Goal: Transaction & Acquisition: Book appointment/travel/reservation

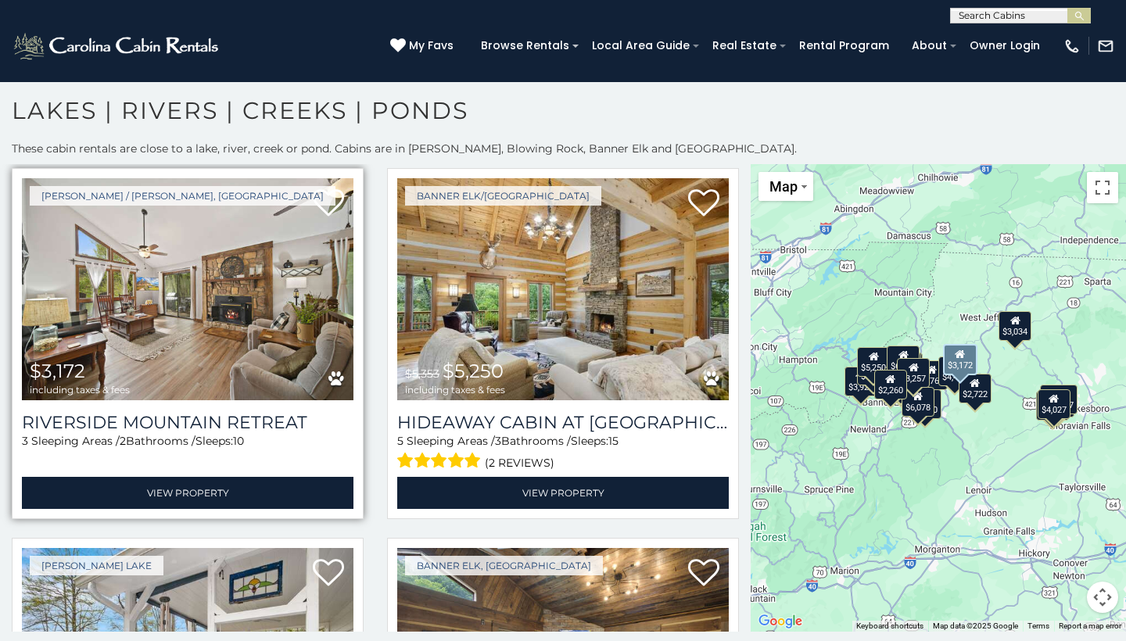
scroll to position [3376, 0]
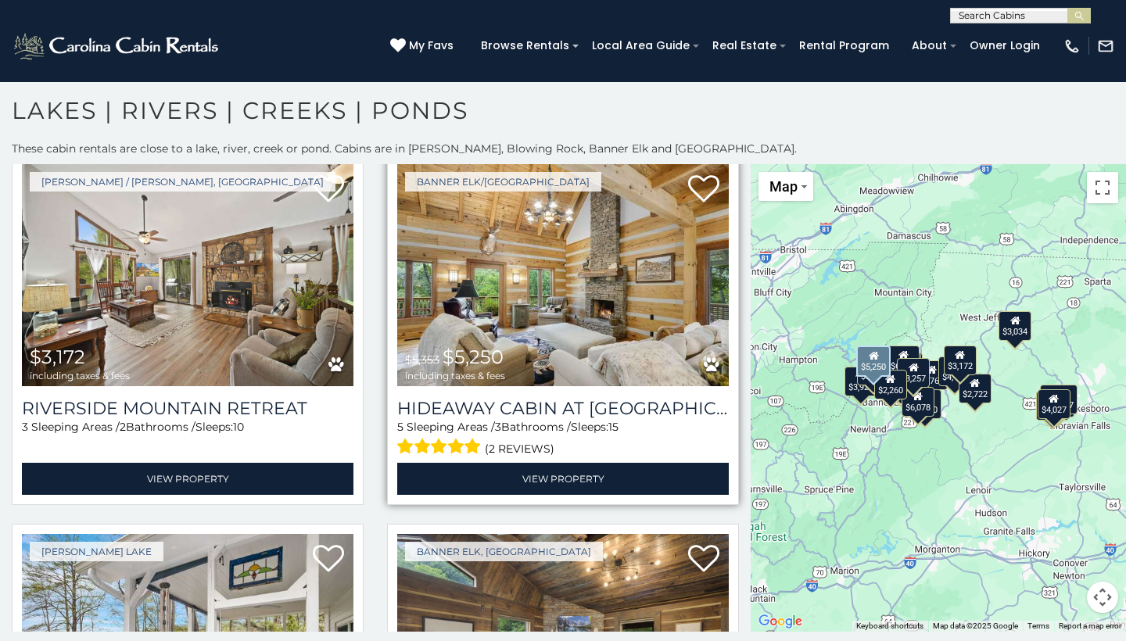
click at [522, 283] on img at bounding box center [563, 275] width 332 height 222
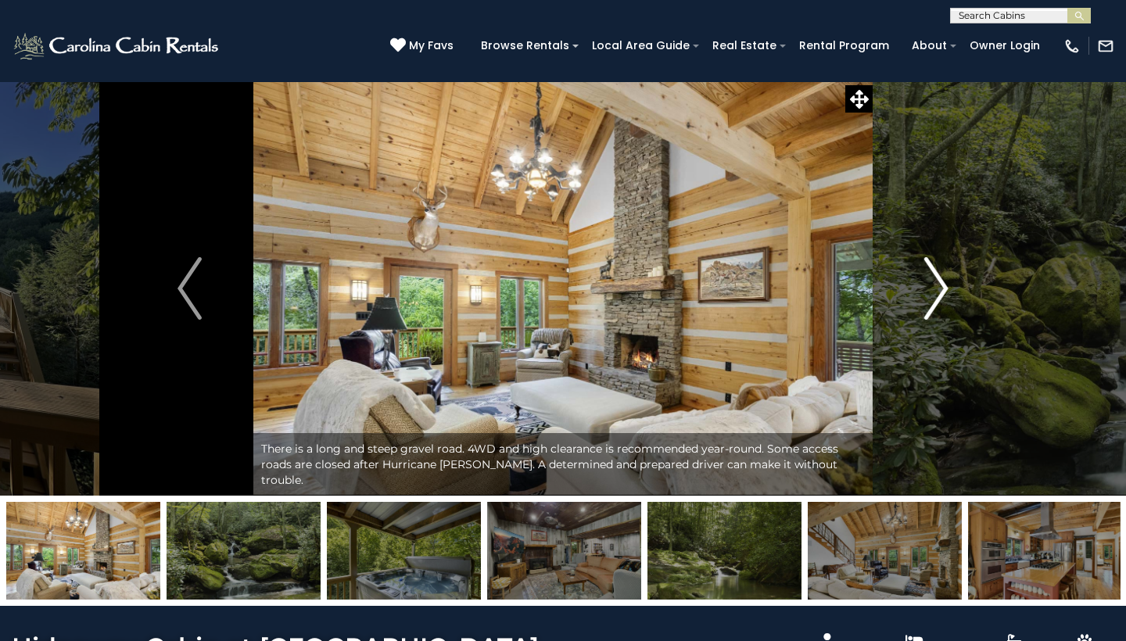
click at [936, 293] on img "Next" at bounding box center [935, 288] width 23 height 63
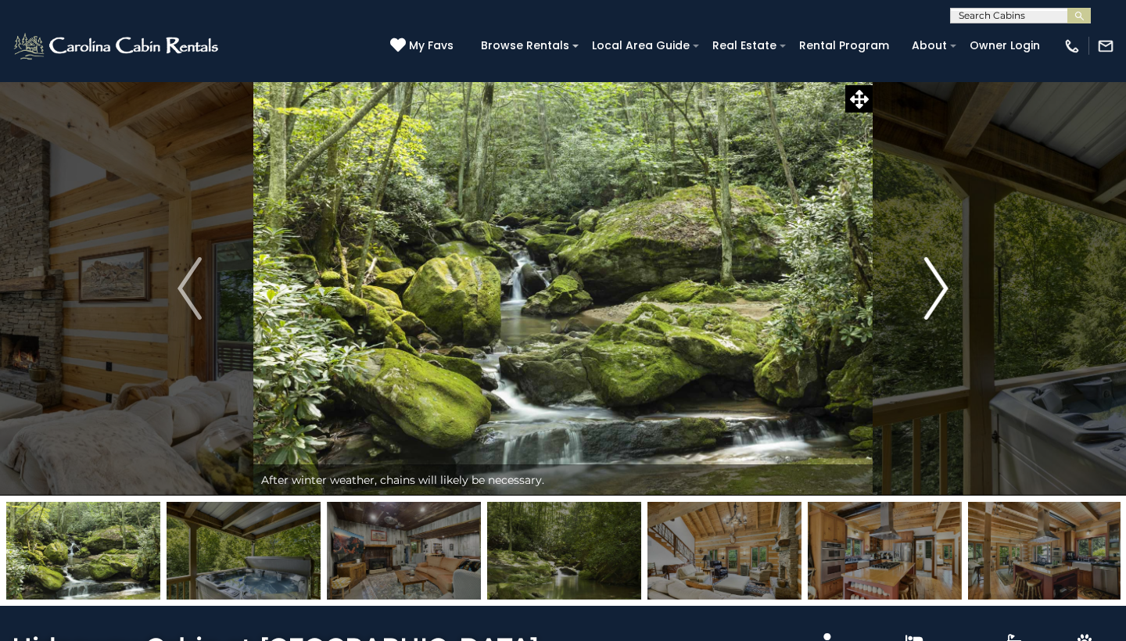
click at [936, 293] on img "Next" at bounding box center [935, 288] width 23 height 63
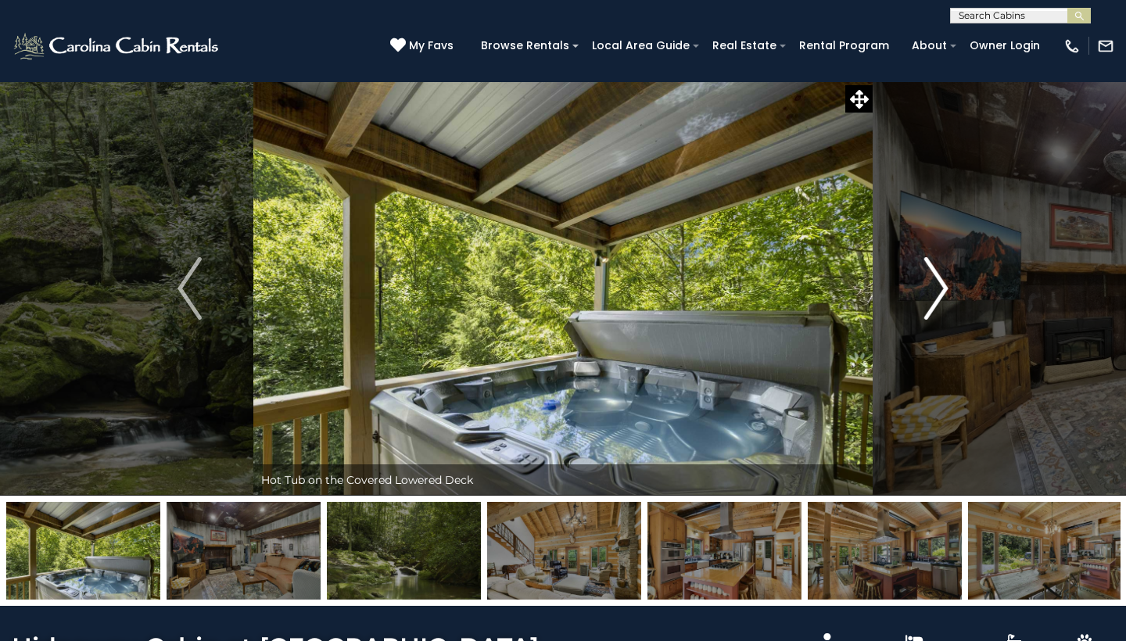
click at [936, 293] on img "Next" at bounding box center [935, 288] width 23 height 63
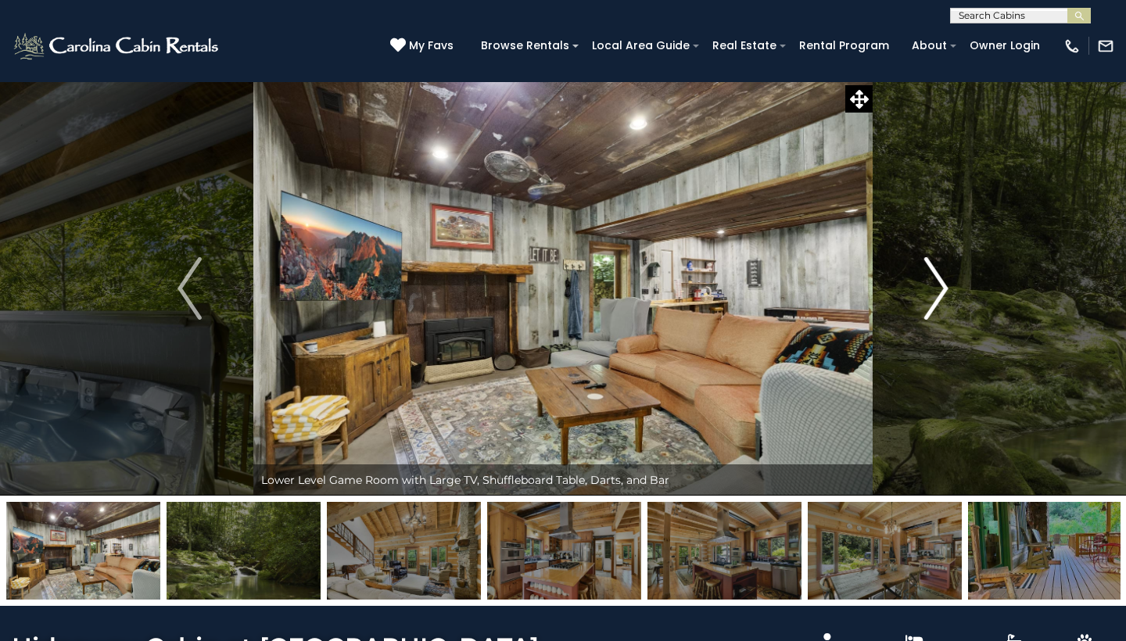
click at [936, 293] on img "Next" at bounding box center [935, 288] width 23 height 63
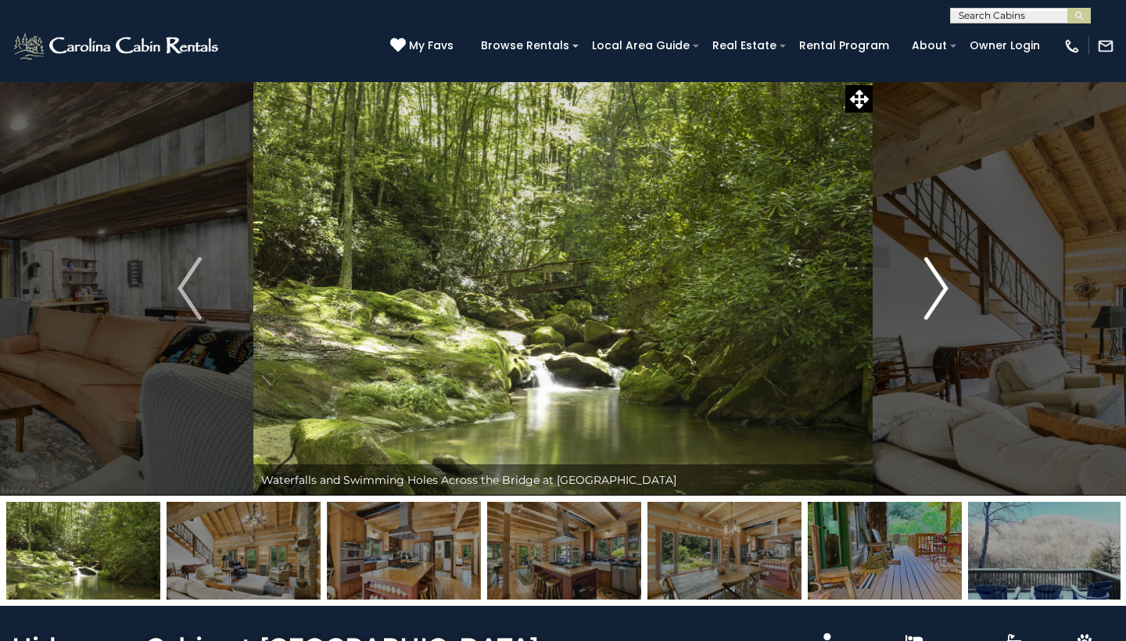
click at [936, 293] on img "Next" at bounding box center [935, 288] width 23 height 63
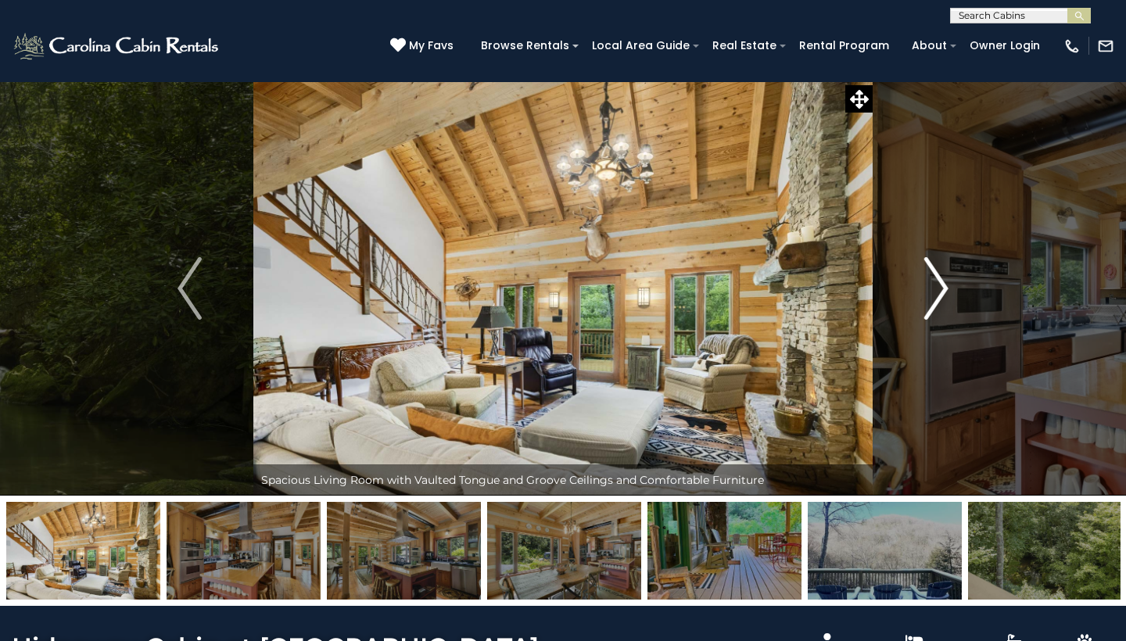
click at [936, 293] on img "Next" at bounding box center [935, 288] width 23 height 63
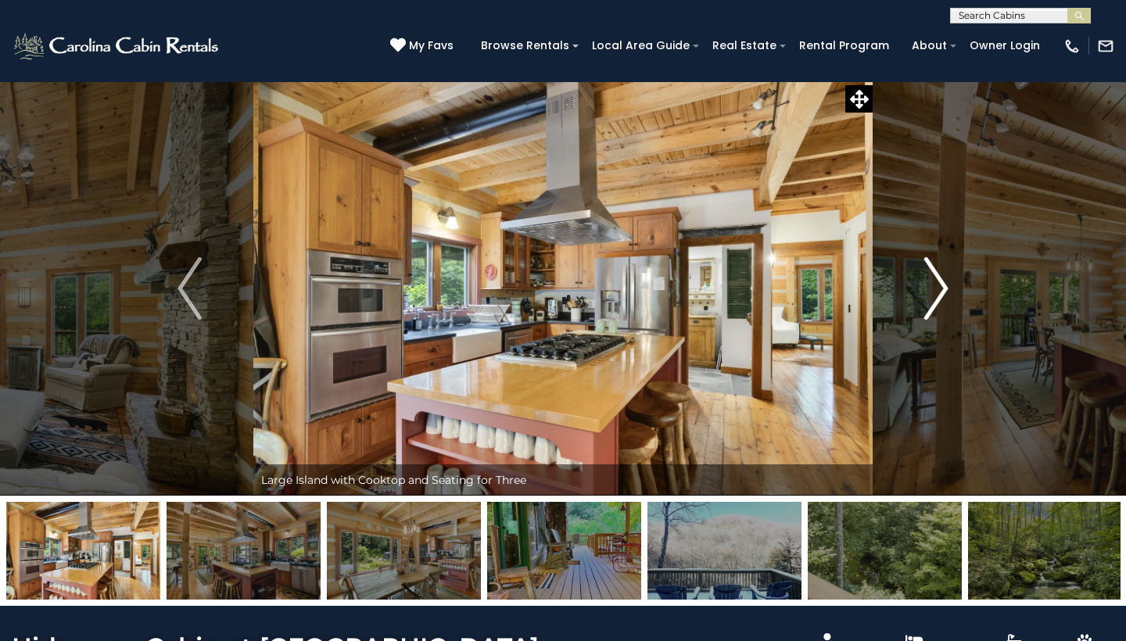
click at [936, 293] on img "Next" at bounding box center [935, 288] width 23 height 63
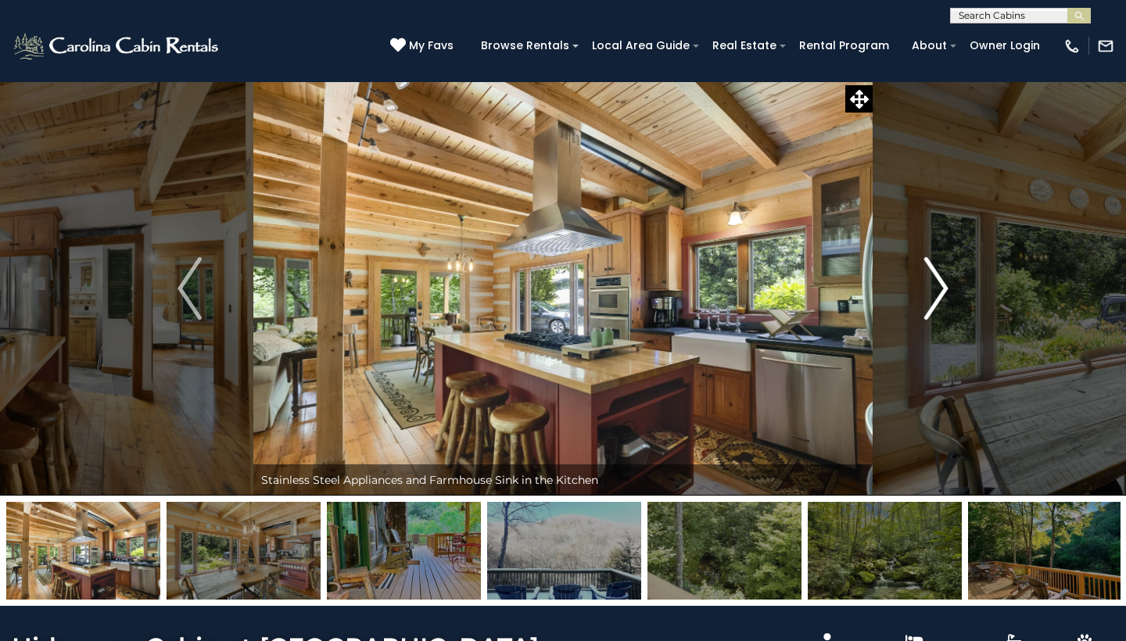
click at [936, 293] on img "Next" at bounding box center [935, 288] width 23 height 63
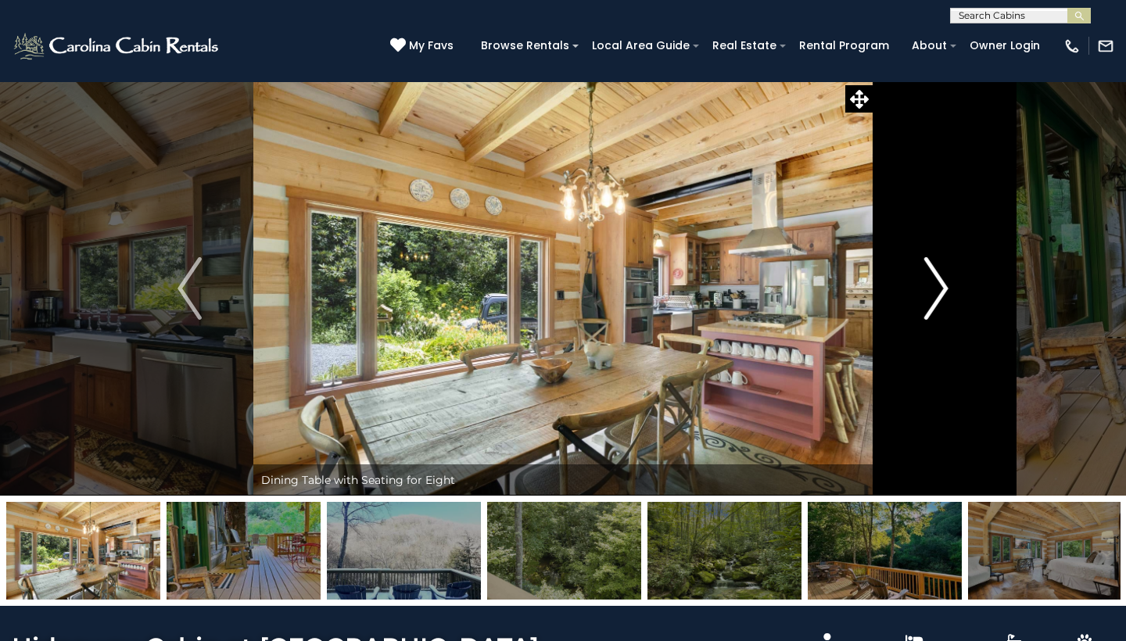
click at [936, 293] on img "Next" at bounding box center [935, 288] width 23 height 63
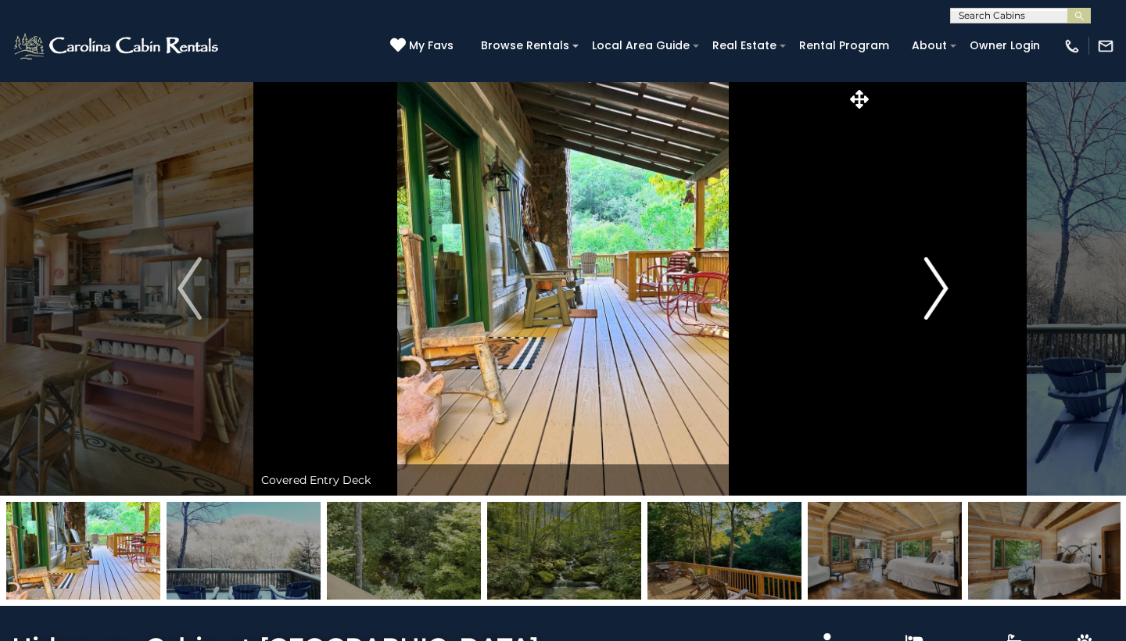
click at [936, 293] on img "Next" at bounding box center [935, 288] width 23 height 63
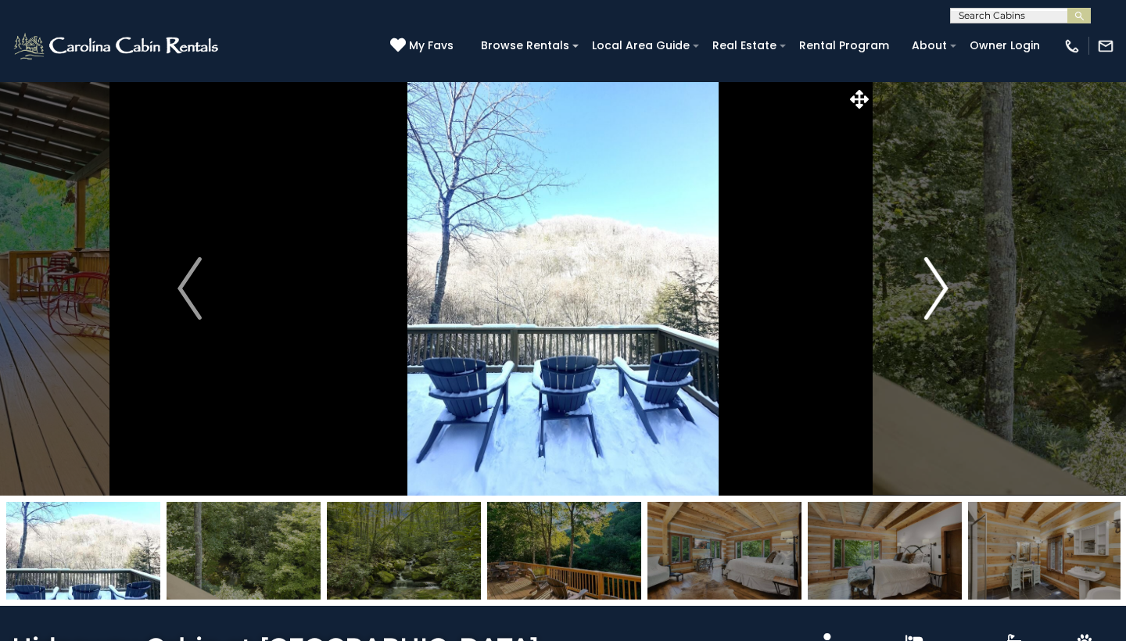
click at [936, 293] on img "Next" at bounding box center [935, 288] width 23 height 63
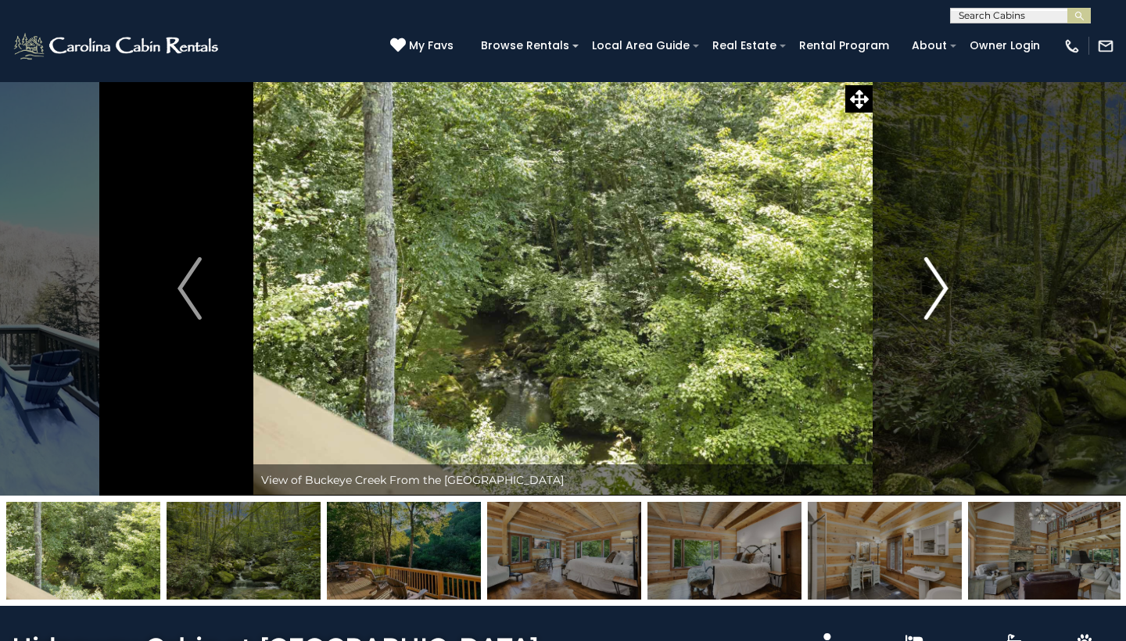
click at [936, 293] on img "Next" at bounding box center [935, 288] width 23 height 63
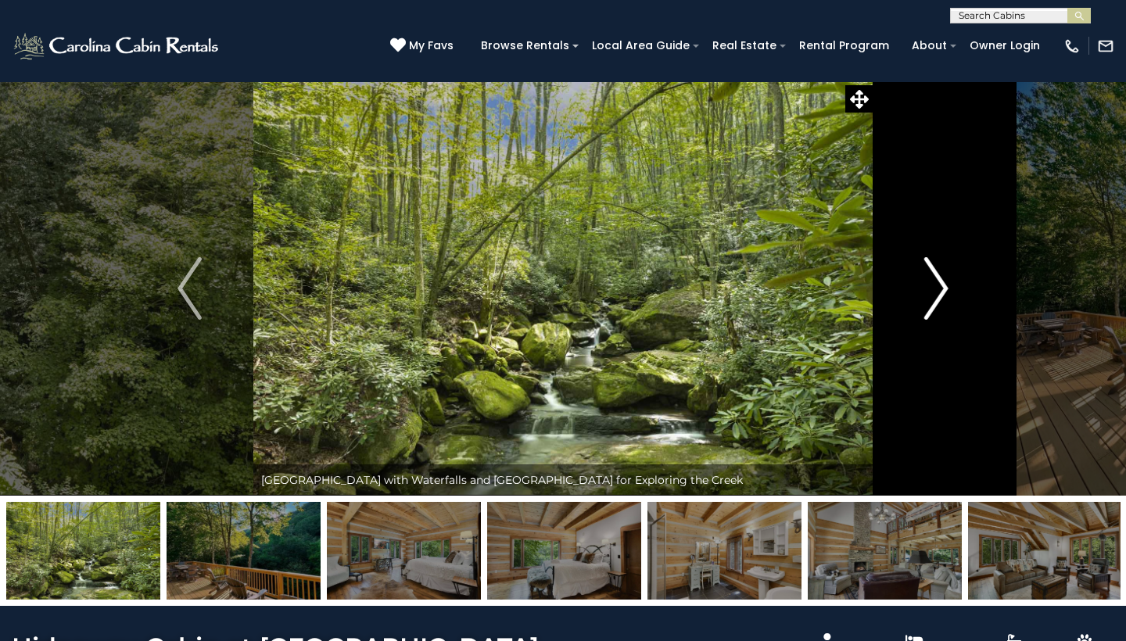
click at [936, 293] on img "Next" at bounding box center [935, 288] width 23 height 63
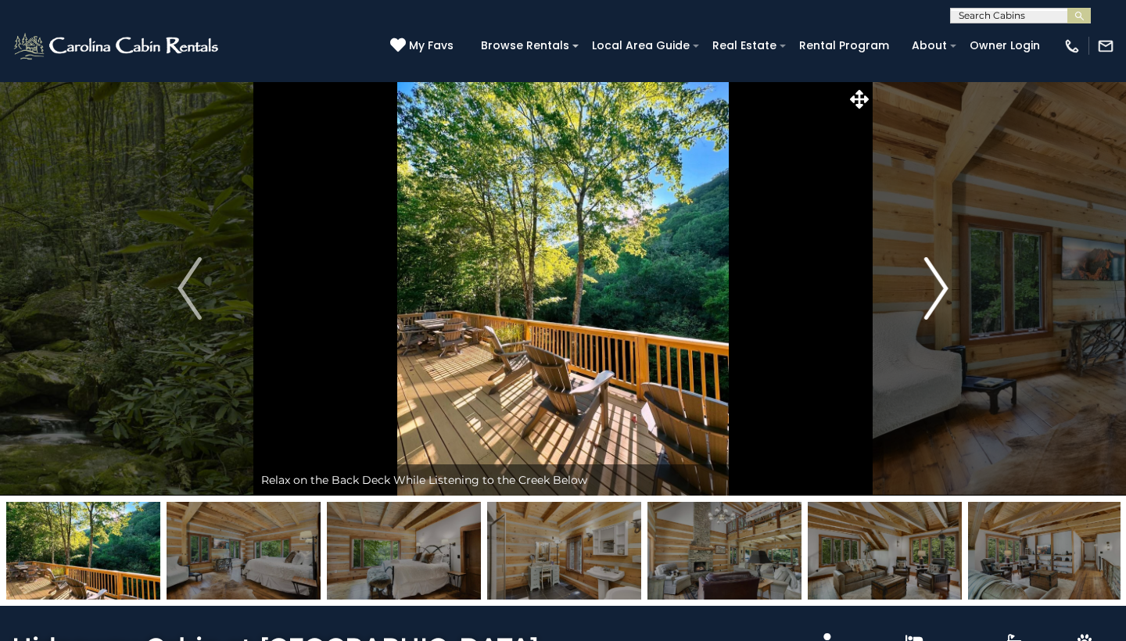
click at [936, 293] on img "Next" at bounding box center [935, 288] width 23 height 63
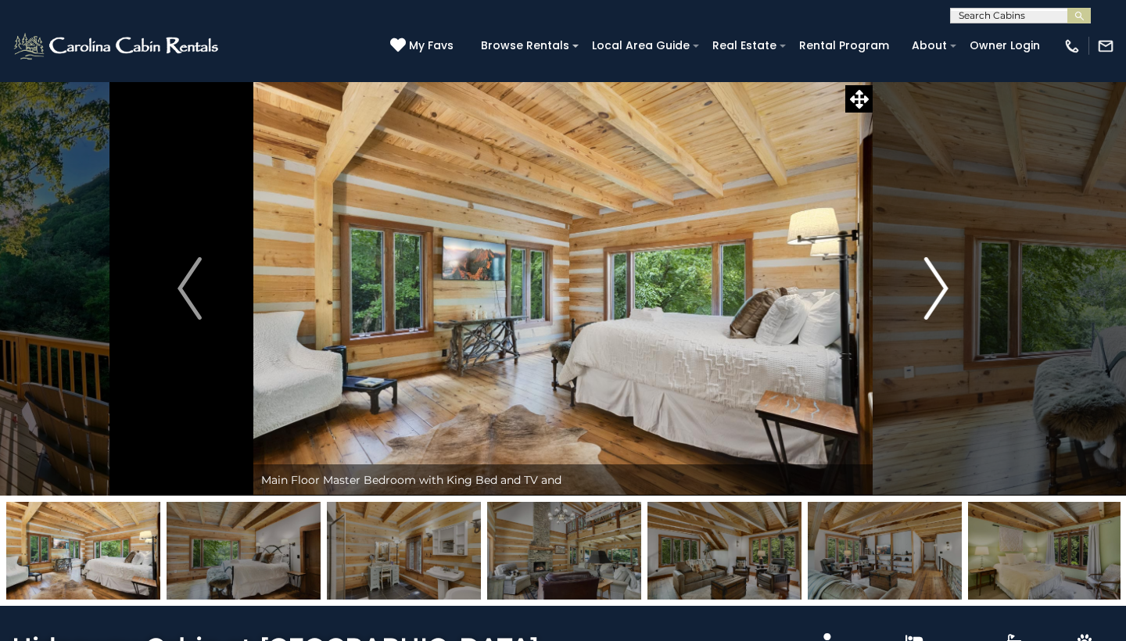
click at [936, 293] on img "Next" at bounding box center [935, 288] width 23 height 63
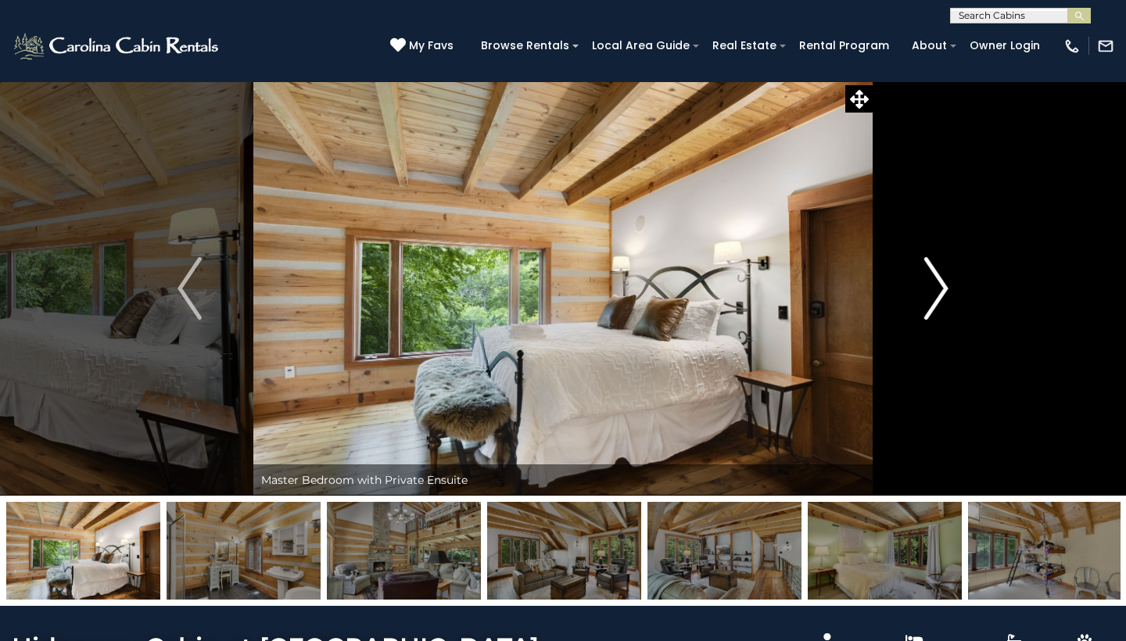
click at [936, 293] on img "Next" at bounding box center [935, 288] width 23 height 63
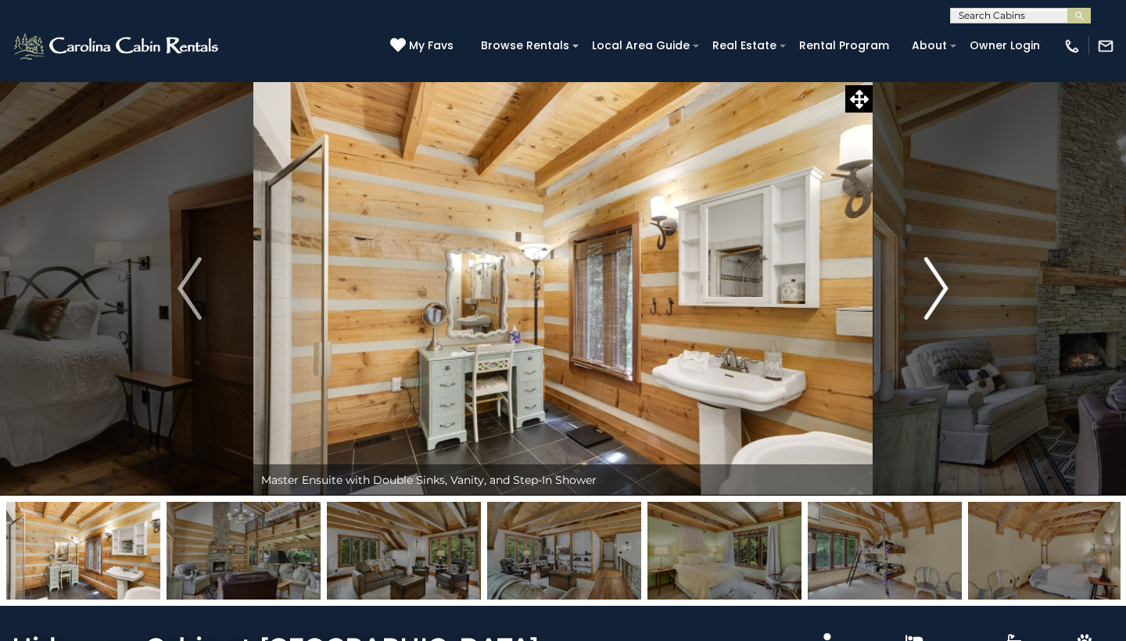
click at [936, 293] on img "Next" at bounding box center [935, 288] width 23 height 63
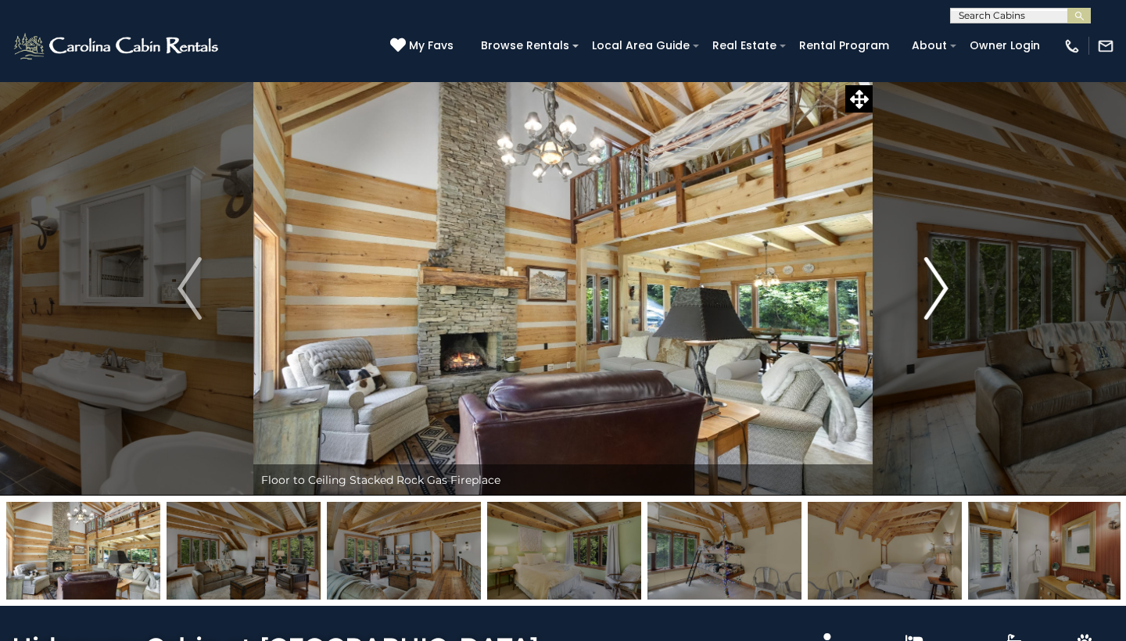
click at [936, 293] on img "Next" at bounding box center [935, 288] width 23 height 63
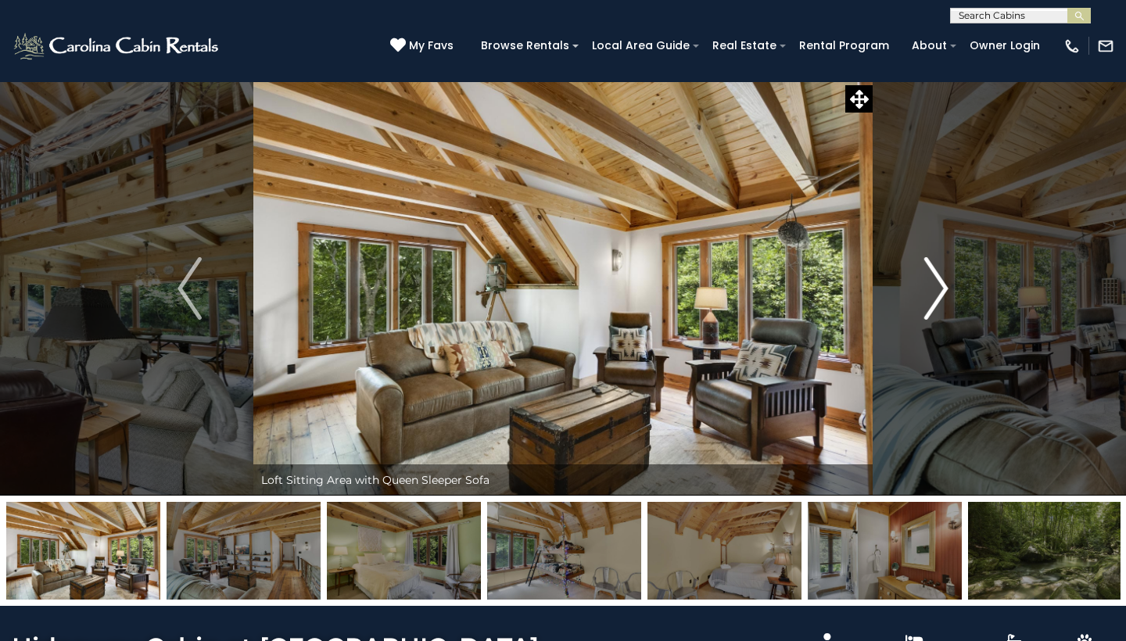
click at [936, 293] on img "Next" at bounding box center [935, 288] width 23 height 63
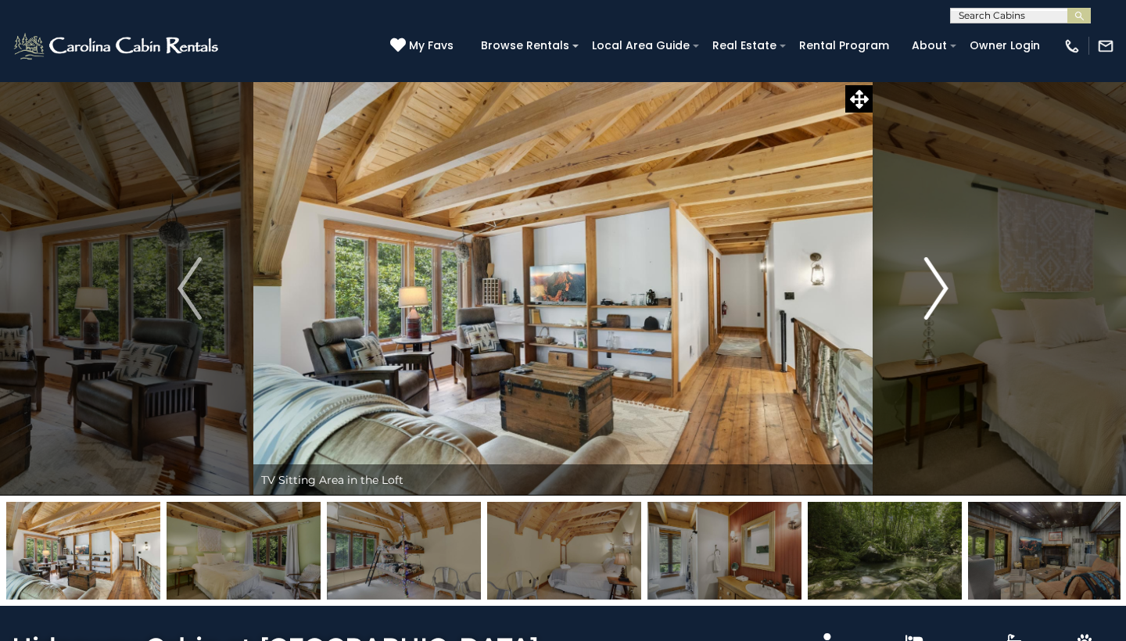
click at [936, 293] on img "Next" at bounding box center [935, 288] width 23 height 63
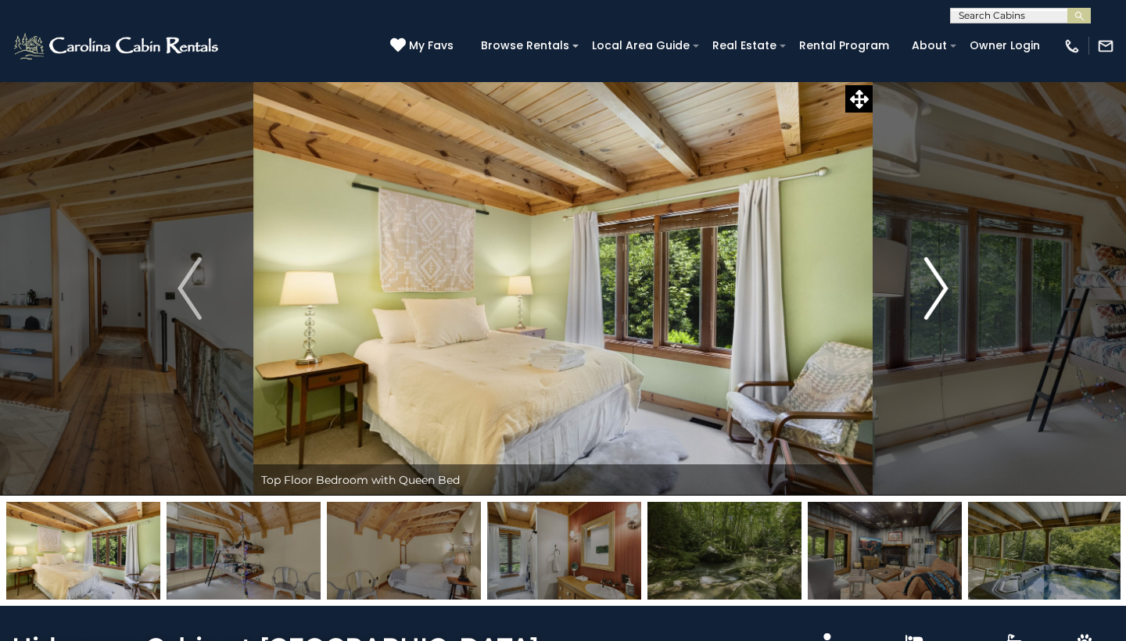
click at [936, 293] on img "Next" at bounding box center [935, 288] width 23 height 63
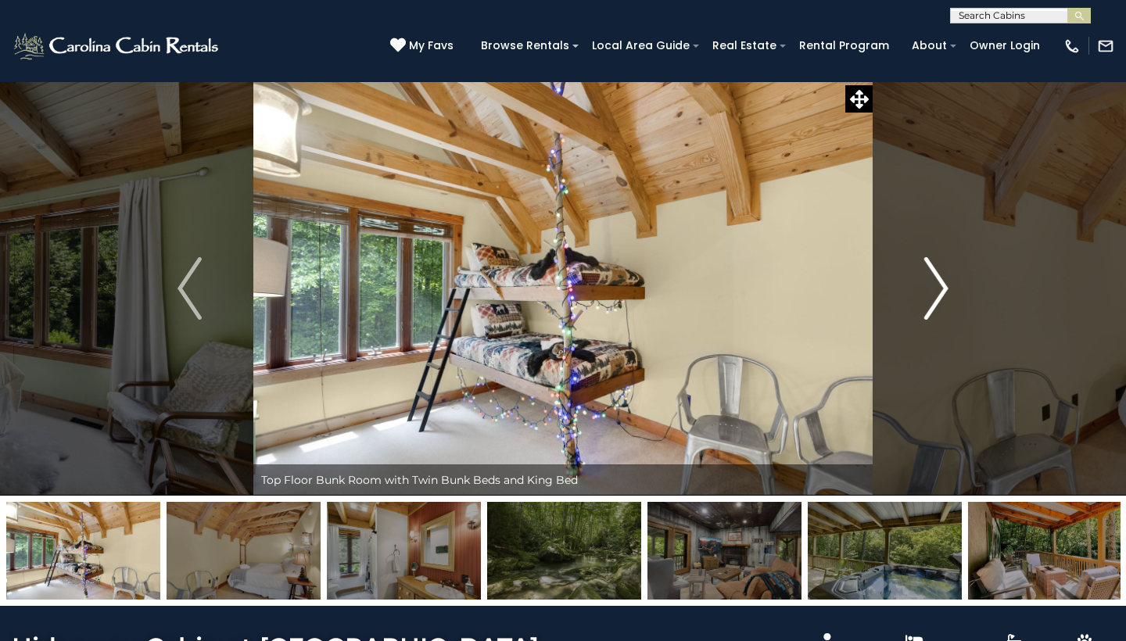
click at [936, 293] on img "Next" at bounding box center [935, 288] width 23 height 63
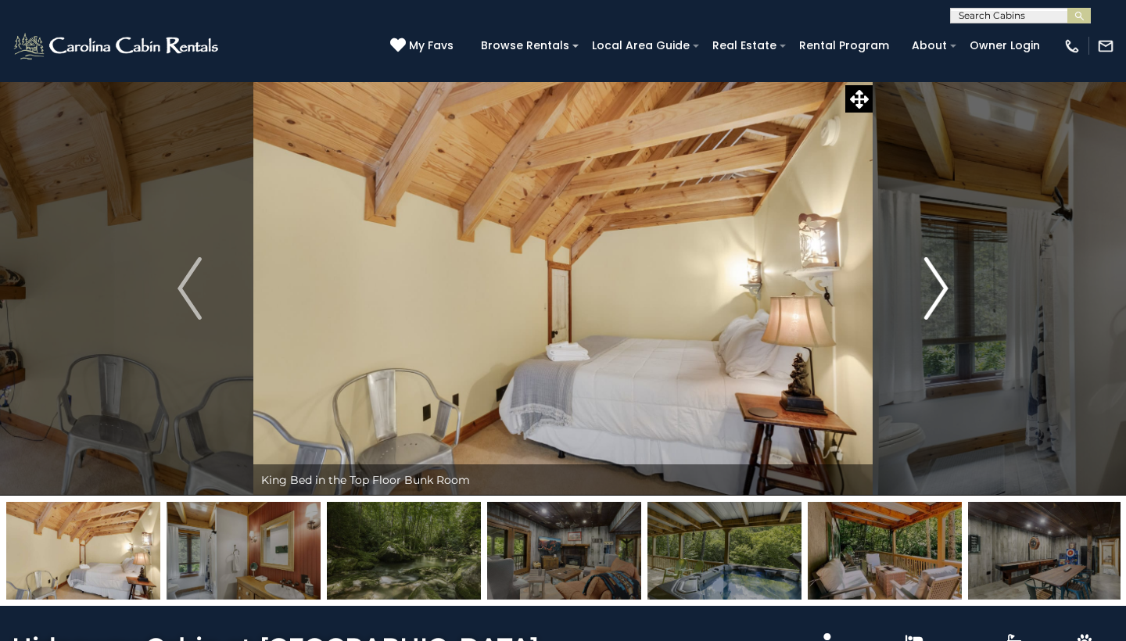
click at [936, 293] on img "Next" at bounding box center [935, 288] width 23 height 63
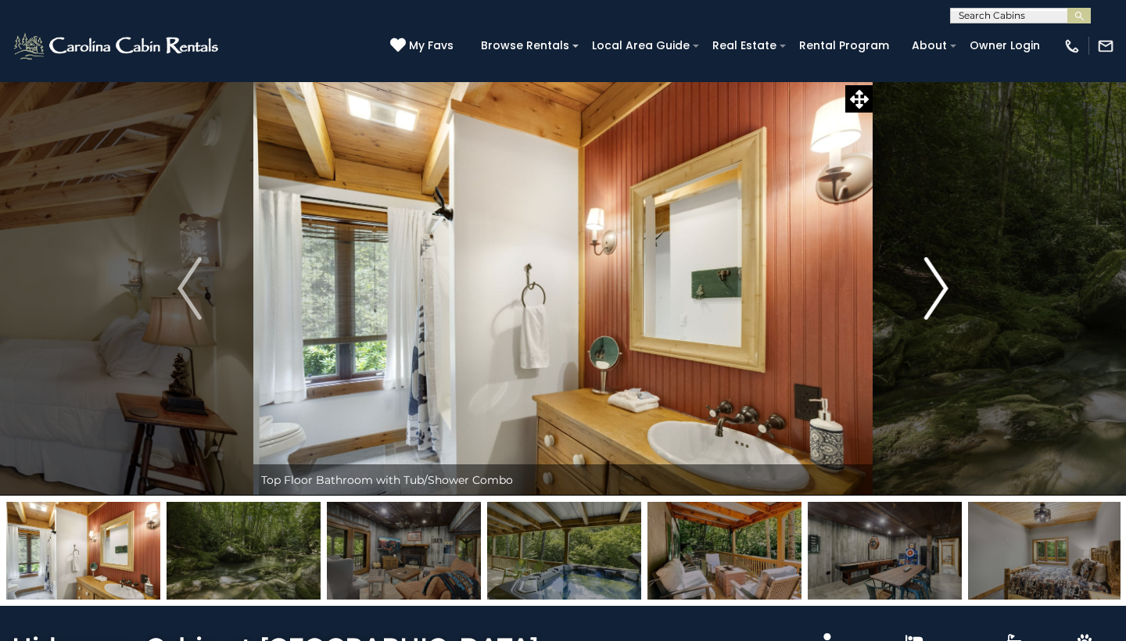
click at [936, 293] on img "Next" at bounding box center [935, 288] width 23 height 63
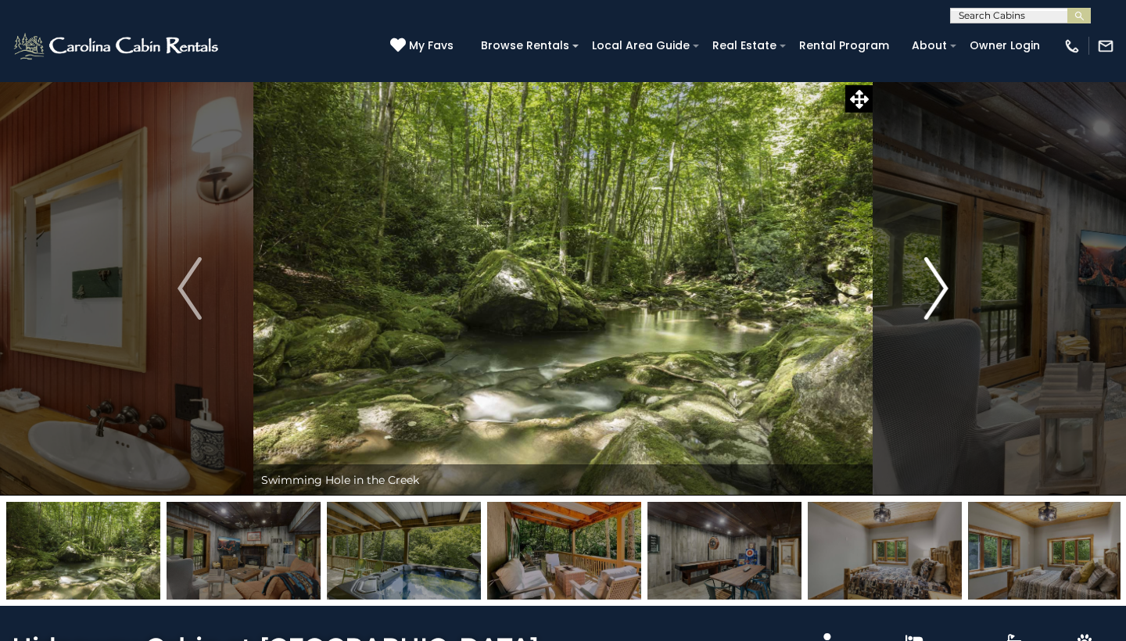
click at [936, 293] on img "Next" at bounding box center [935, 288] width 23 height 63
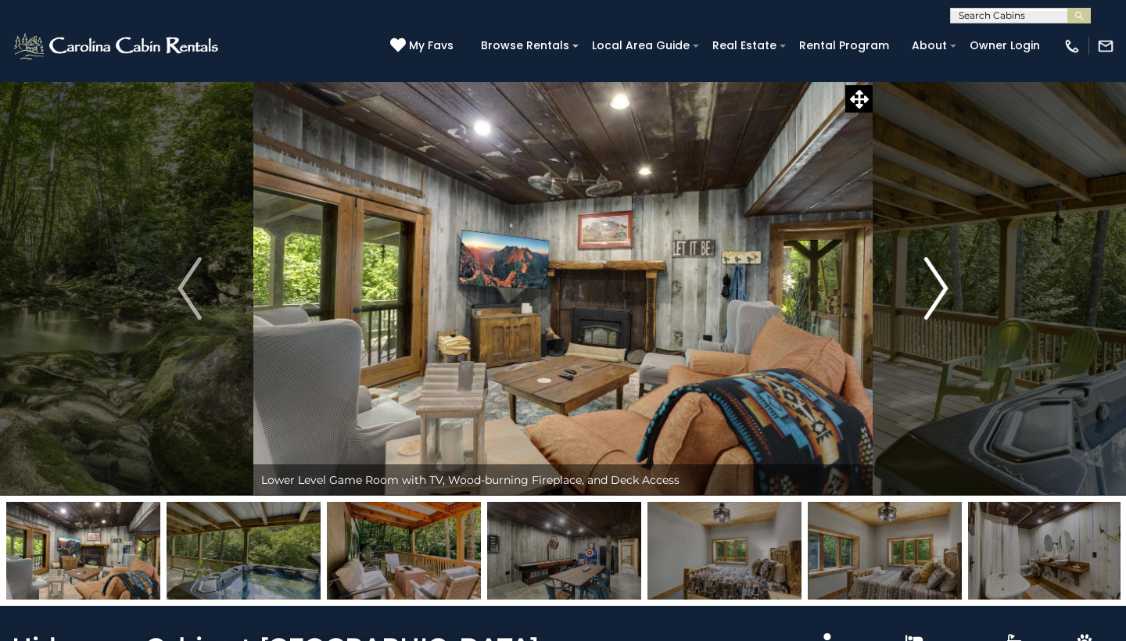
click at [935, 300] on img "Next" at bounding box center [935, 288] width 23 height 63
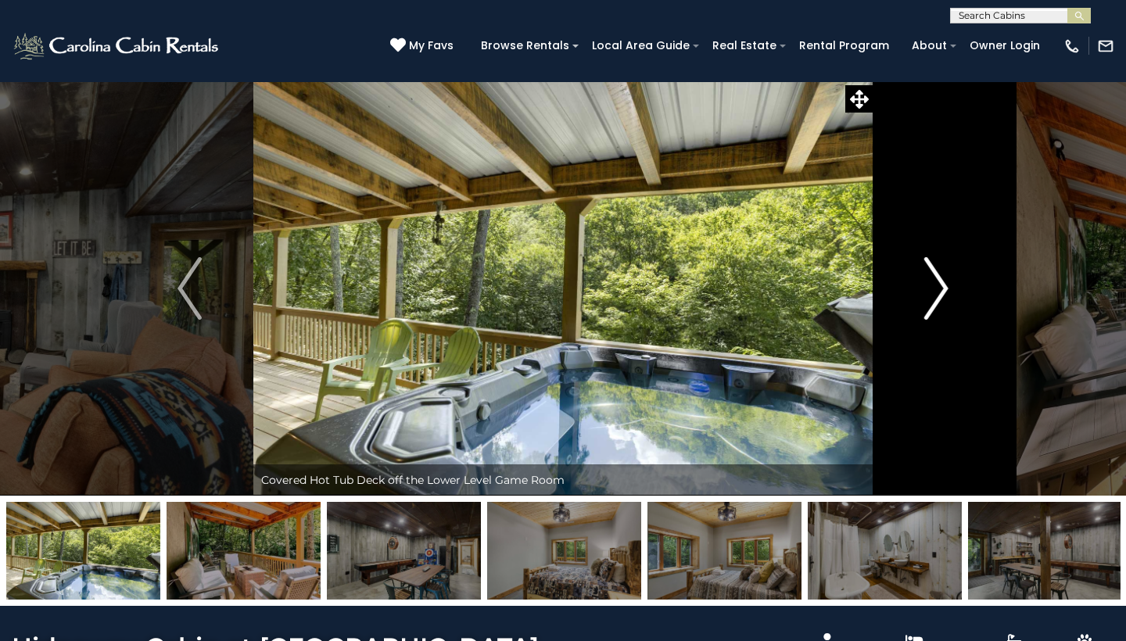
click at [935, 300] on img "Next" at bounding box center [935, 288] width 23 height 63
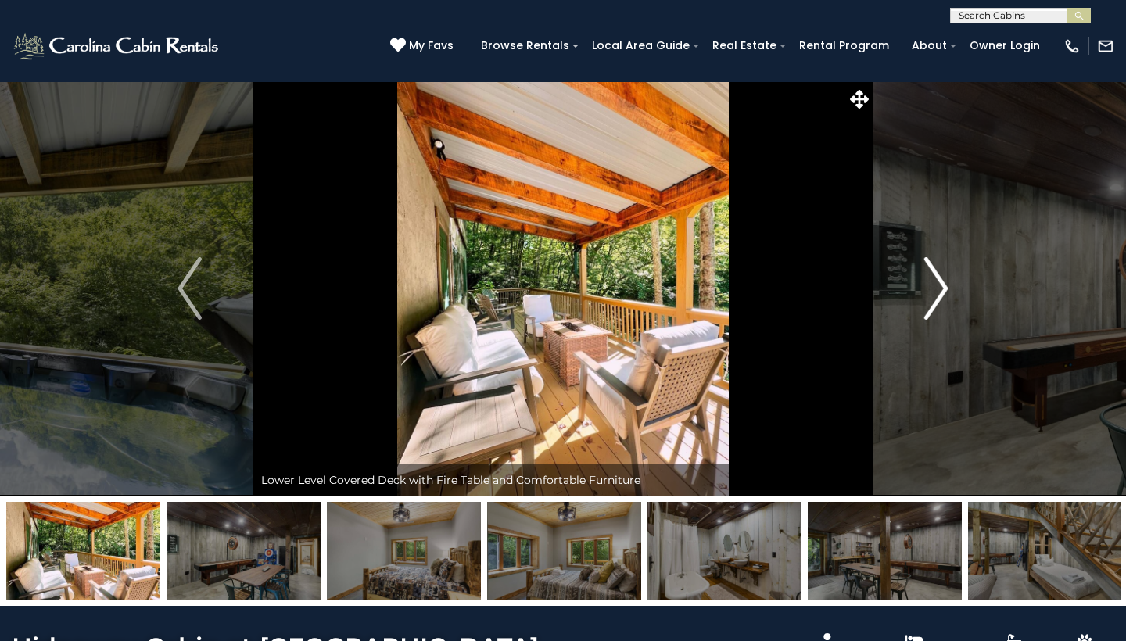
click at [935, 300] on img "Next" at bounding box center [935, 288] width 23 height 63
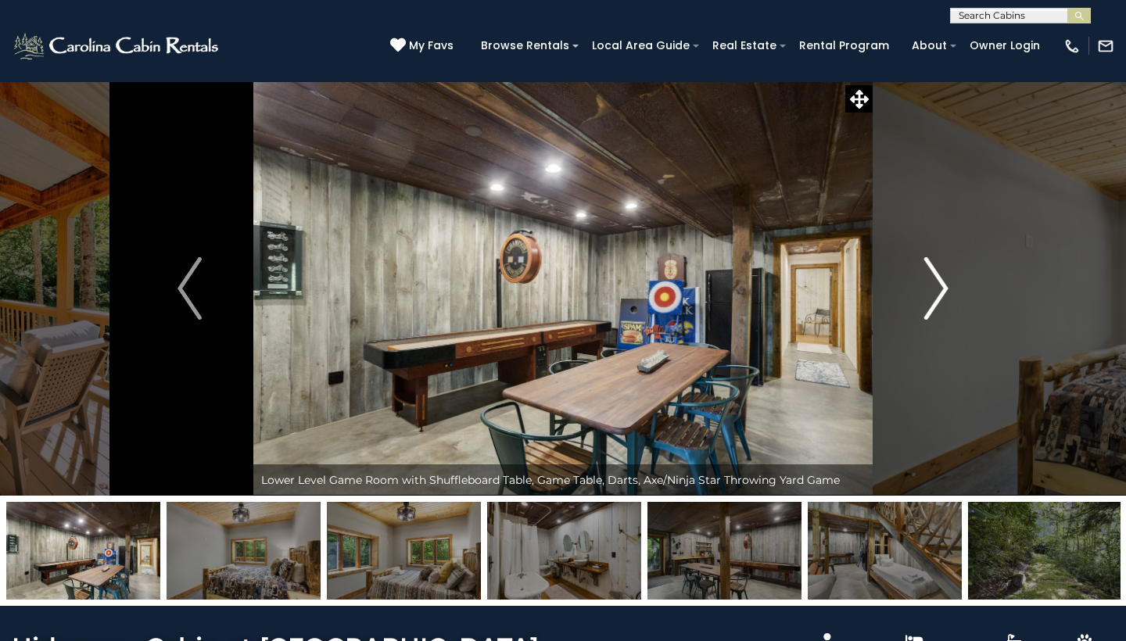
click at [935, 300] on img "Next" at bounding box center [935, 288] width 23 height 63
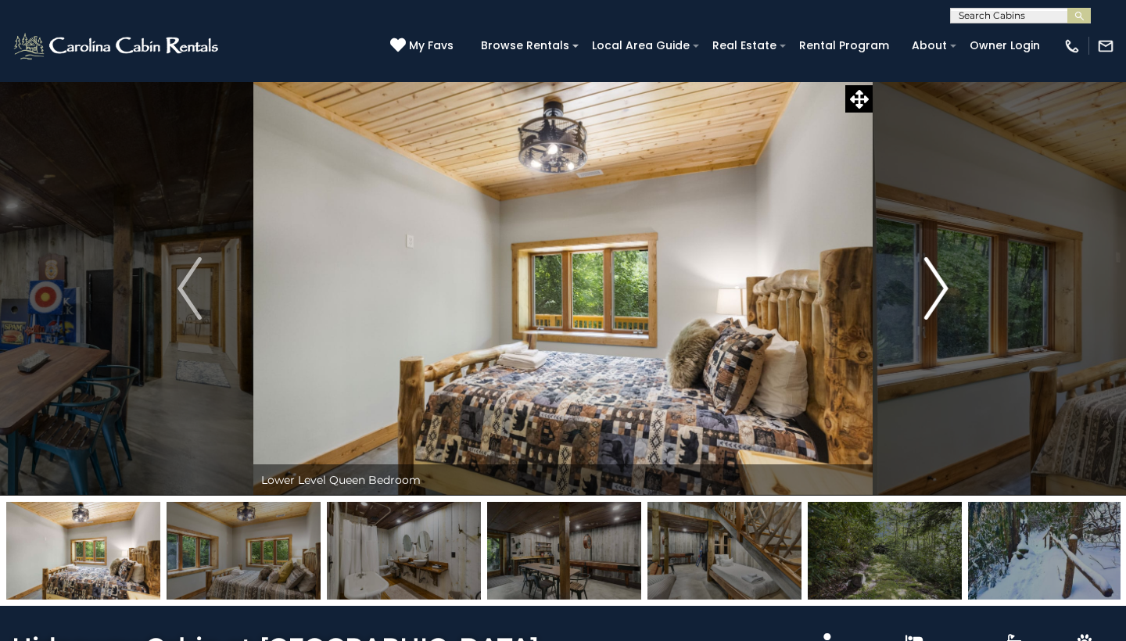
click at [935, 300] on img "Next" at bounding box center [935, 288] width 23 height 63
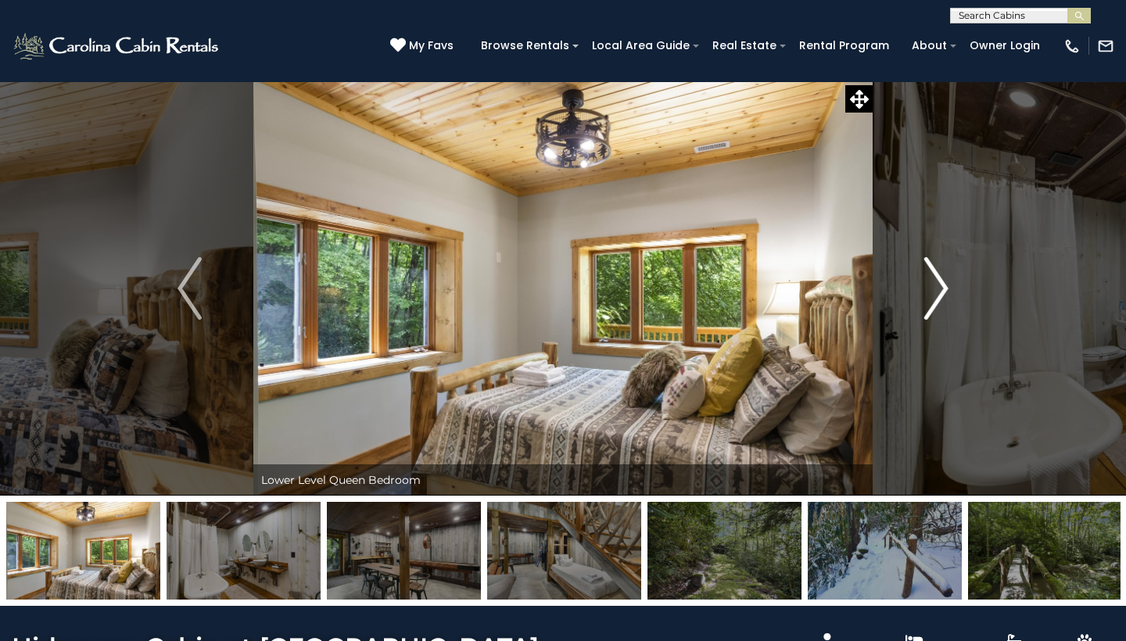
click at [935, 300] on img "Next" at bounding box center [935, 288] width 23 height 63
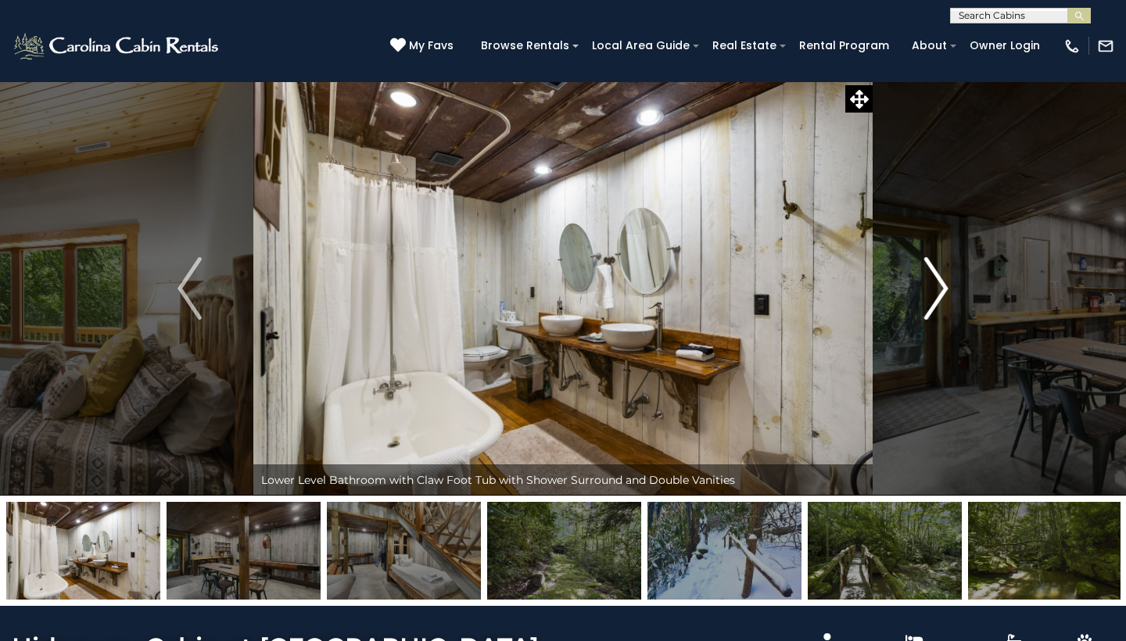
click at [935, 300] on img "Next" at bounding box center [935, 288] width 23 height 63
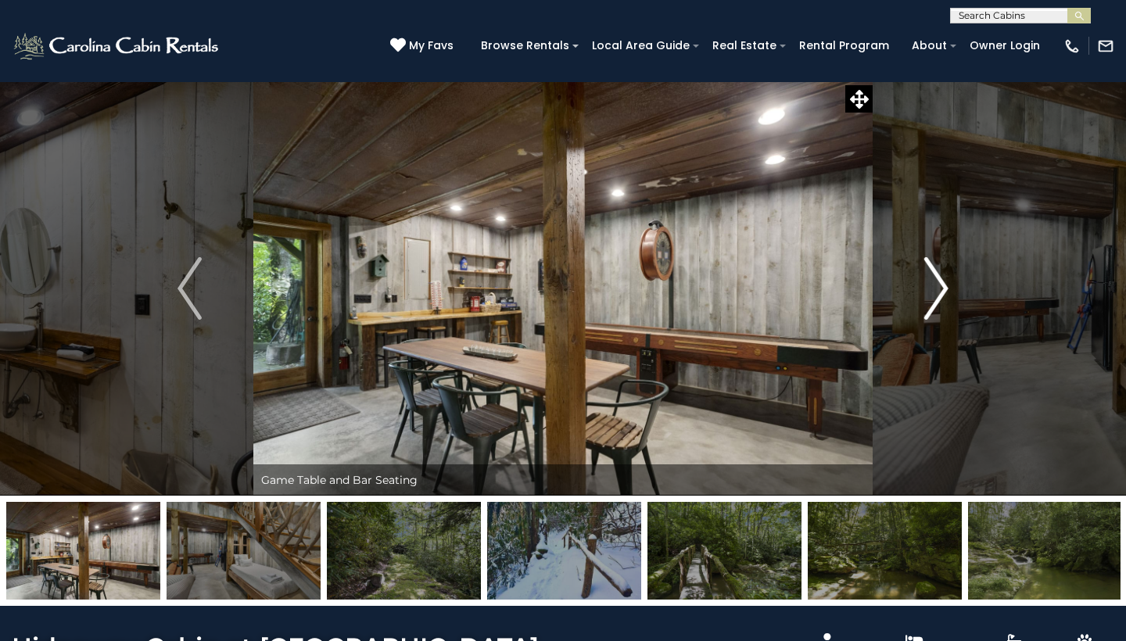
click at [929, 303] on img "Next" at bounding box center [935, 288] width 23 height 63
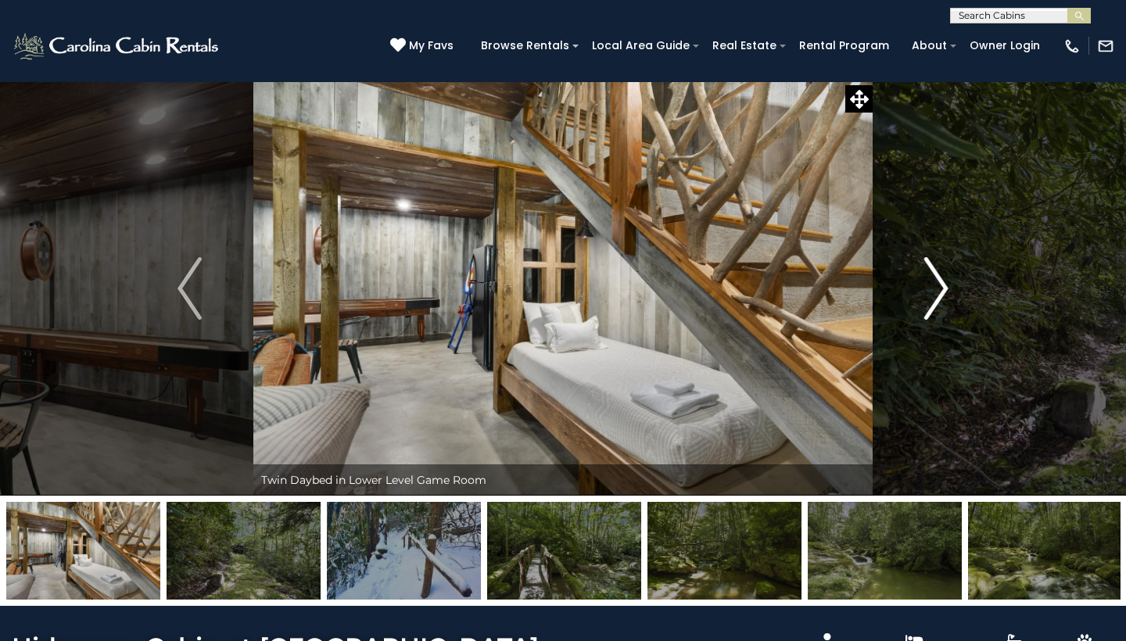
click at [929, 303] on img "Next" at bounding box center [935, 288] width 23 height 63
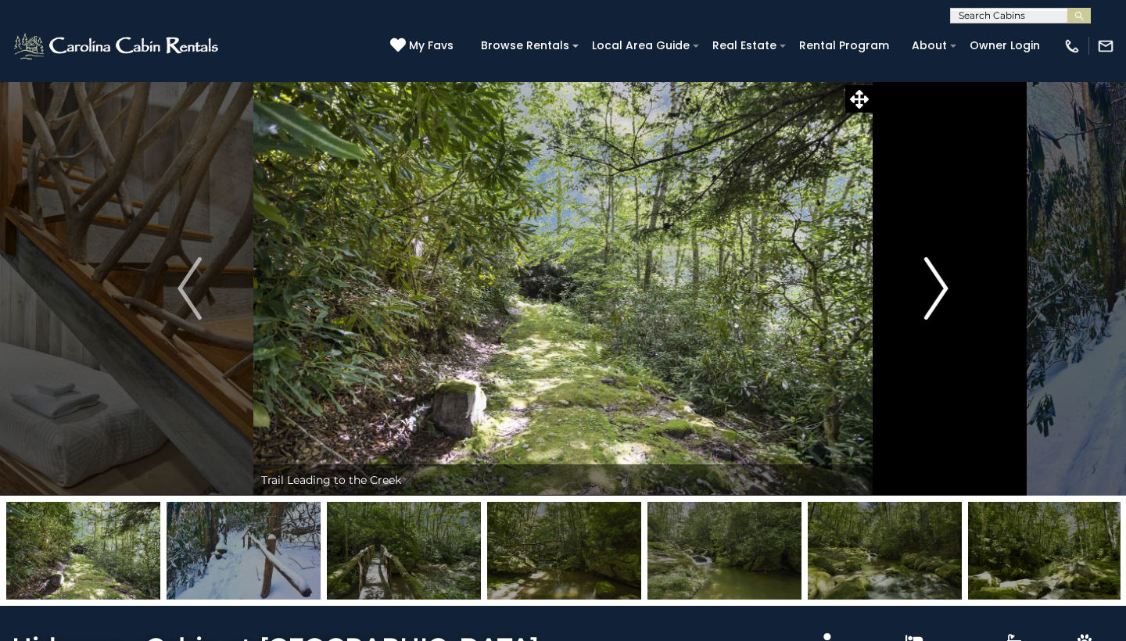
click at [929, 303] on img "Next" at bounding box center [935, 288] width 23 height 63
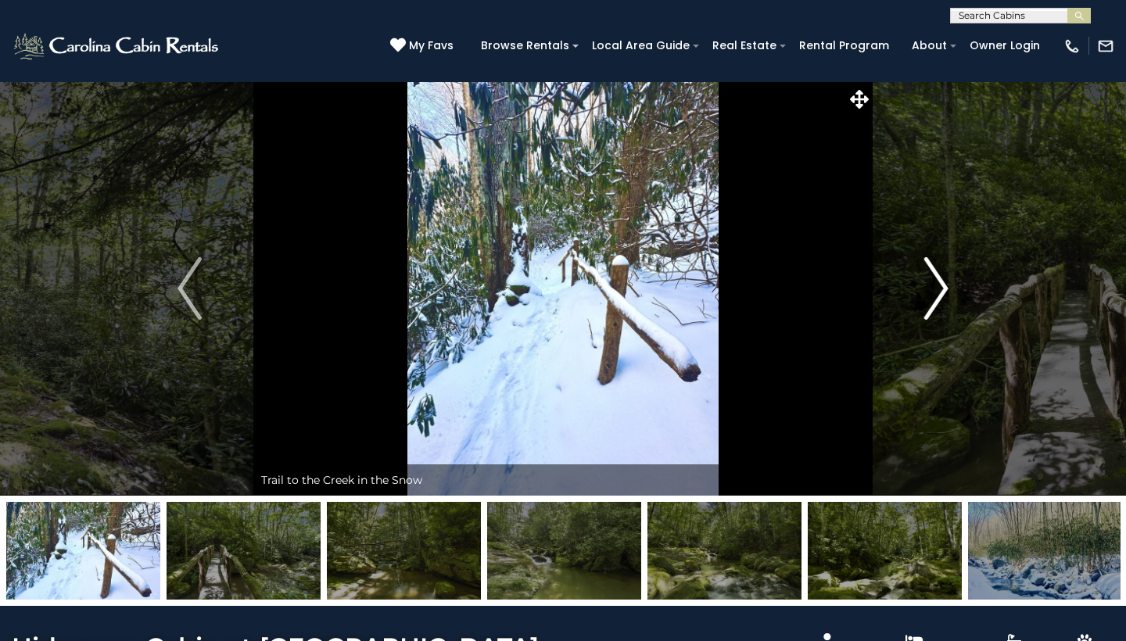
click at [929, 303] on img "Next" at bounding box center [935, 288] width 23 height 63
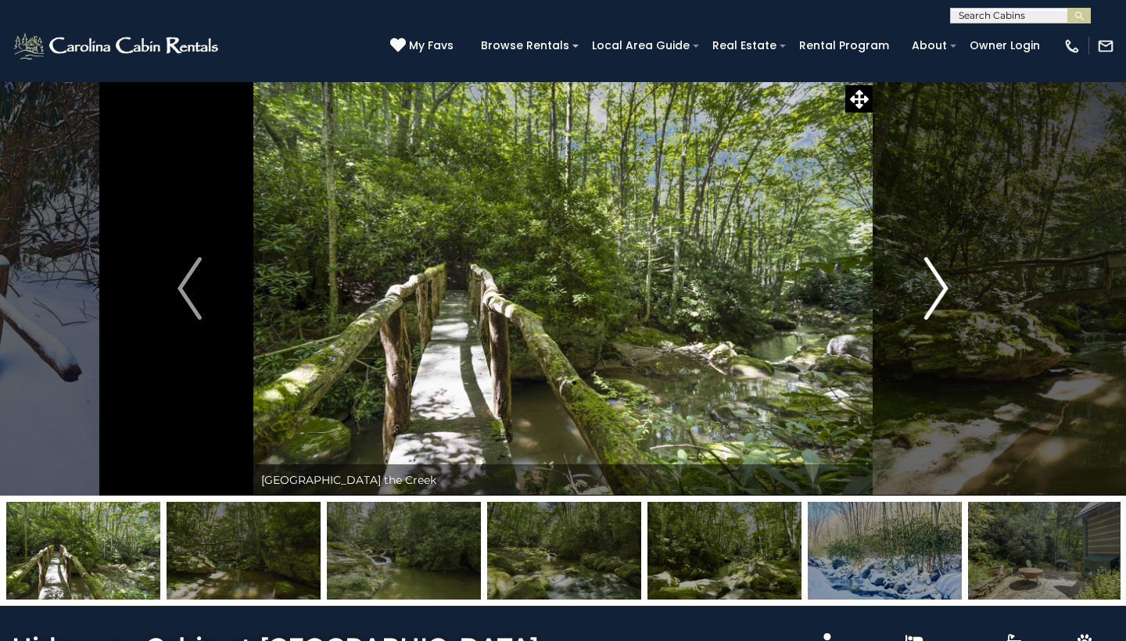
click at [929, 303] on img "Next" at bounding box center [935, 288] width 23 height 63
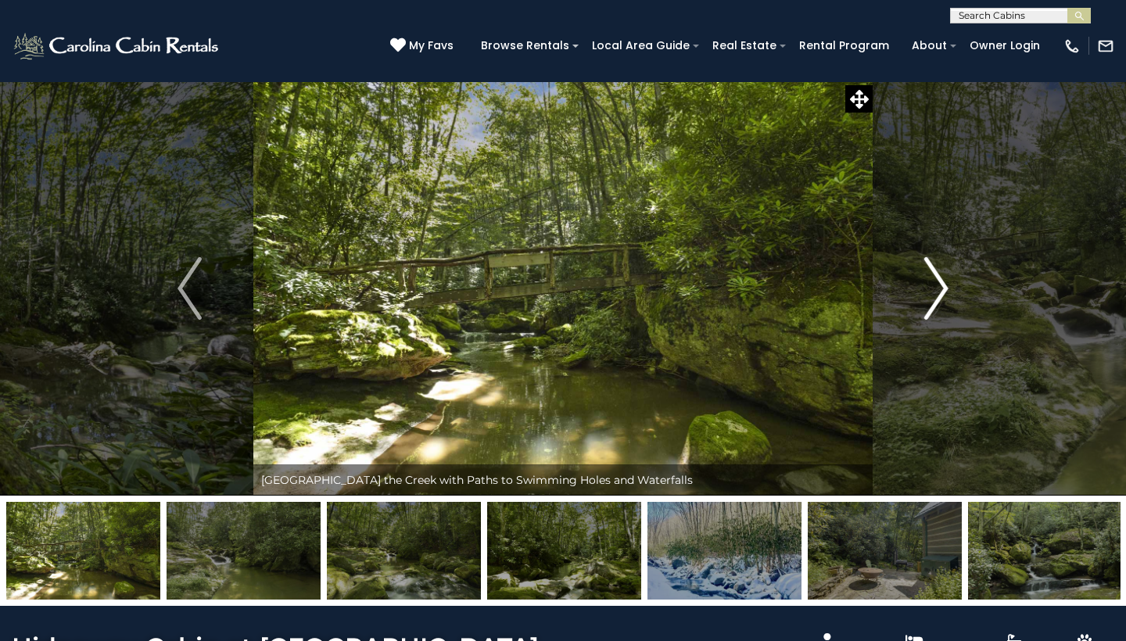
click at [929, 303] on img "Next" at bounding box center [935, 288] width 23 height 63
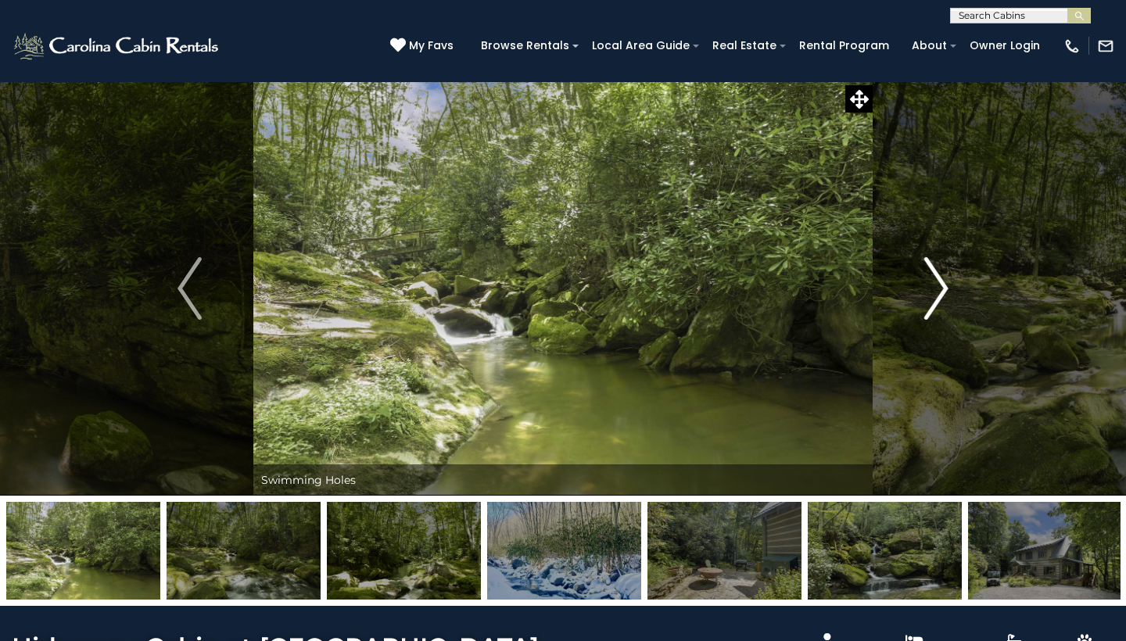
click at [929, 303] on img "Next" at bounding box center [935, 288] width 23 height 63
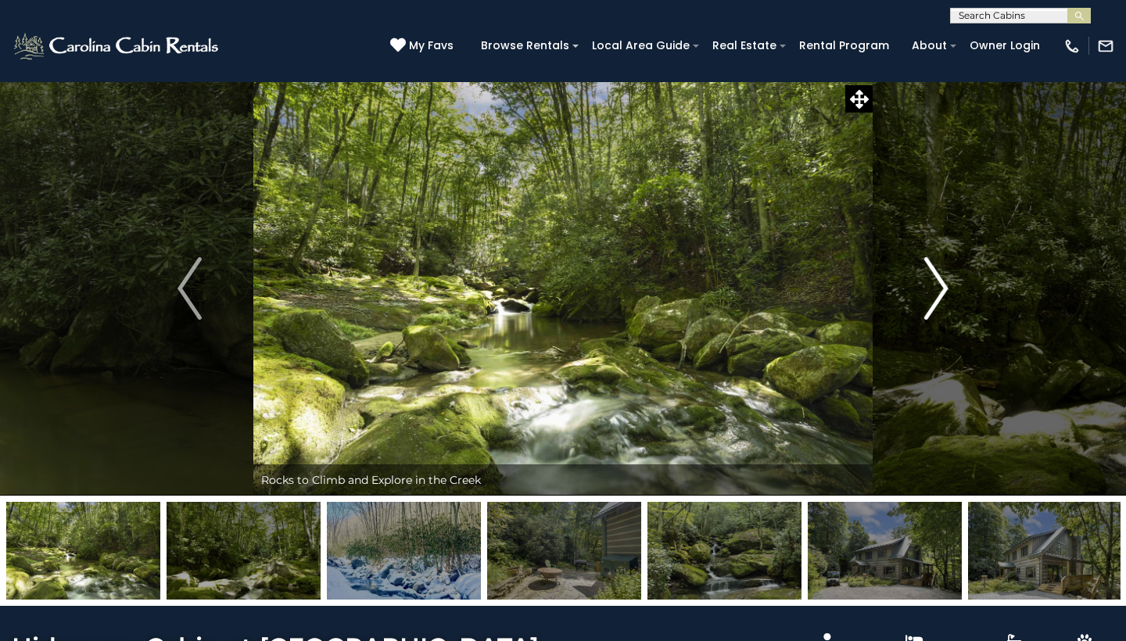
click at [929, 303] on img "Next" at bounding box center [935, 288] width 23 height 63
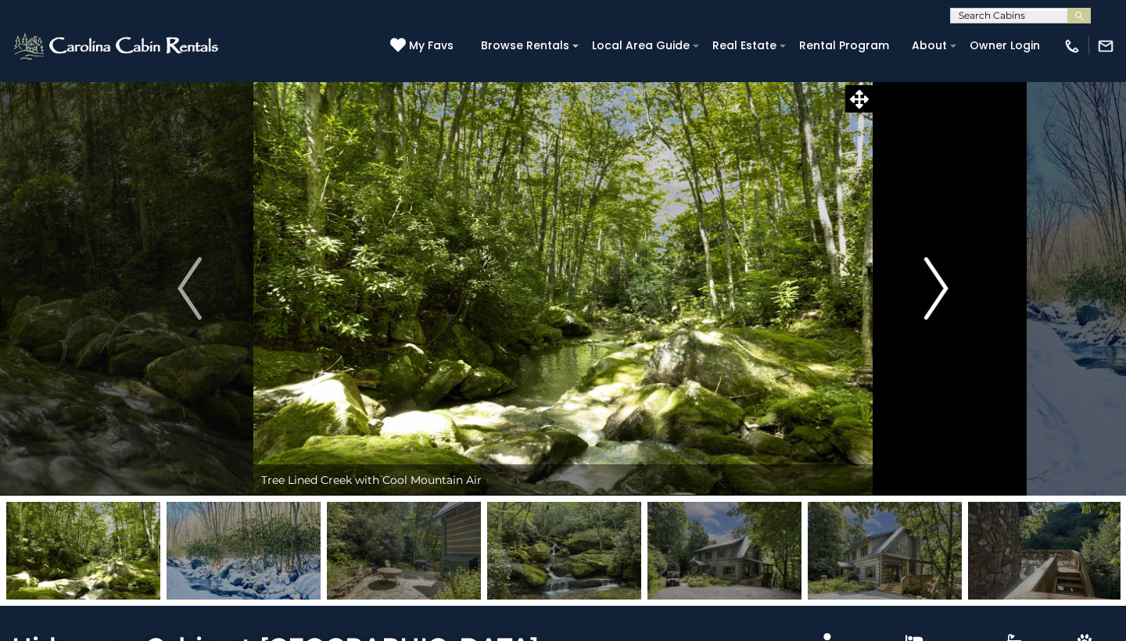
click at [929, 303] on img "Next" at bounding box center [935, 288] width 23 height 63
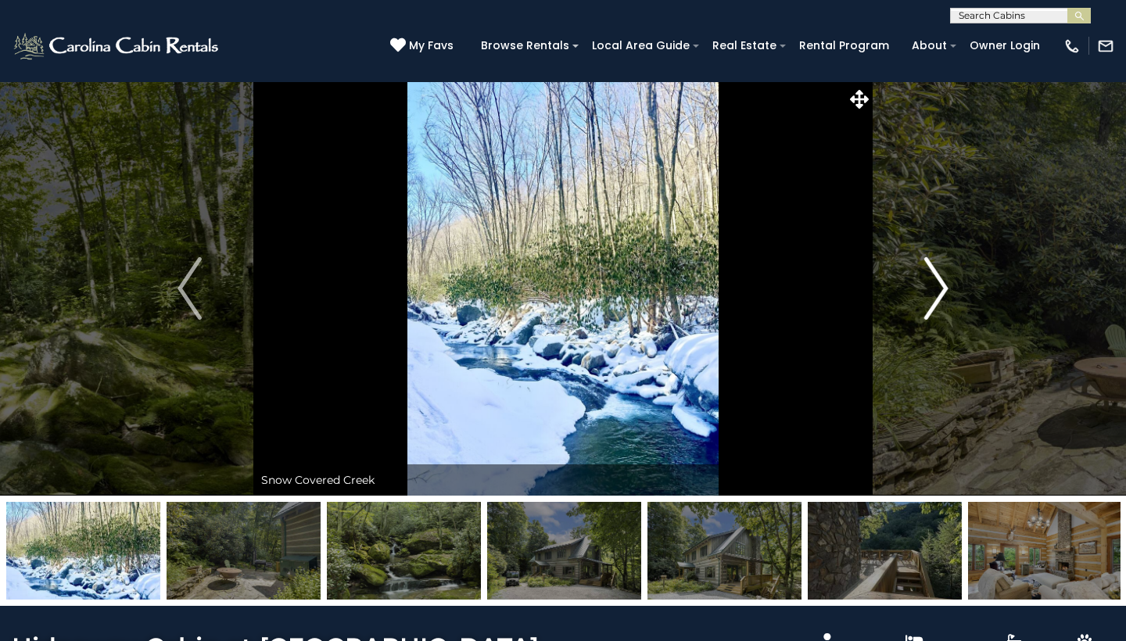
click at [929, 303] on img "Next" at bounding box center [935, 288] width 23 height 63
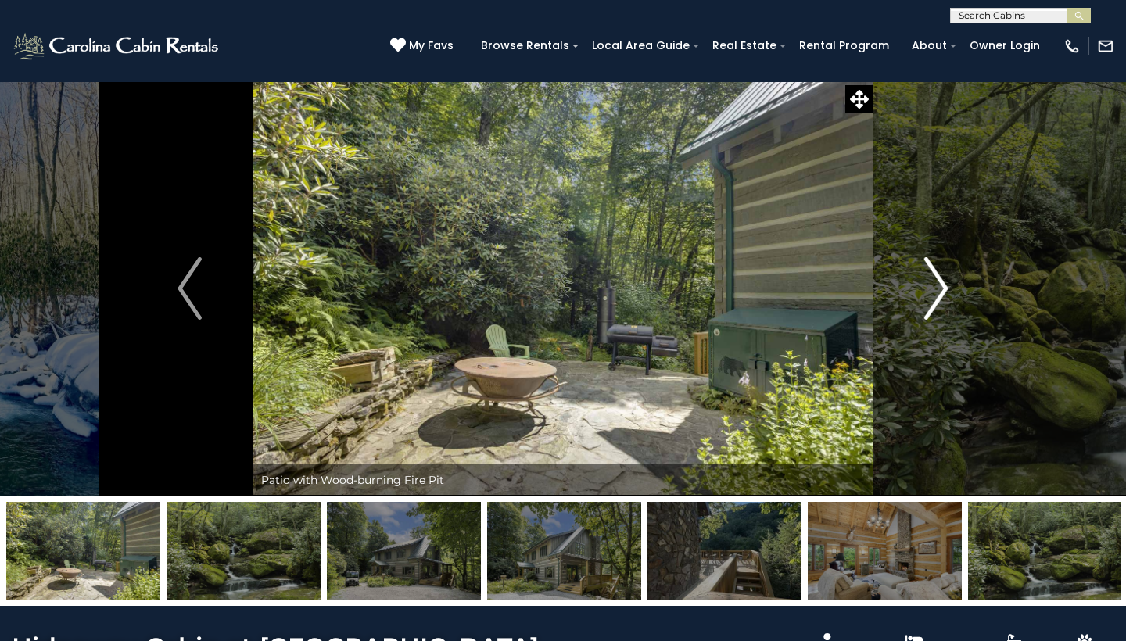
click at [929, 303] on img "Next" at bounding box center [935, 288] width 23 height 63
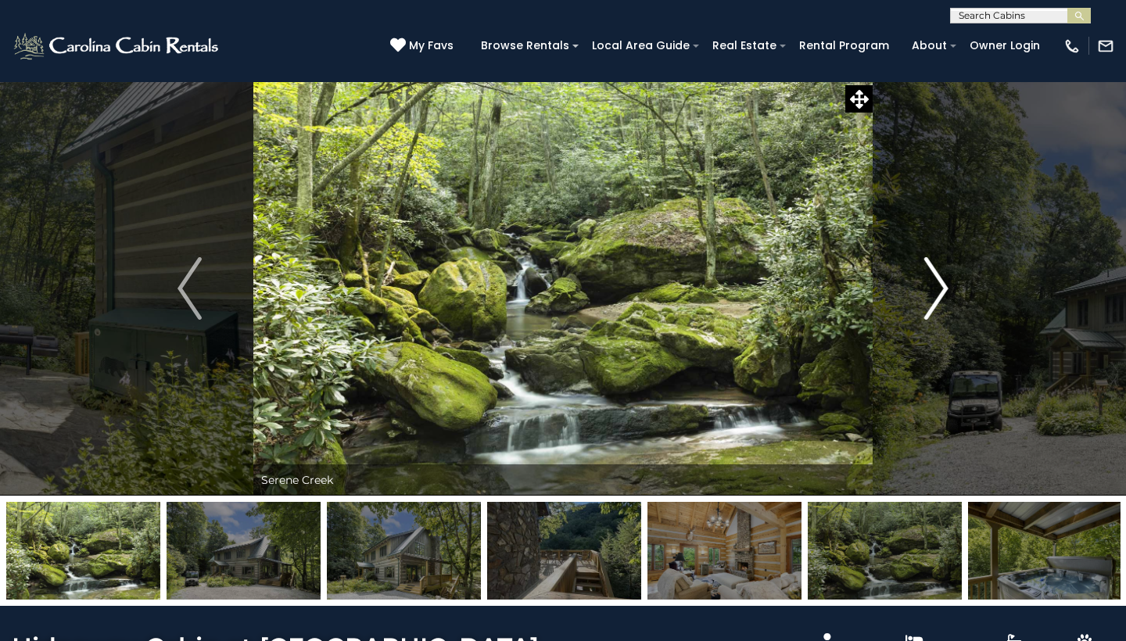
click at [929, 303] on img "Next" at bounding box center [935, 288] width 23 height 63
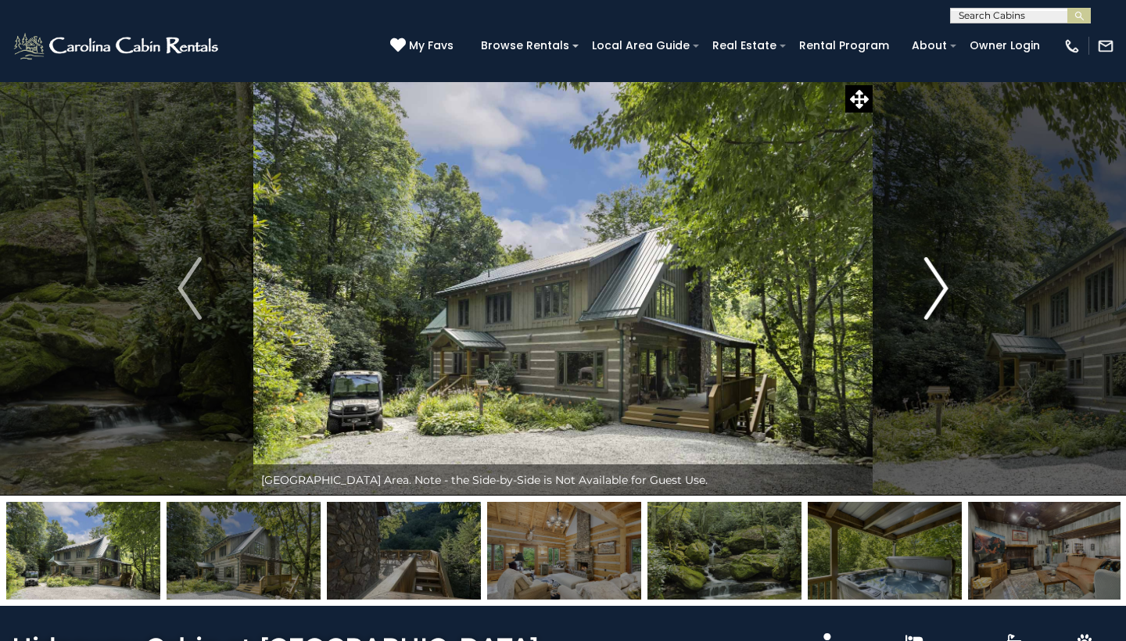
click at [929, 303] on img "Next" at bounding box center [935, 288] width 23 height 63
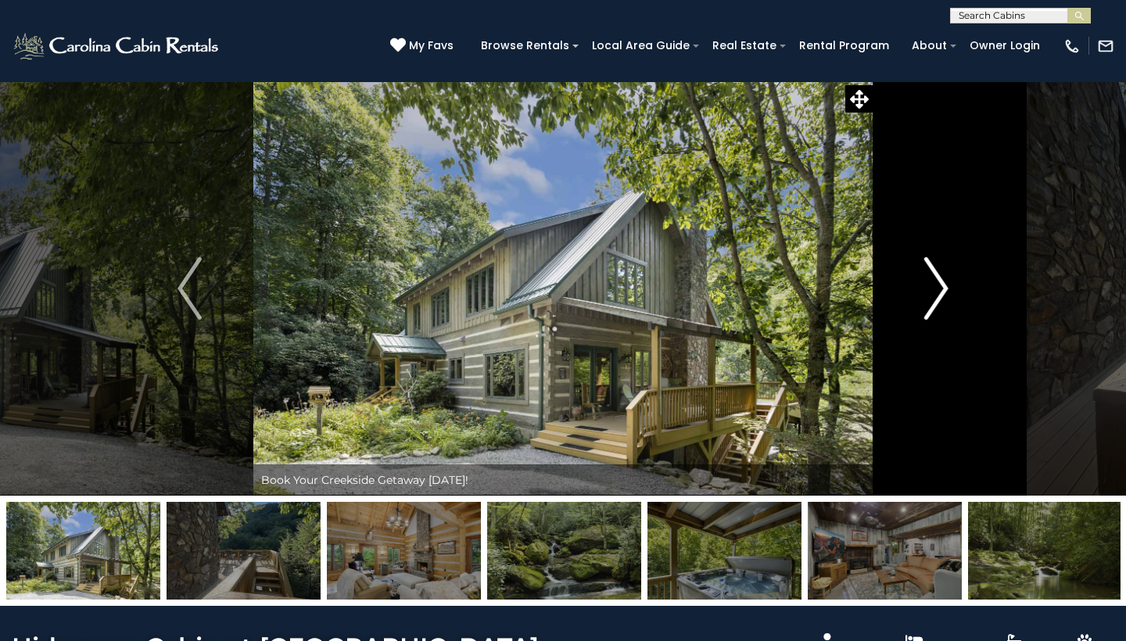
click at [929, 303] on img "Next" at bounding box center [935, 288] width 23 height 63
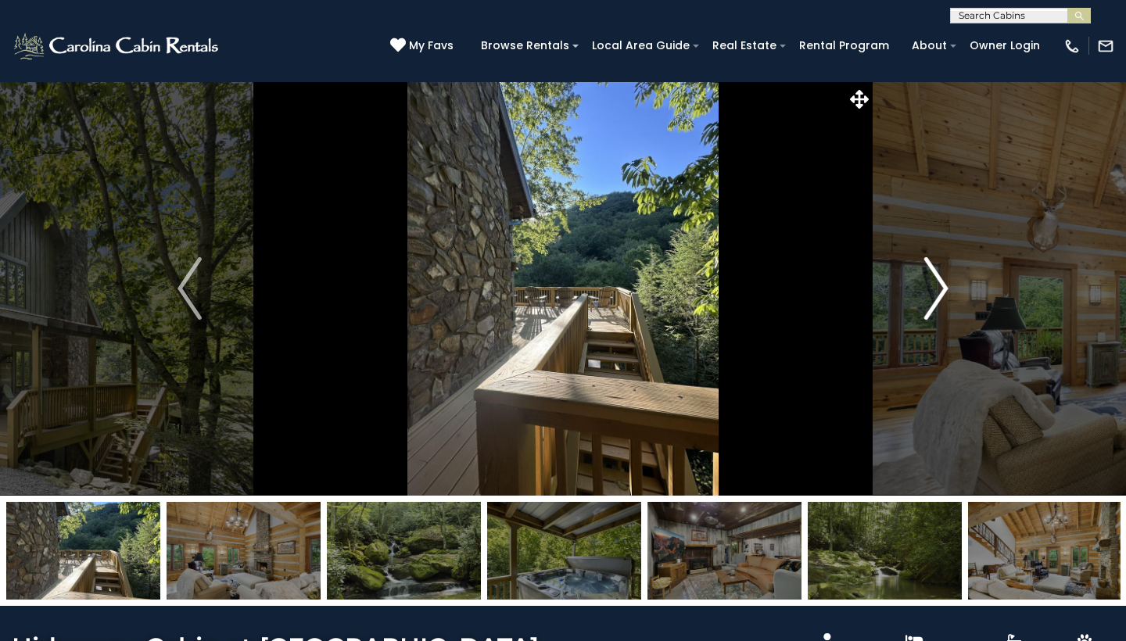
click at [929, 303] on img "Next" at bounding box center [935, 288] width 23 height 63
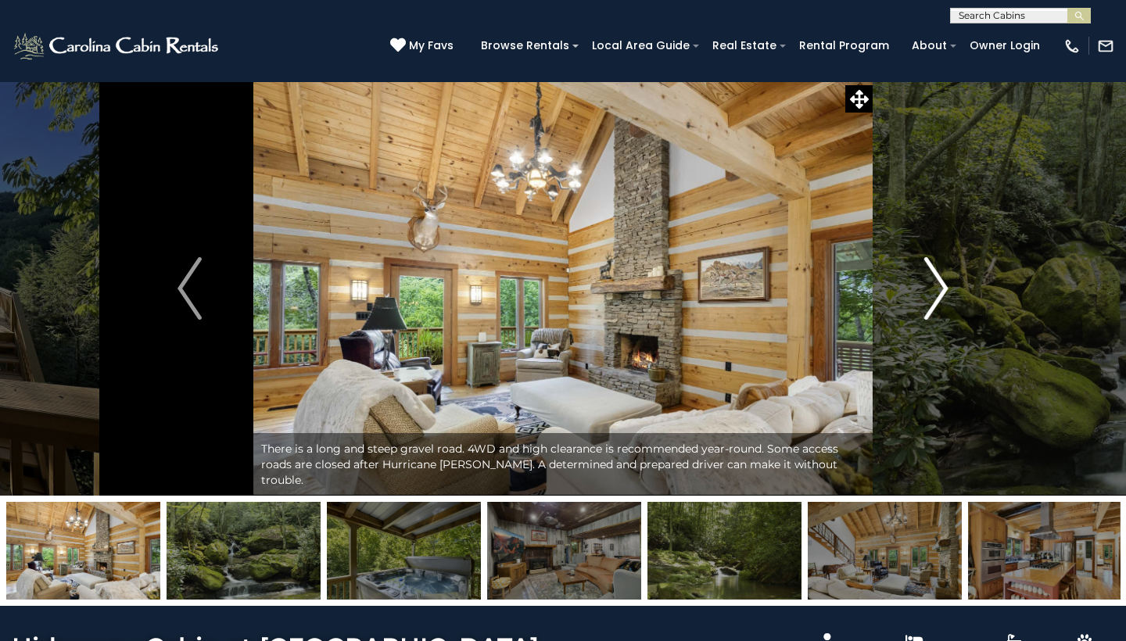
click at [929, 303] on img "Next" at bounding box center [935, 288] width 23 height 63
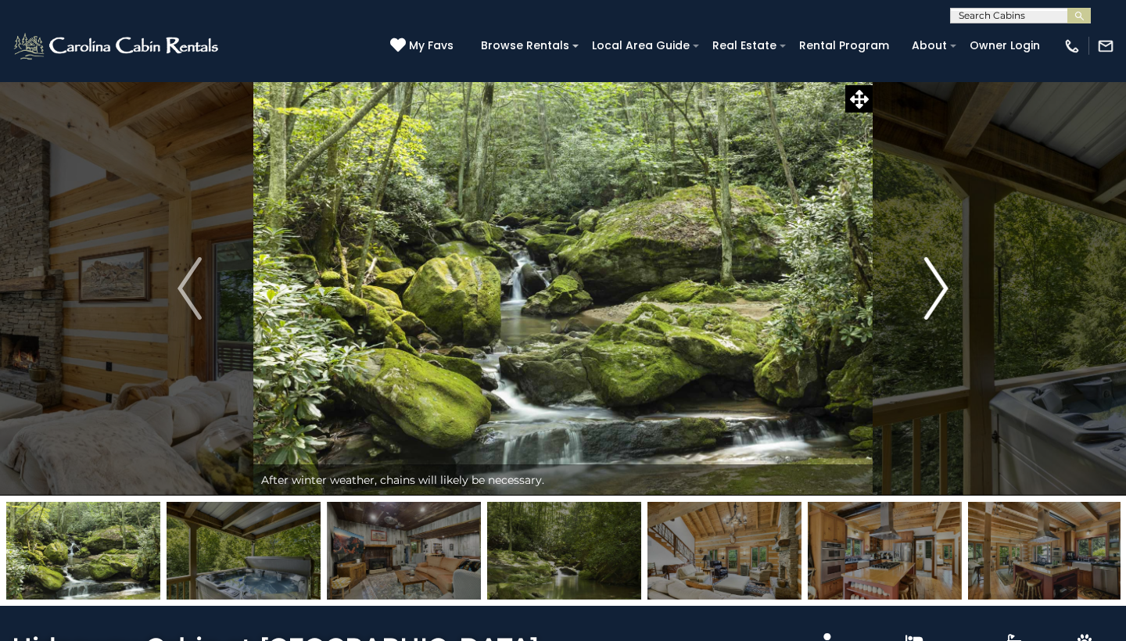
click at [929, 303] on img "Next" at bounding box center [935, 288] width 23 height 63
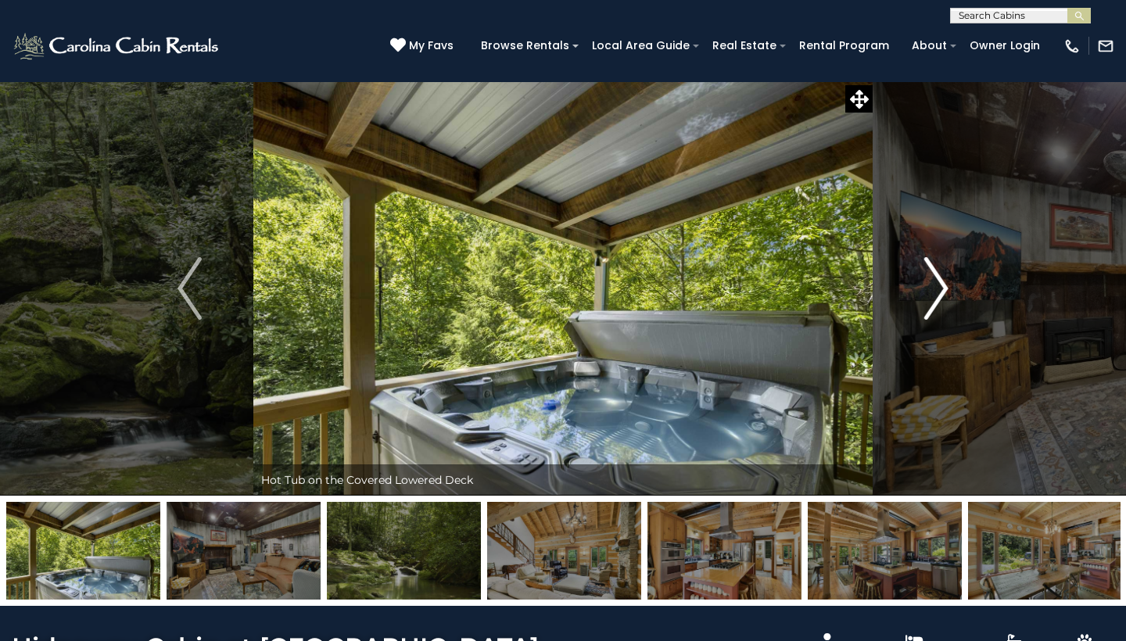
click at [929, 303] on img "Next" at bounding box center [935, 288] width 23 height 63
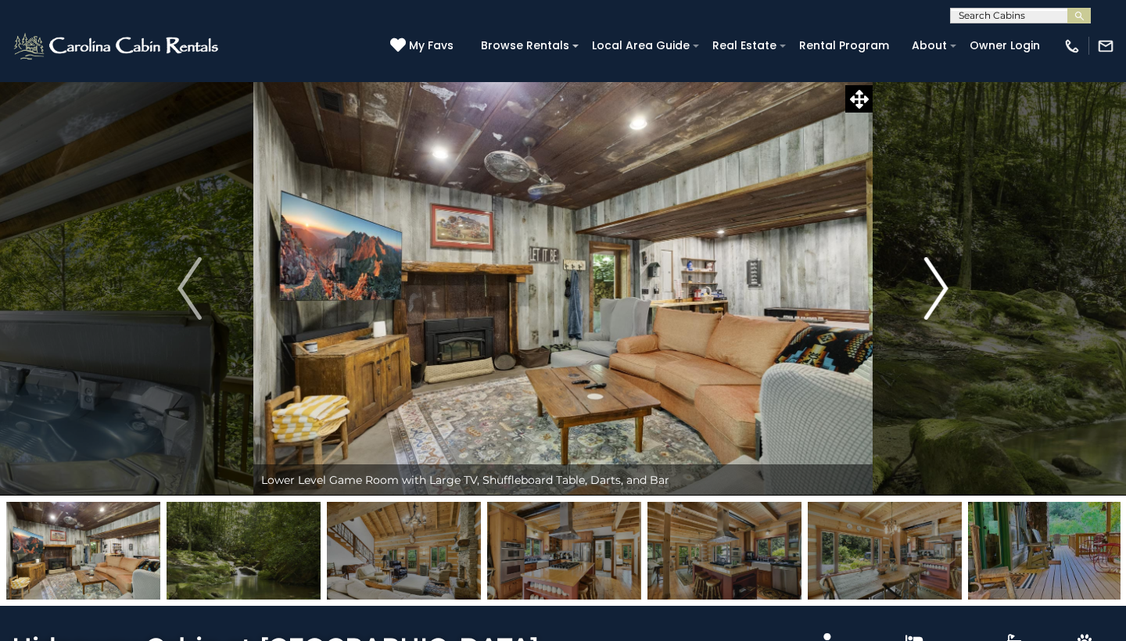
click at [929, 303] on img "Next" at bounding box center [935, 288] width 23 height 63
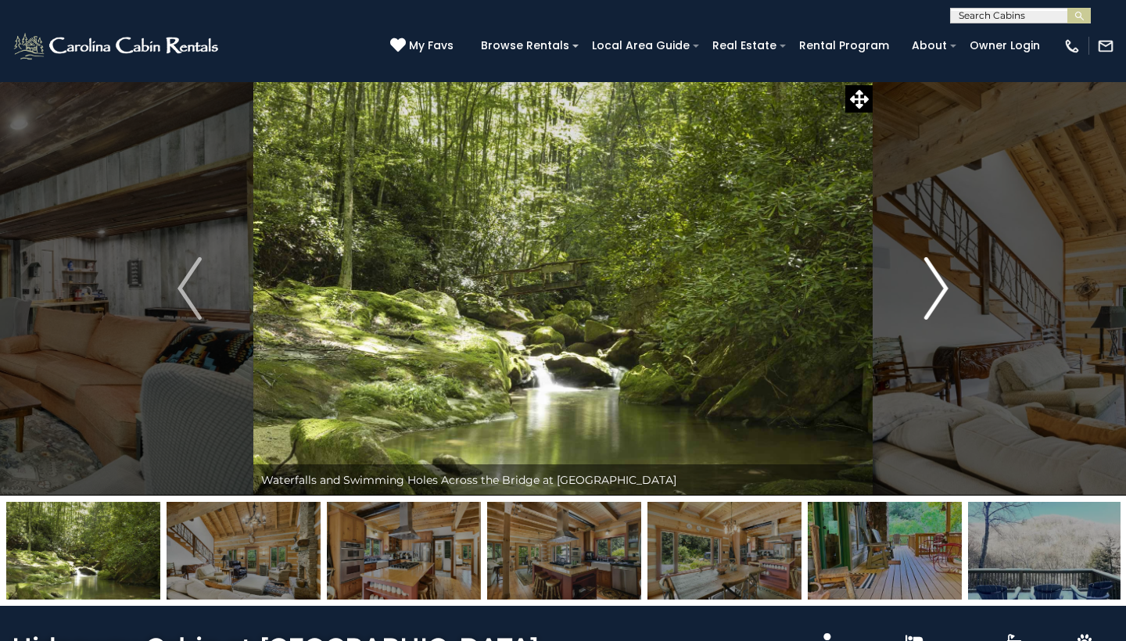
click at [929, 303] on img "Next" at bounding box center [935, 288] width 23 height 63
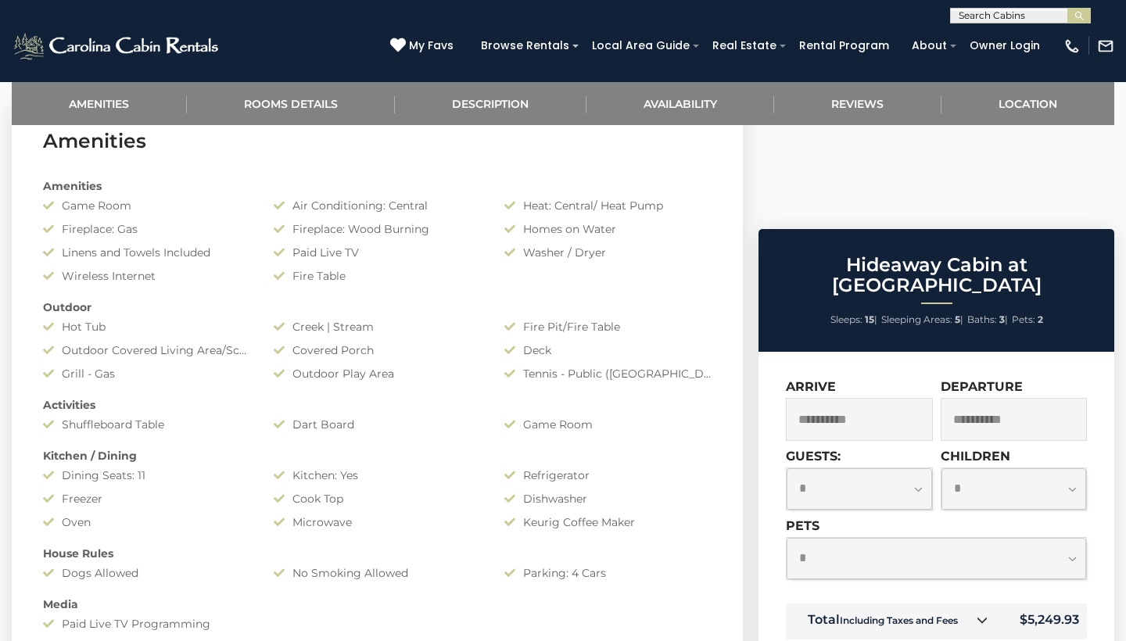
scroll to position [654, 0]
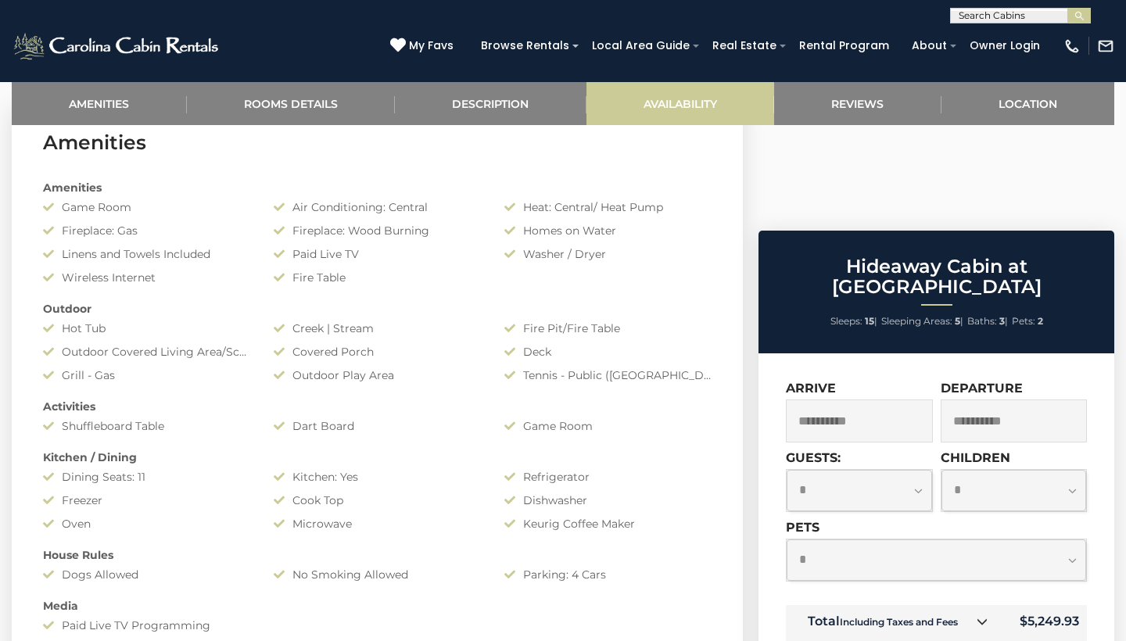
click at [691, 102] on link "Availability" at bounding box center [680, 103] width 188 height 43
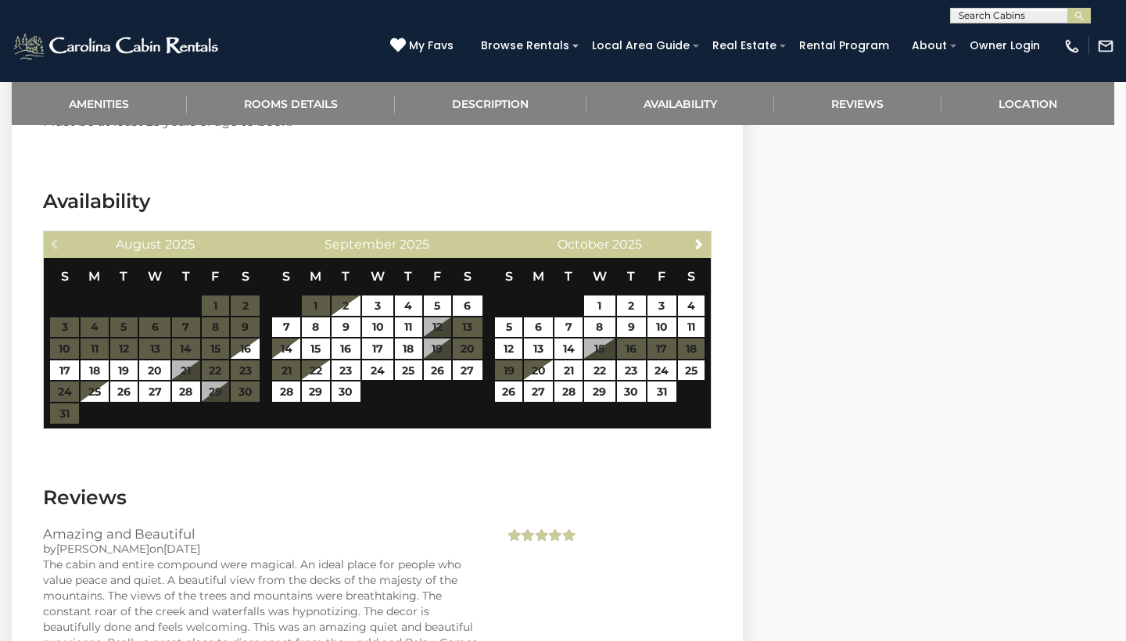
scroll to position [3170, 0]
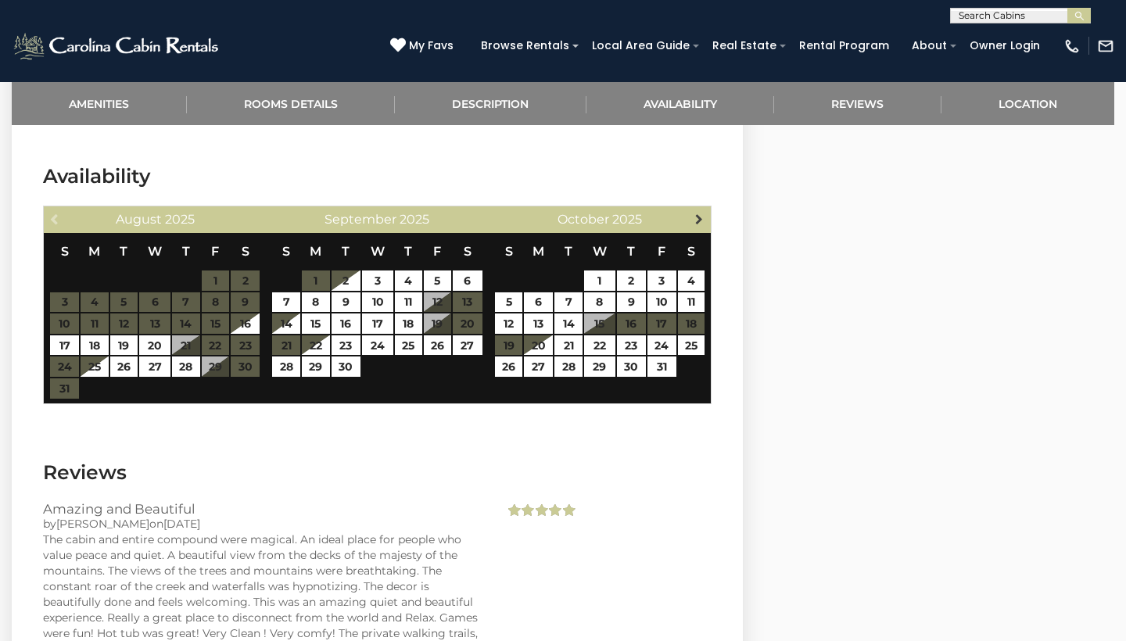
click at [699, 213] on span "Next" at bounding box center [699, 219] width 13 height 13
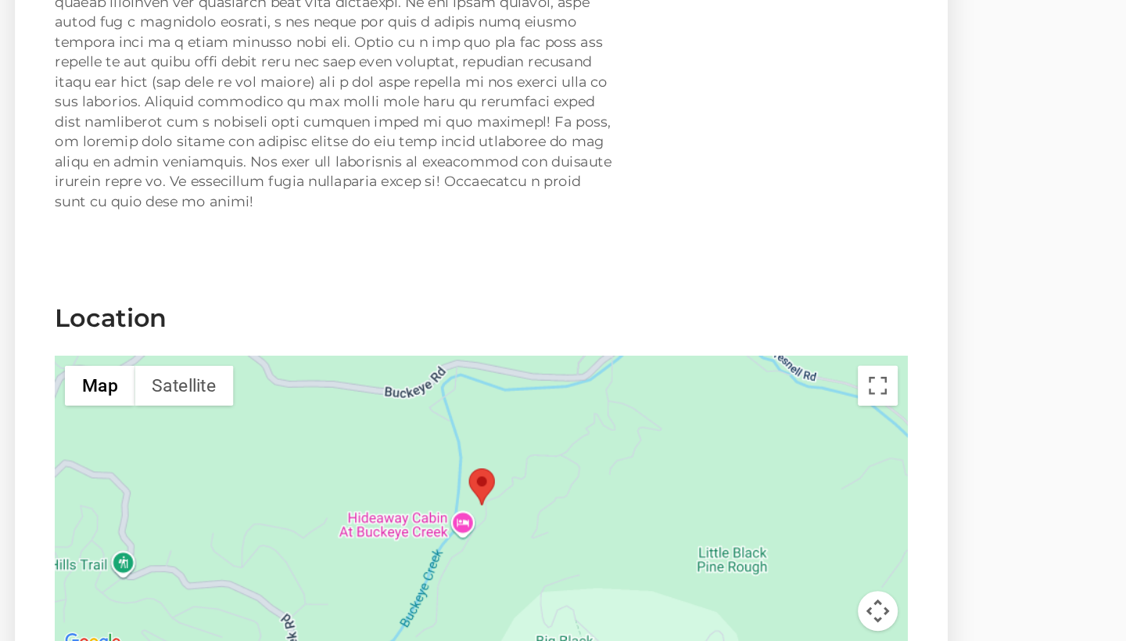
scroll to position [3824, 0]
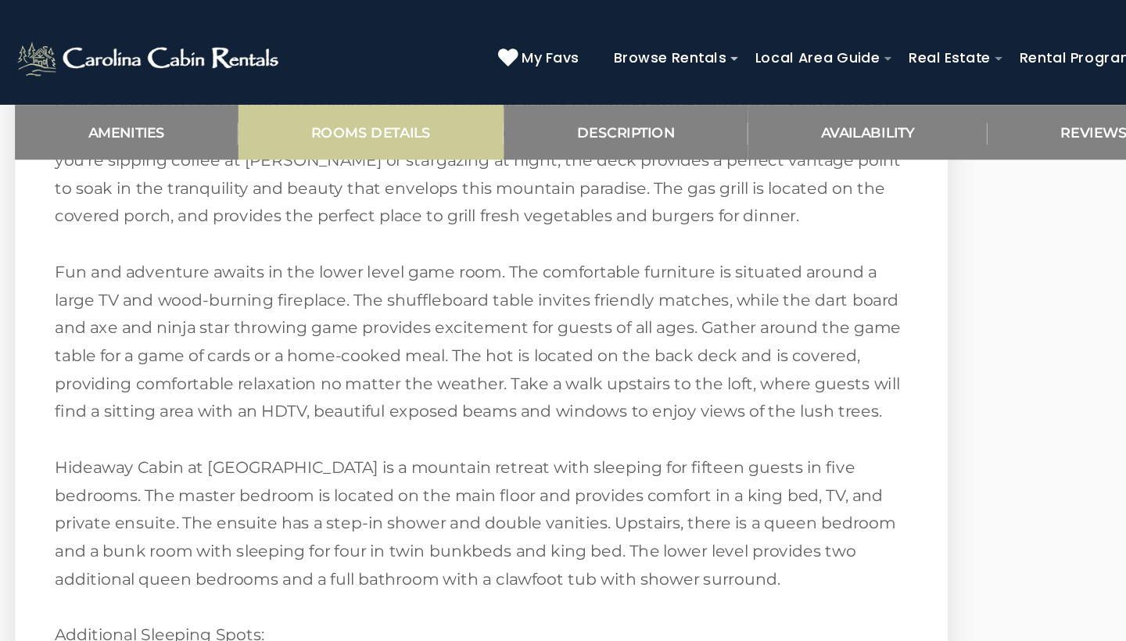
click at [310, 109] on link "Rooms Details" at bounding box center [291, 103] width 209 height 43
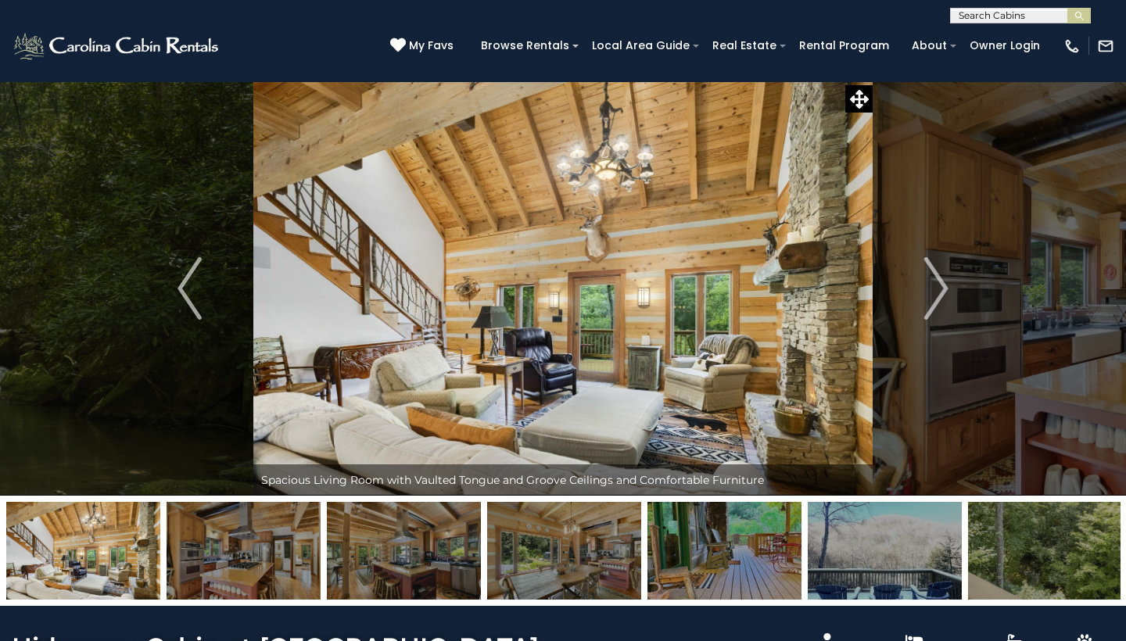
scroll to position [0, 0]
click at [931, 294] on img "Next" at bounding box center [935, 288] width 23 height 63
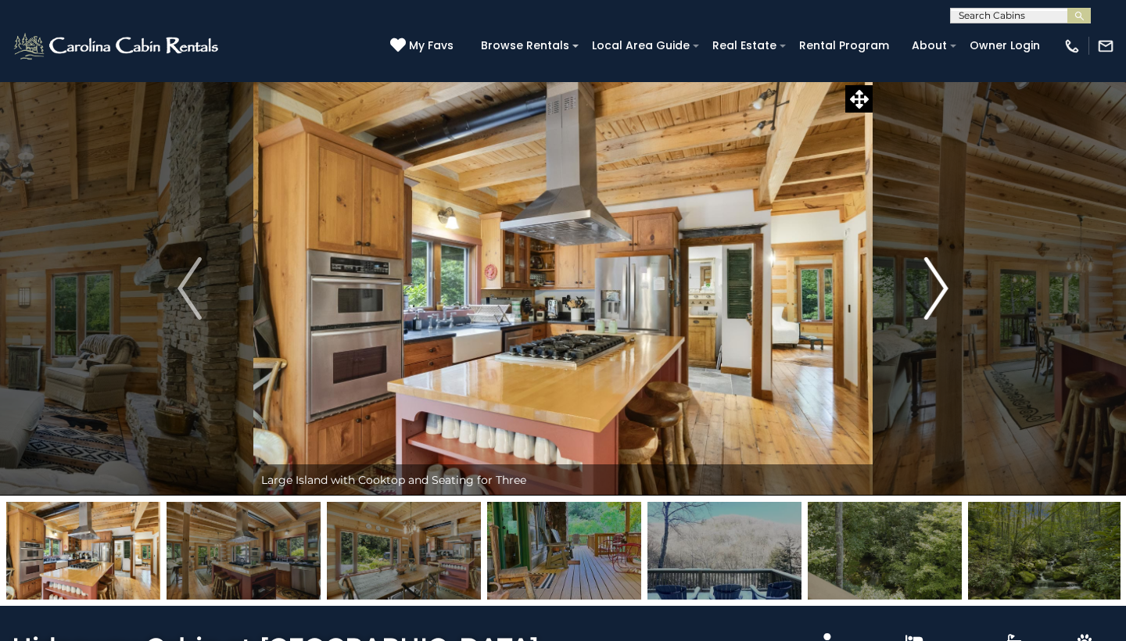
click at [931, 294] on img "Next" at bounding box center [935, 288] width 23 height 63
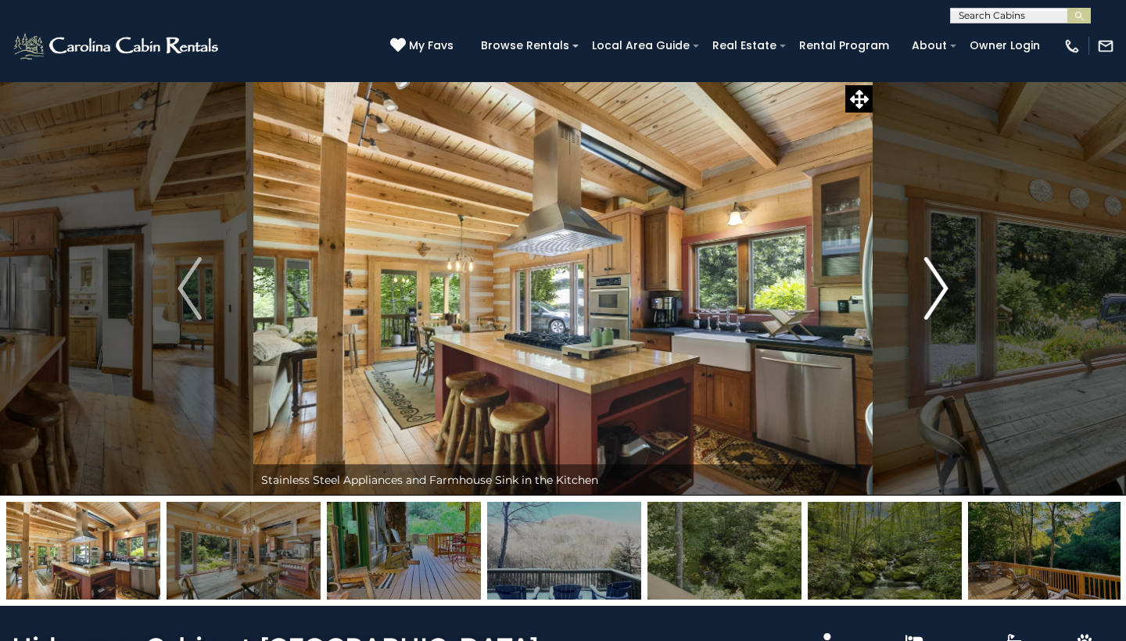
click at [931, 294] on img "Next" at bounding box center [935, 288] width 23 height 63
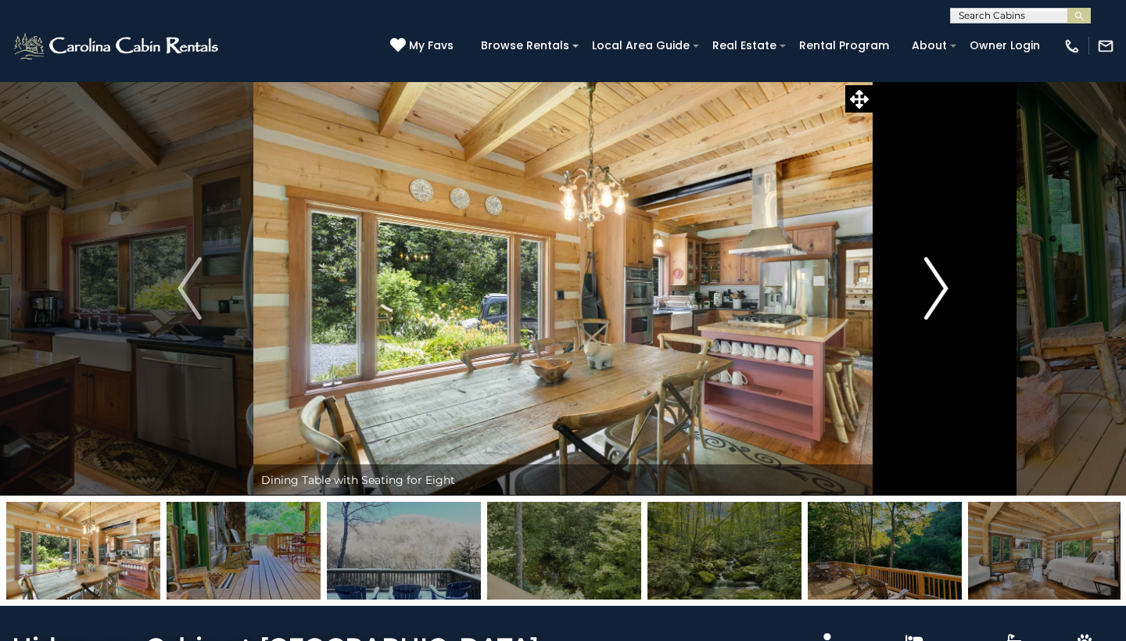
click at [931, 294] on img "Next" at bounding box center [935, 288] width 23 height 63
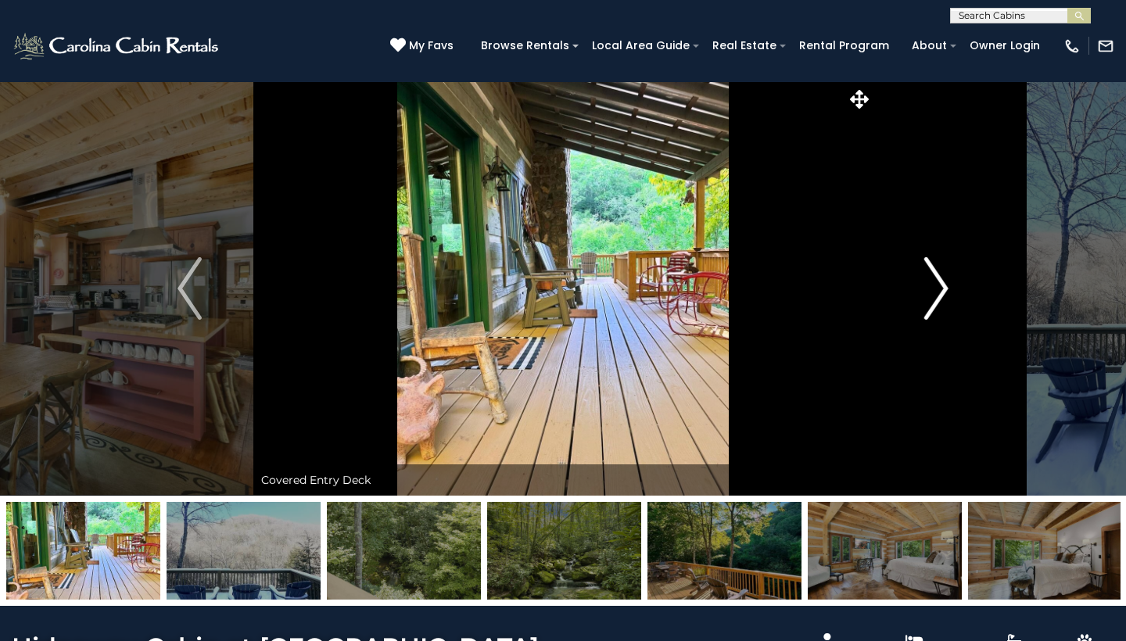
click at [931, 294] on img "Next" at bounding box center [935, 288] width 23 height 63
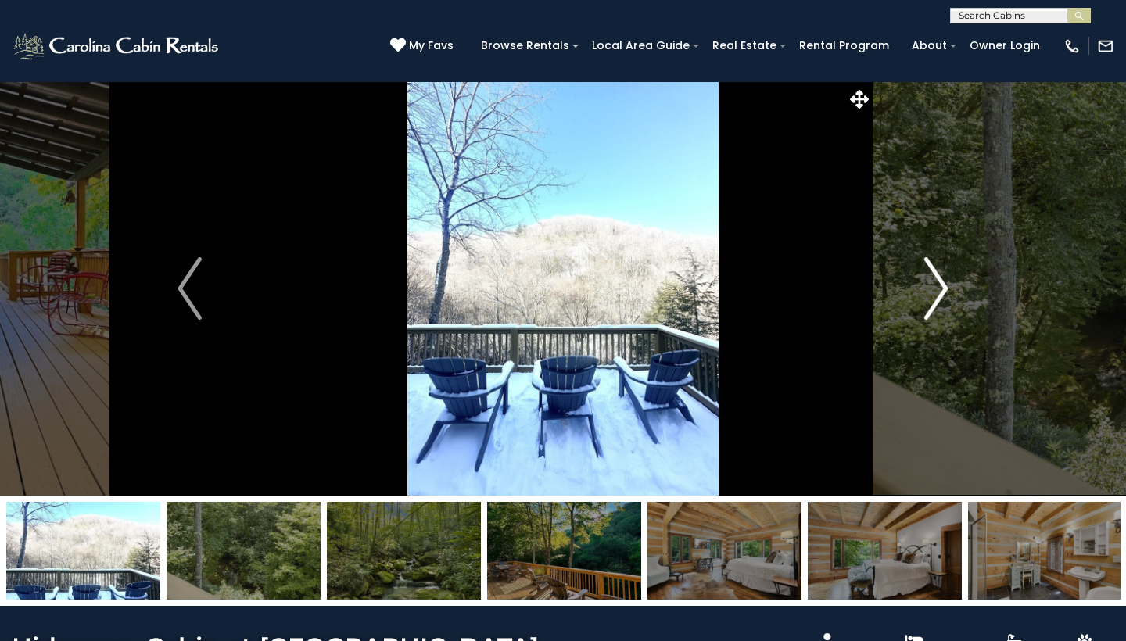
click at [931, 294] on img "Next" at bounding box center [935, 288] width 23 height 63
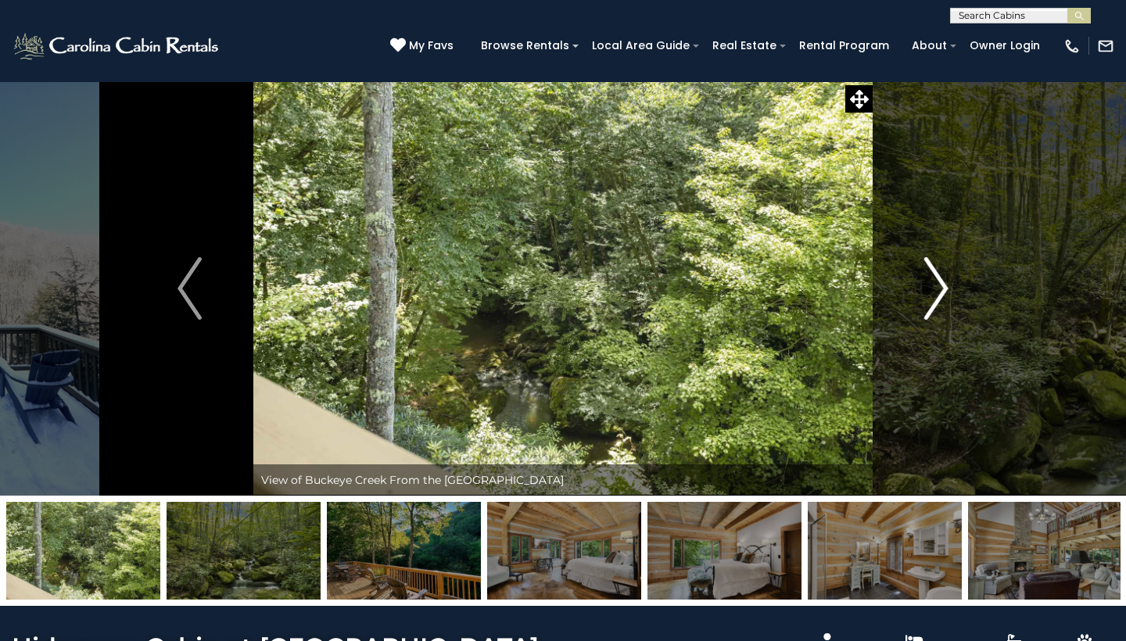
click at [938, 292] on img "Next" at bounding box center [935, 288] width 23 height 63
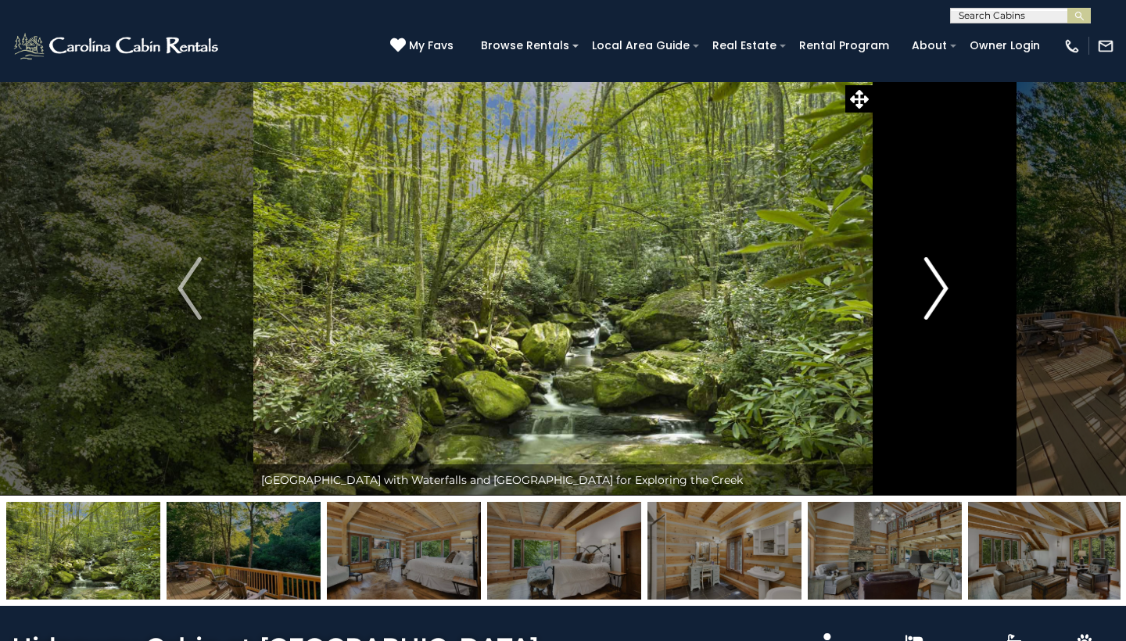
click at [938, 292] on img "Next" at bounding box center [935, 288] width 23 height 63
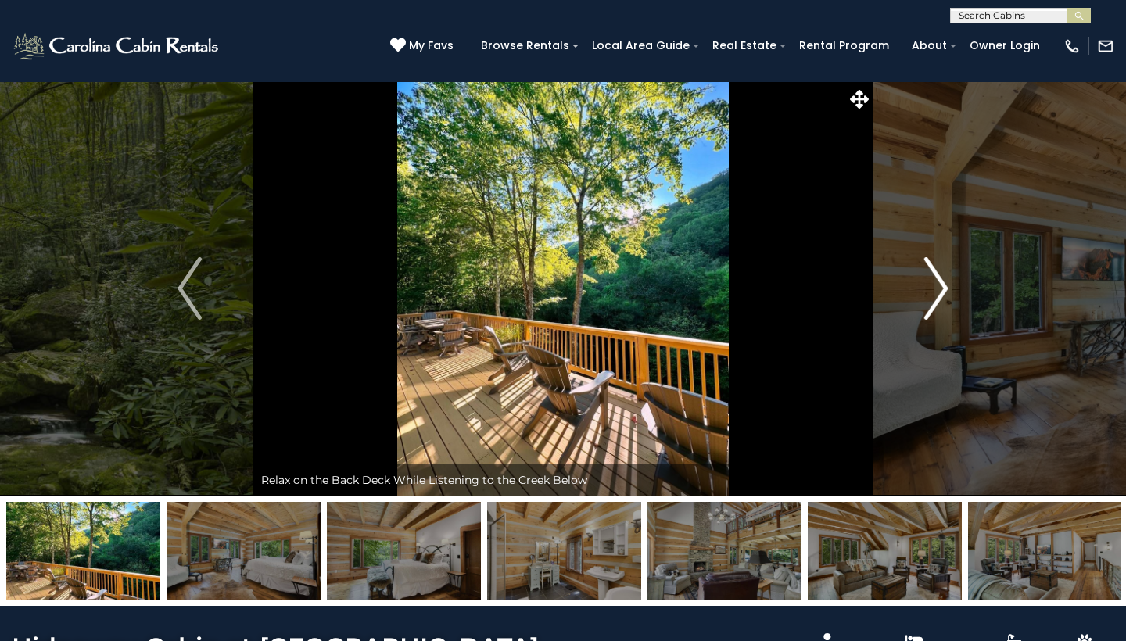
click at [938, 292] on img "Next" at bounding box center [935, 288] width 23 height 63
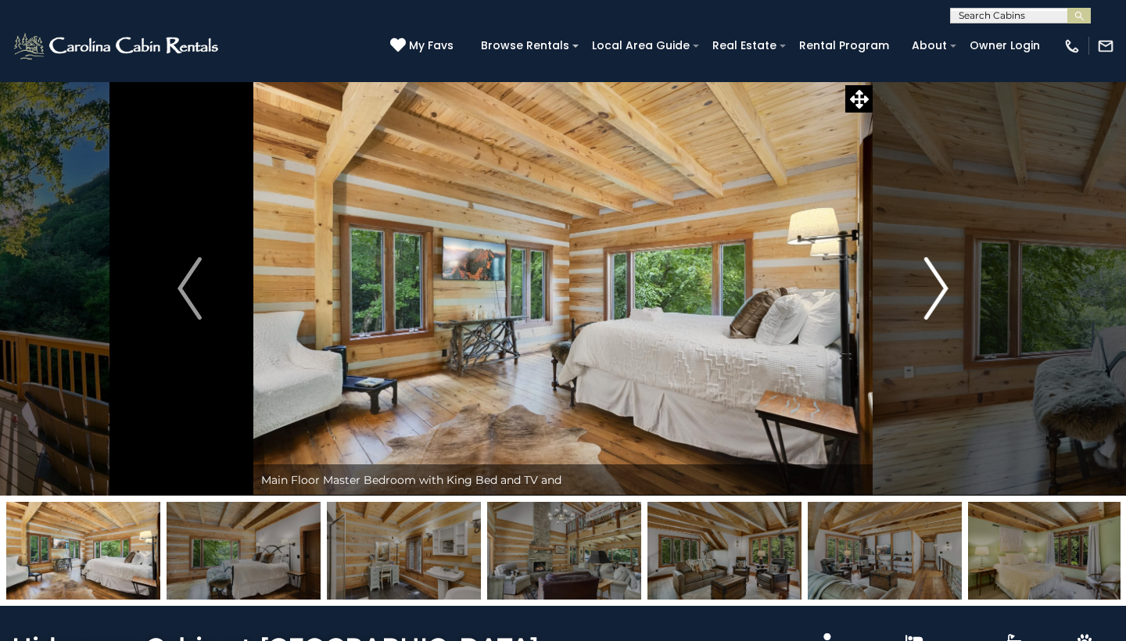
click at [938, 292] on img "Next" at bounding box center [935, 288] width 23 height 63
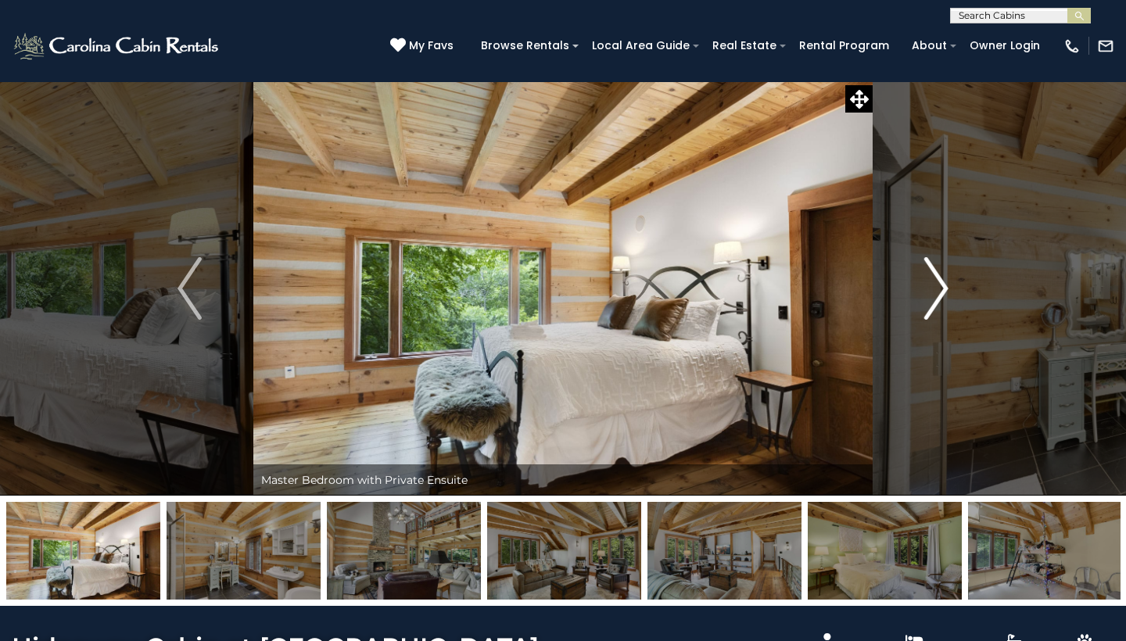
click at [938, 292] on img "Next" at bounding box center [935, 288] width 23 height 63
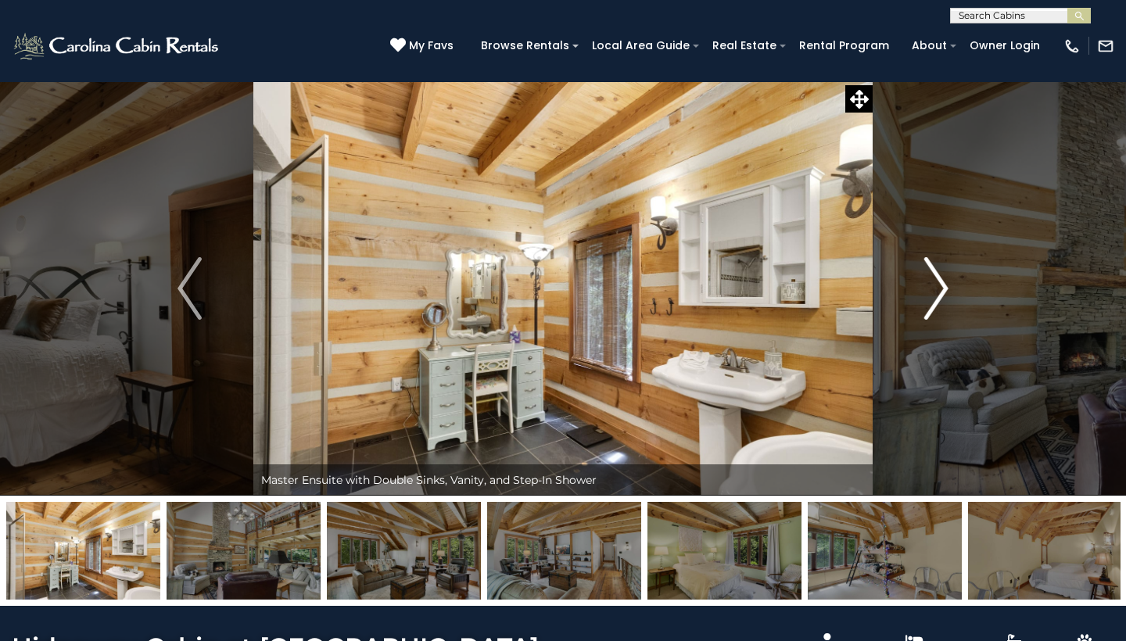
click at [938, 292] on img "Next" at bounding box center [935, 288] width 23 height 63
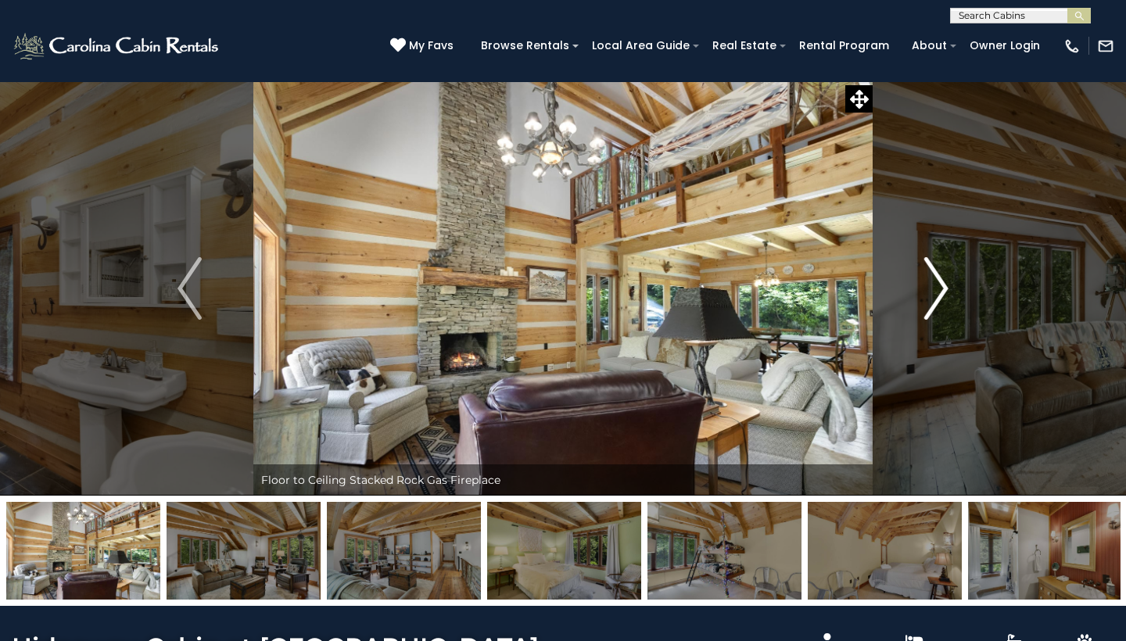
click at [939, 296] on img "Next" at bounding box center [935, 288] width 23 height 63
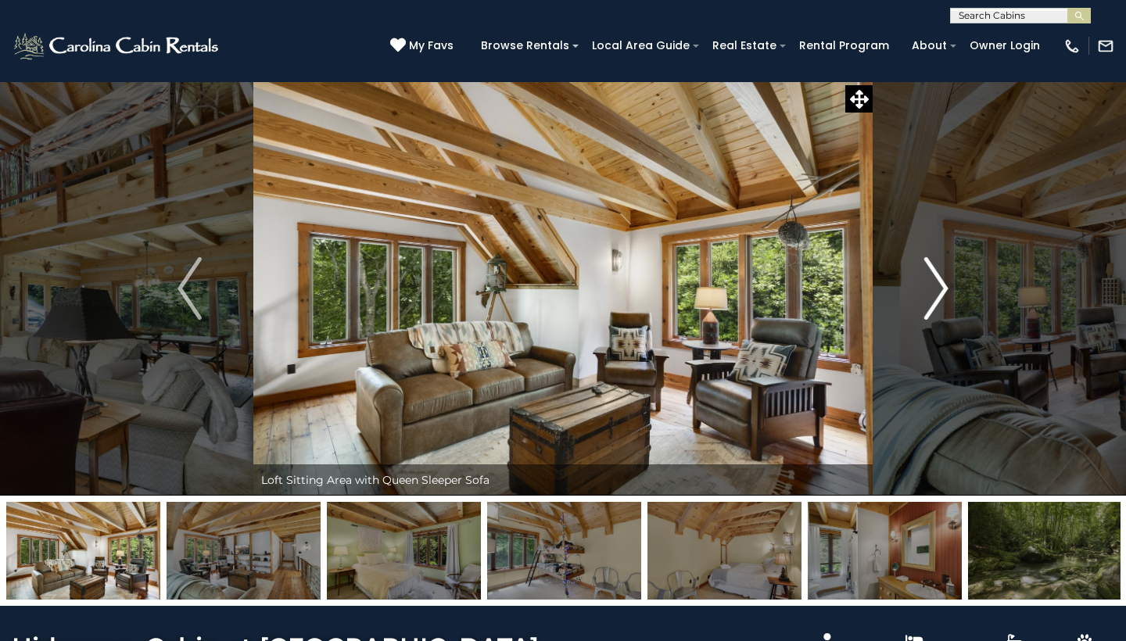
click at [939, 296] on img "Next" at bounding box center [935, 288] width 23 height 63
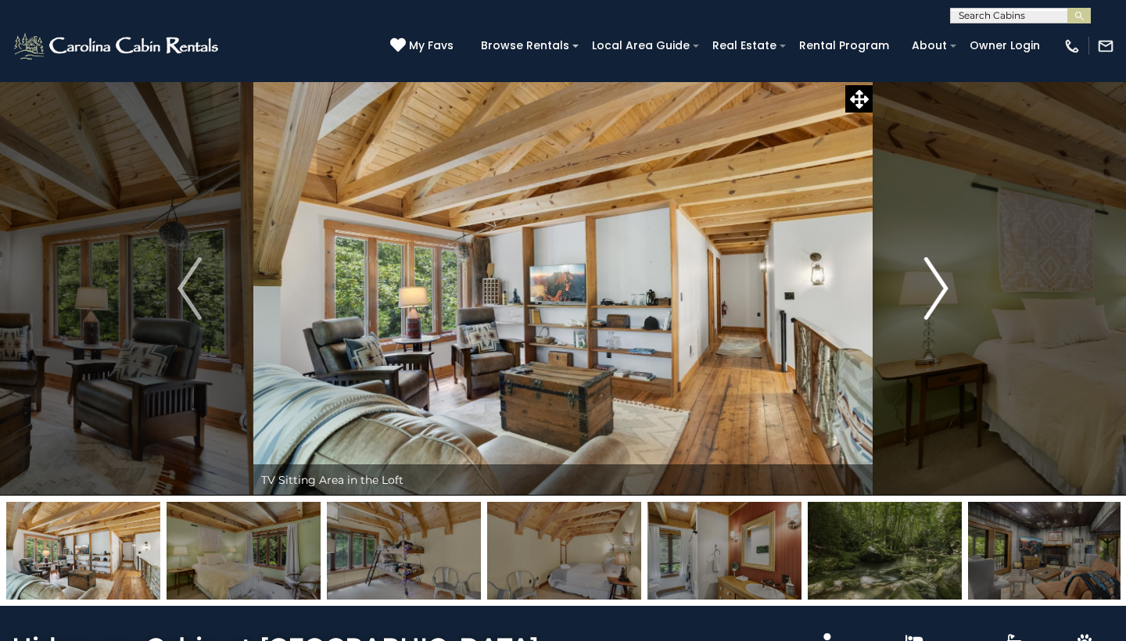
click at [939, 296] on img "Next" at bounding box center [935, 288] width 23 height 63
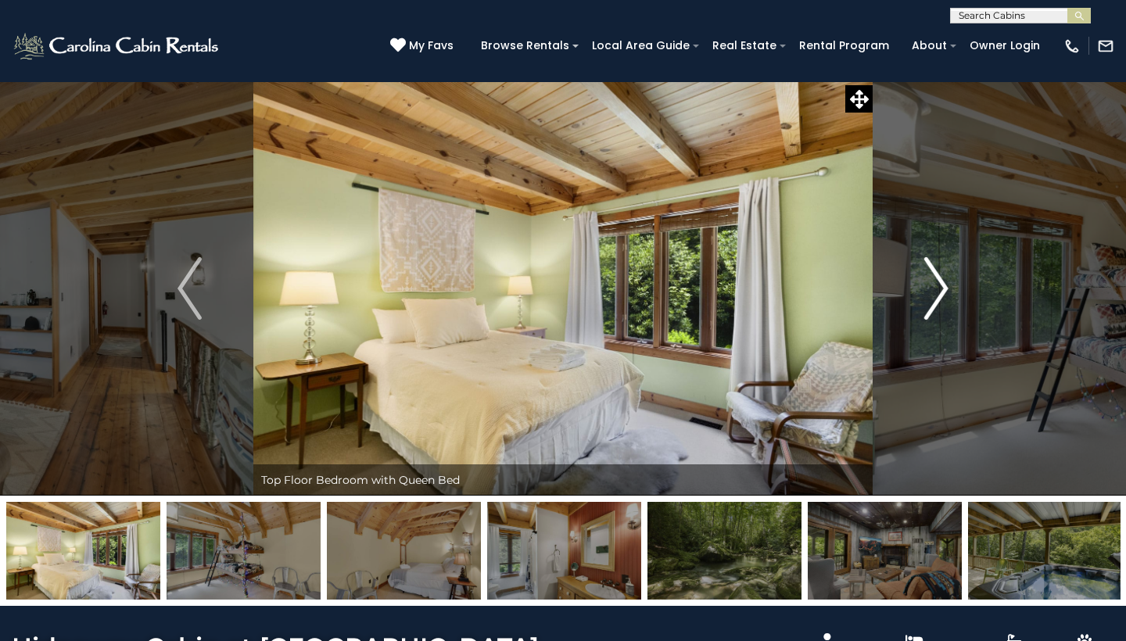
click at [939, 296] on img "Next" at bounding box center [935, 288] width 23 height 63
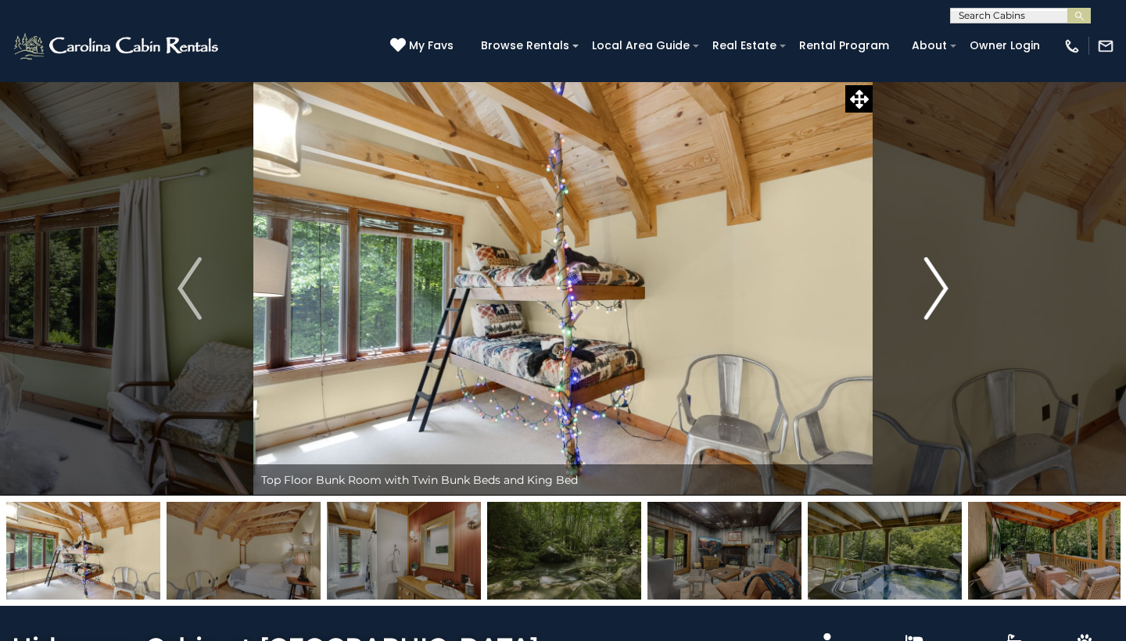
click at [939, 296] on img "Next" at bounding box center [935, 288] width 23 height 63
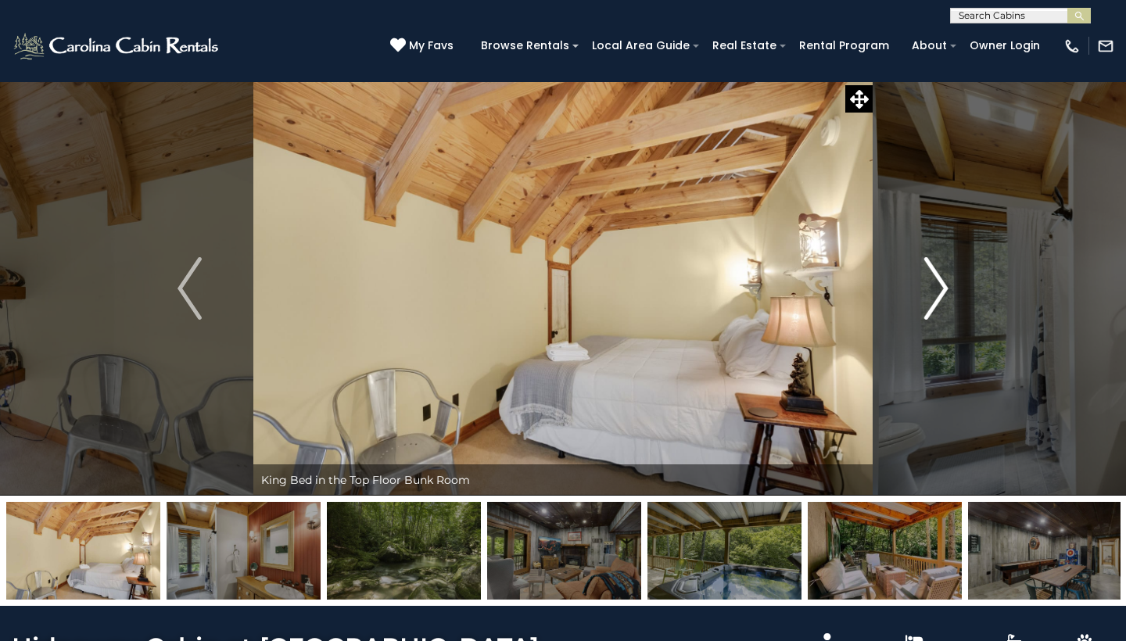
click at [939, 296] on img "Next" at bounding box center [935, 288] width 23 height 63
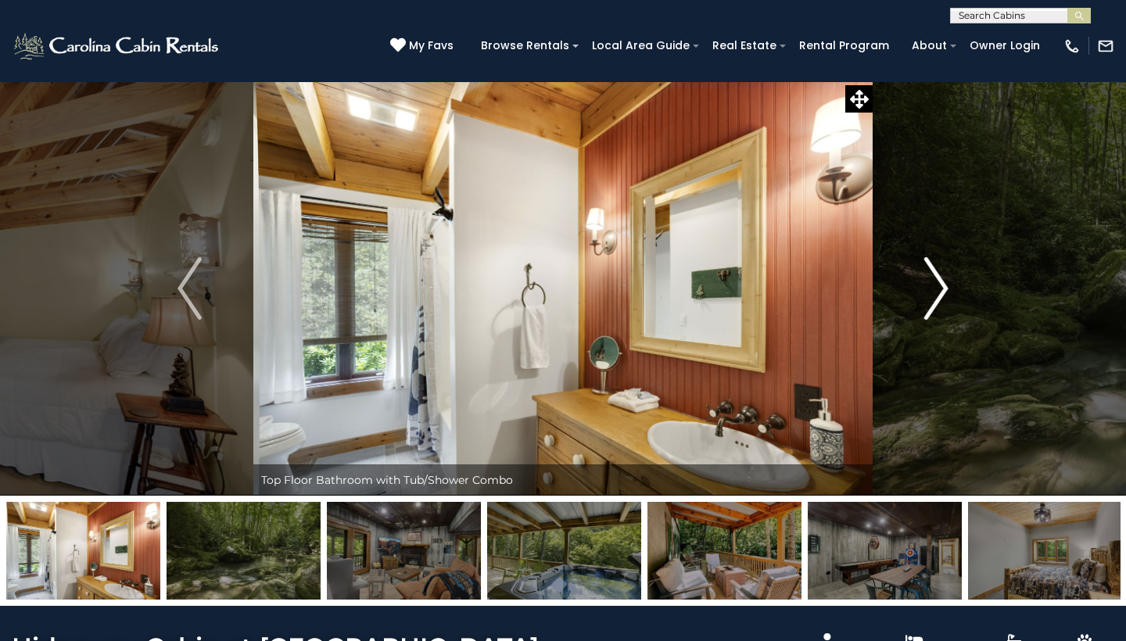
click at [939, 296] on img "Next" at bounding box center [935, 288] width 23 height 63
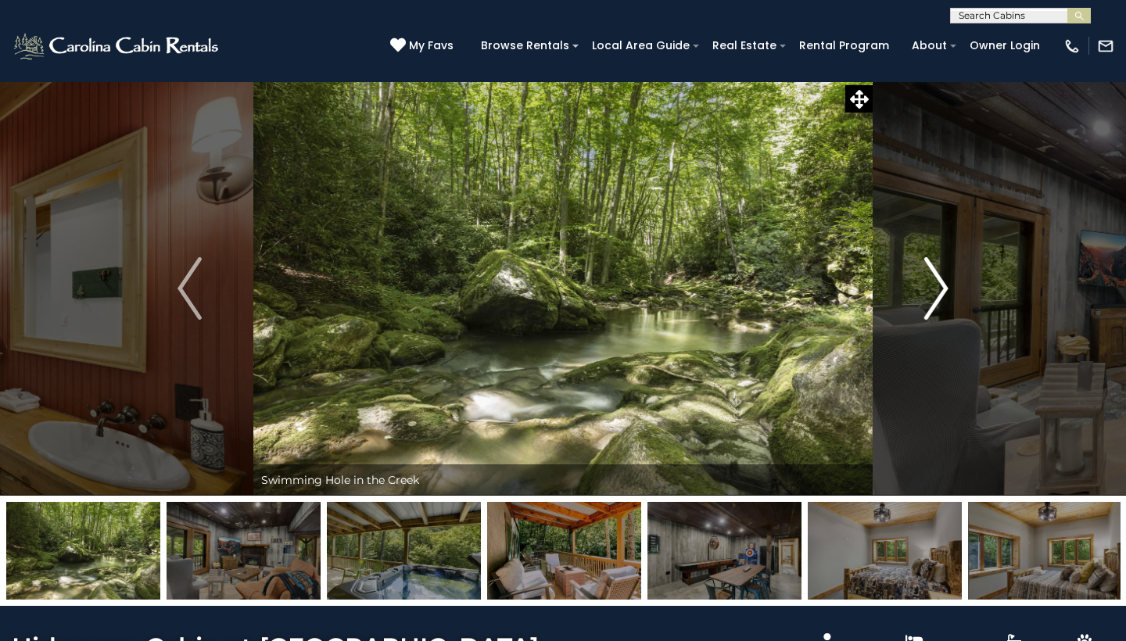
click at [939, 296] on img "Next" at bounding box center [935, 288] width 23 height 63
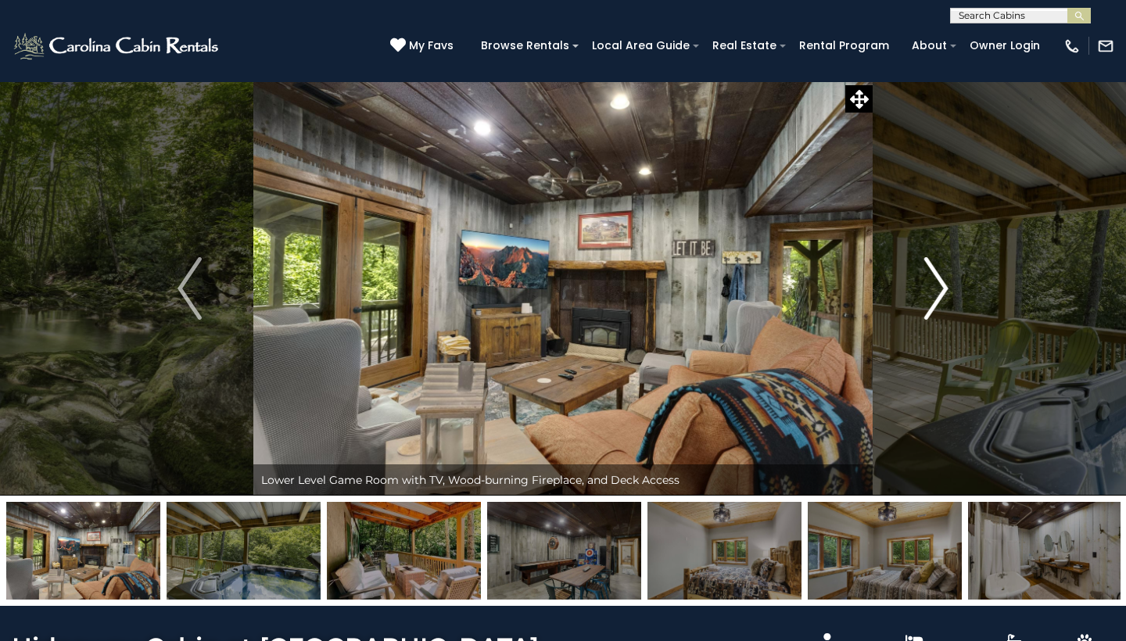
click at [939, 296] on img "Next" at bounding box center [935, 288] width 23 height 63
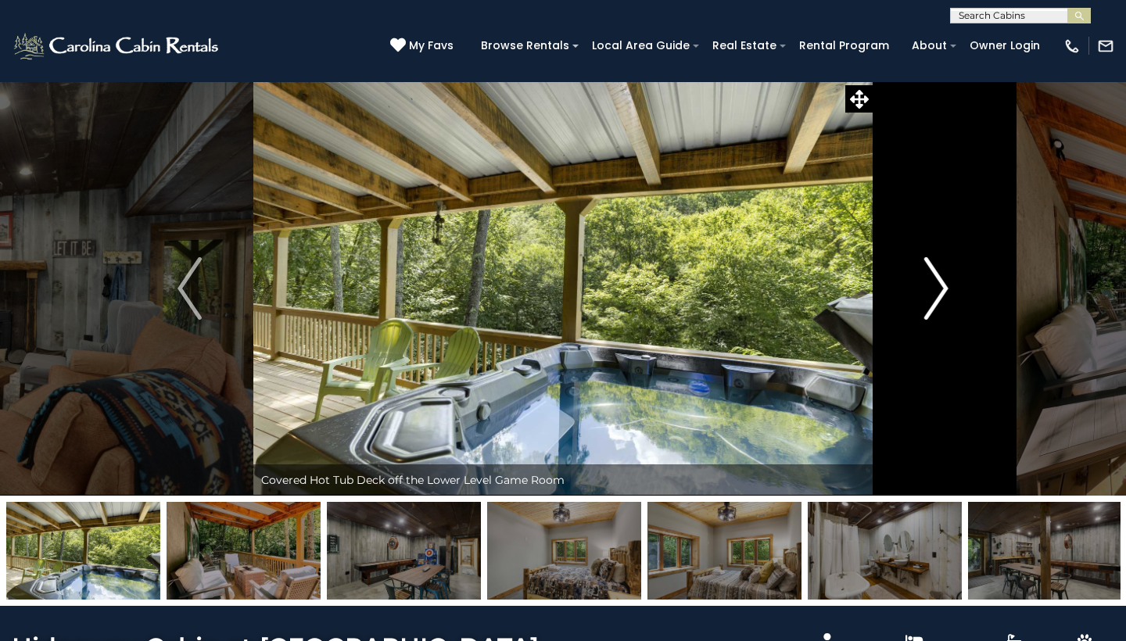
click at [939, 296] on img "Next" at bounding box center [935, 288] width 23 height 63
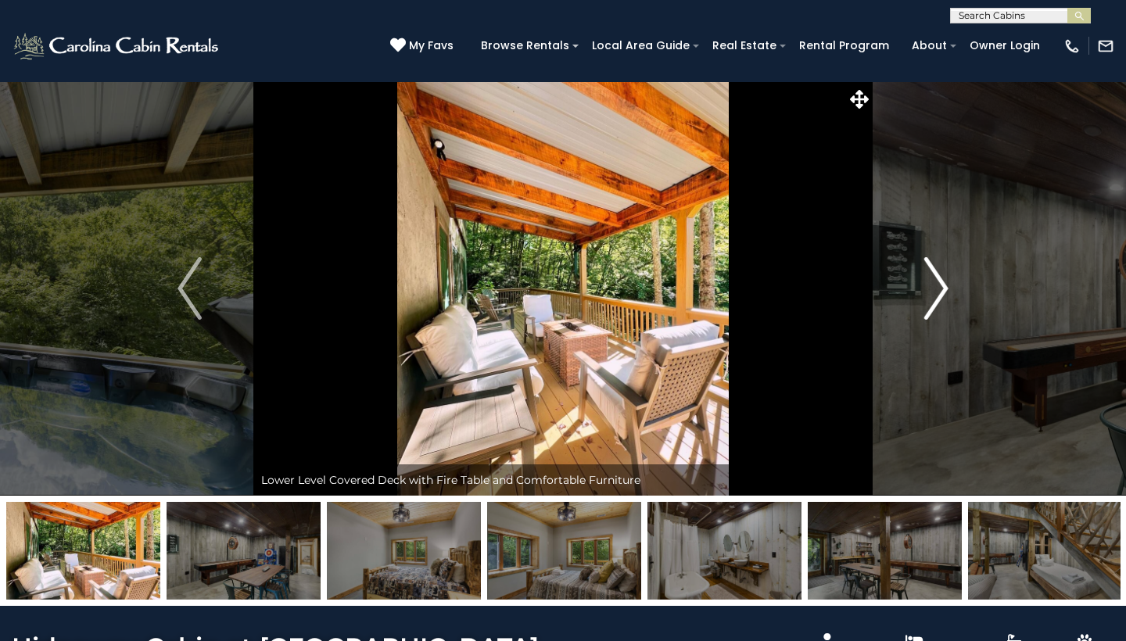
click at [939, 296] on img "Next" at bounding box center [935, 288] width 23 height 63
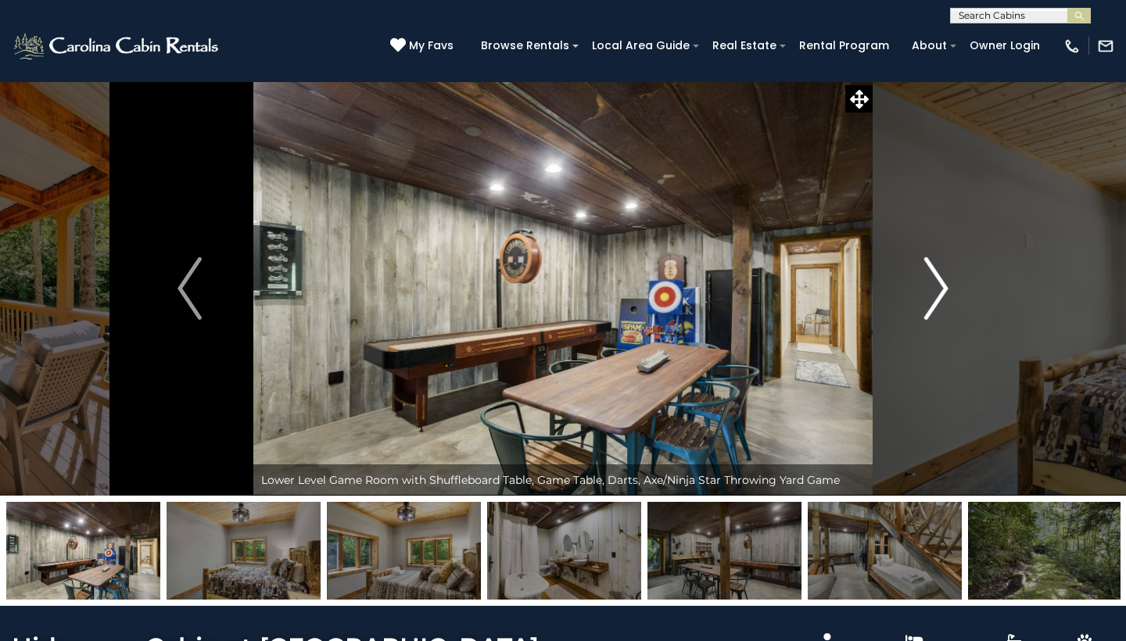
click at [939, 296] on img "Next" at bounding box center [935, 288] width 23 height 63
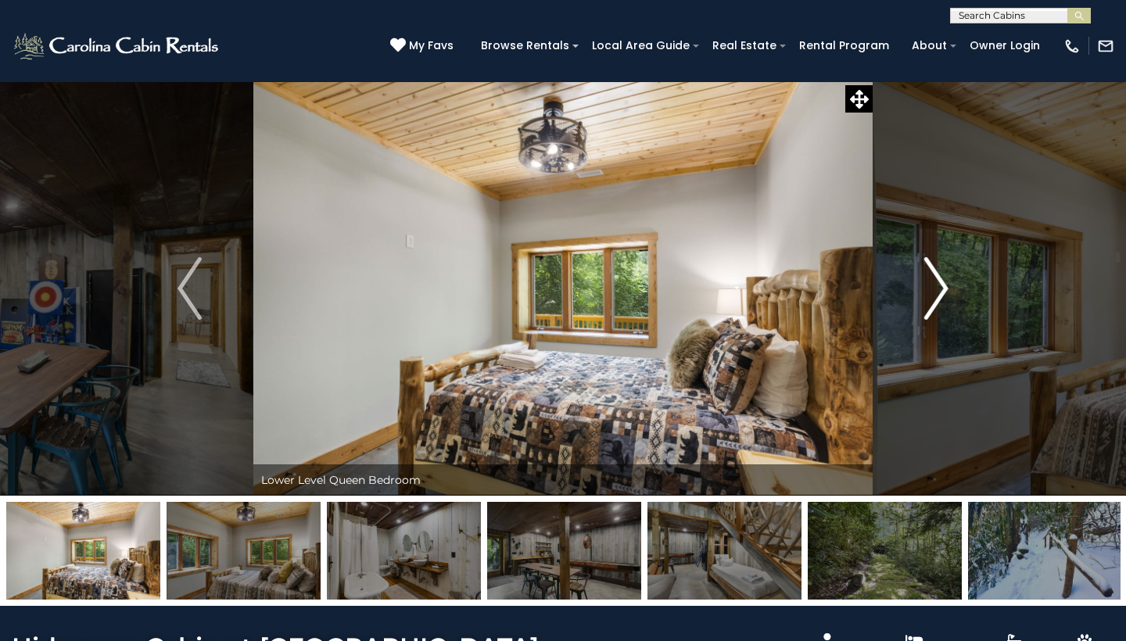
click at [939, 296] on img "Next" at bounding box center [935, 288] width 23 height 63
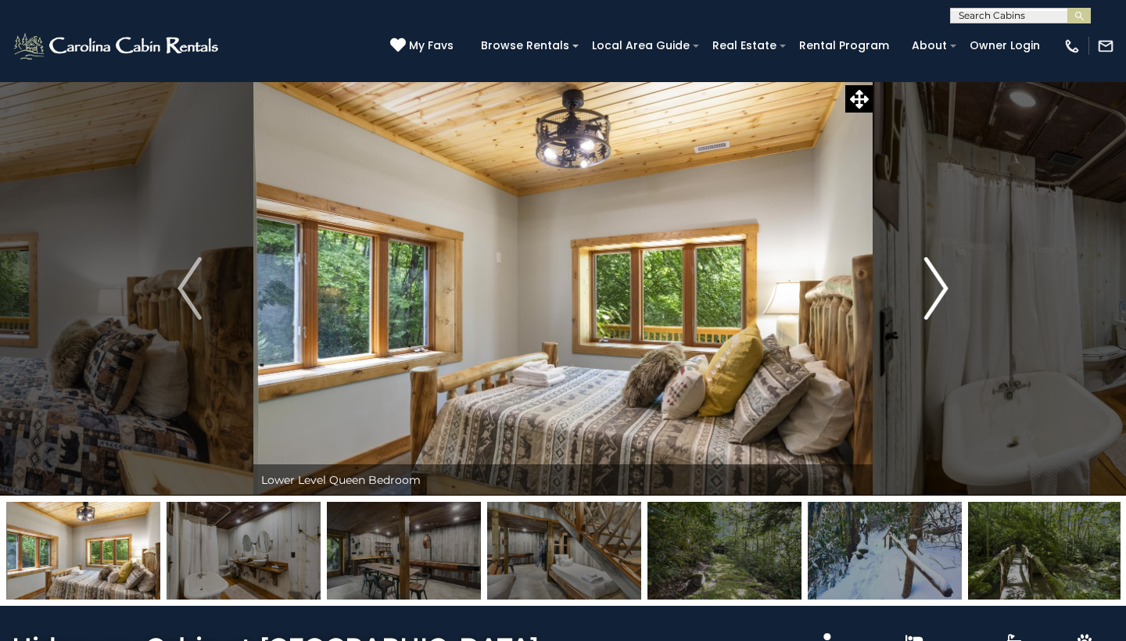
click at [939, 296] on img "Next" at bounding box center [935, 288] width 23 height 63
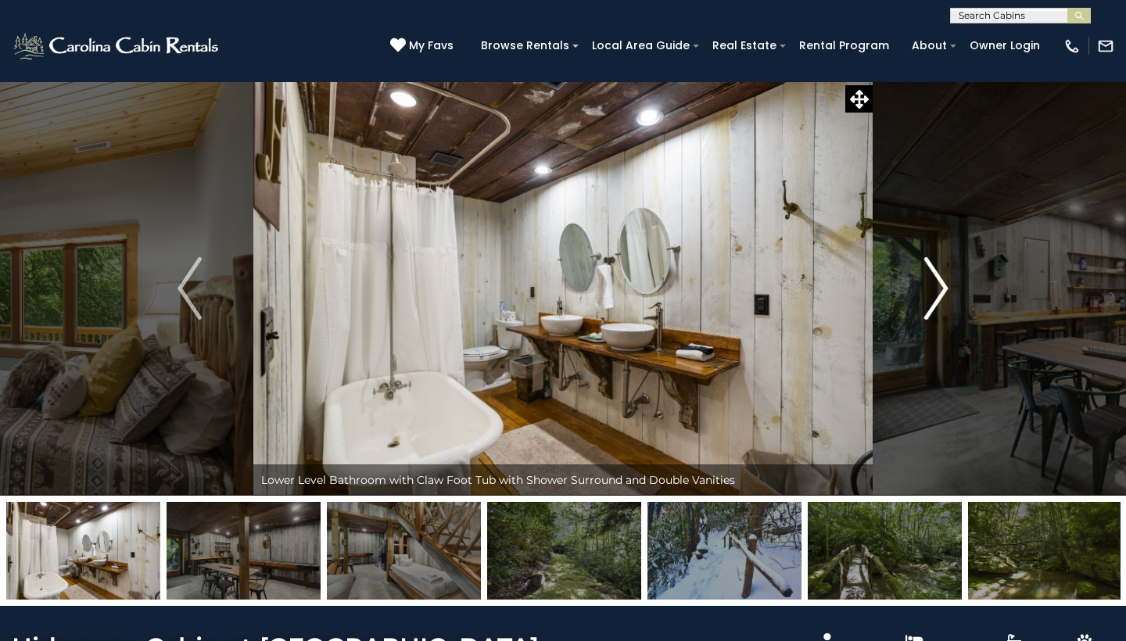
click at [939, 296] on img "Next" at bounding box center [935, 288] width 23 height 63
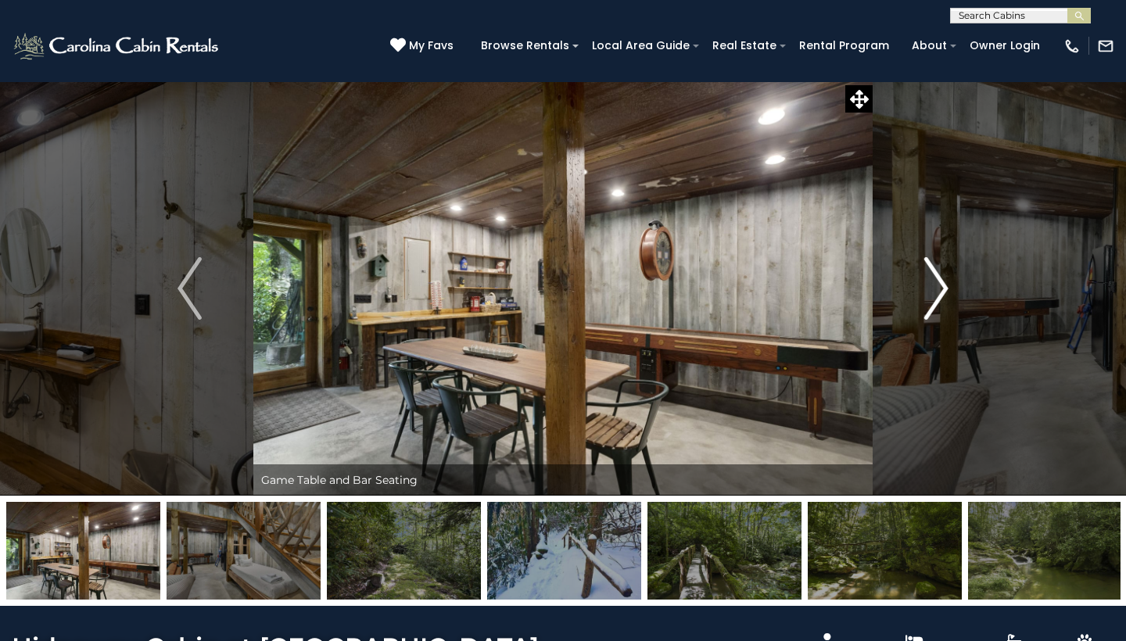
click at [939, 296] on img "Next" at bounding box center [935, 288] width 23 height 63
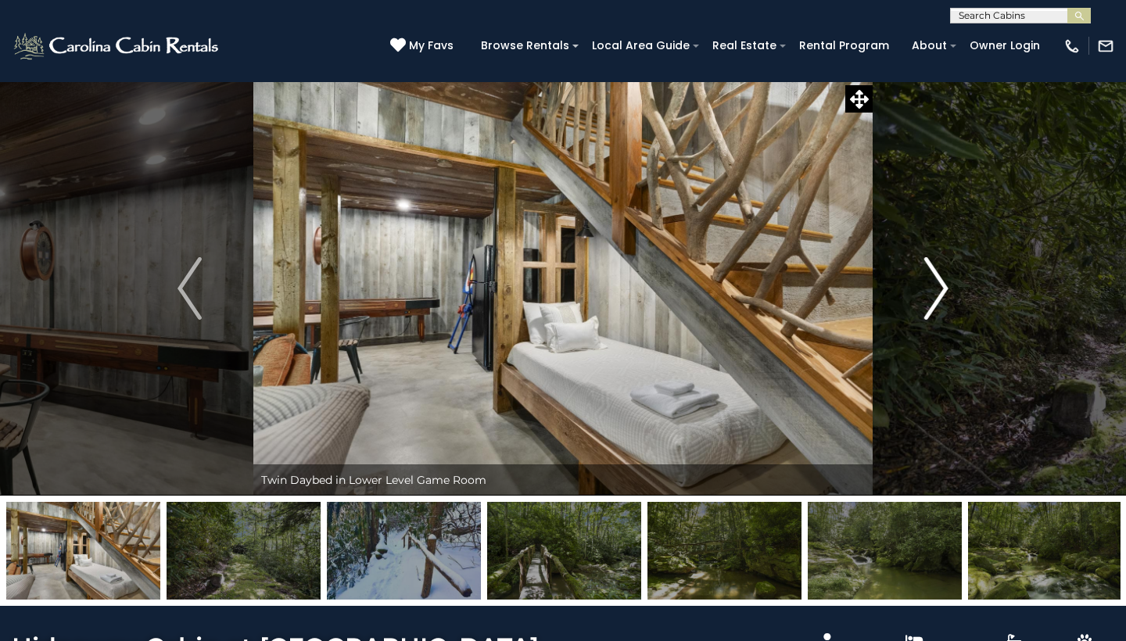
click at [939, 296] on img "Next" at bounding box center [935, 288] width 23 height 63
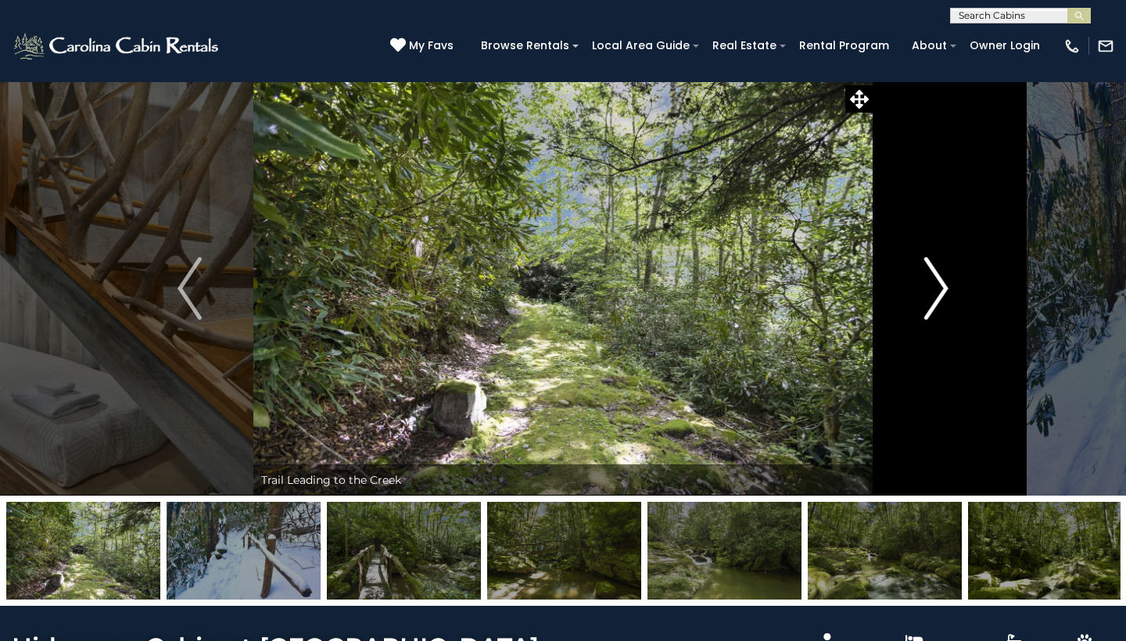
click at [939, 296] on img "Next" at bounding box center [935, 288] width 23 height 63
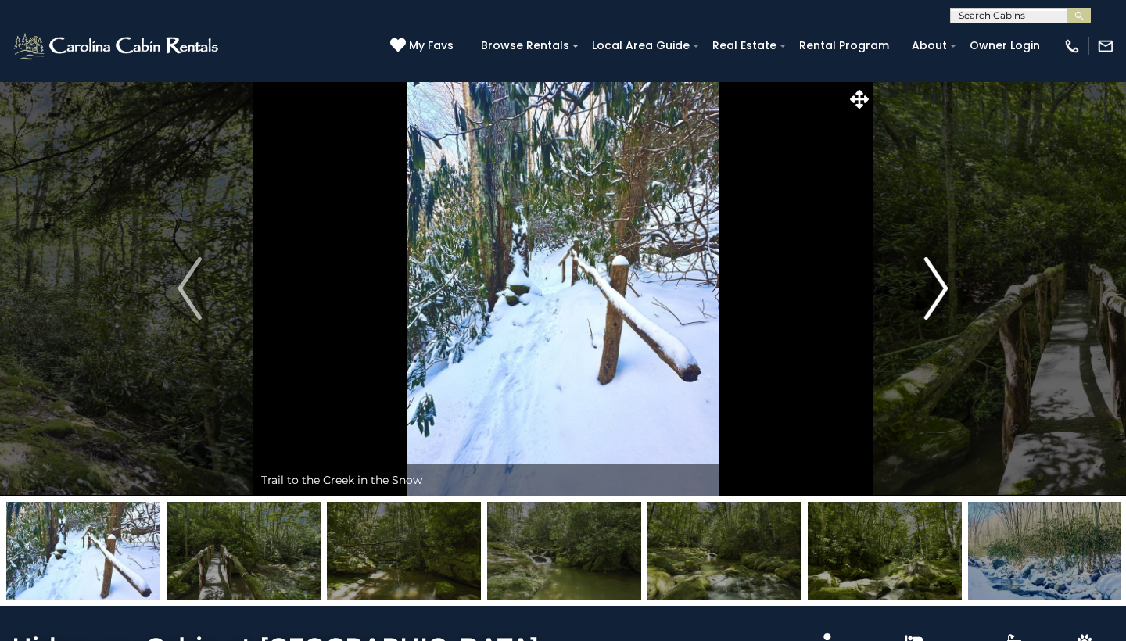
click at [939, 296] on img "Next" at bounding box center [935, 288] width 23 height 63
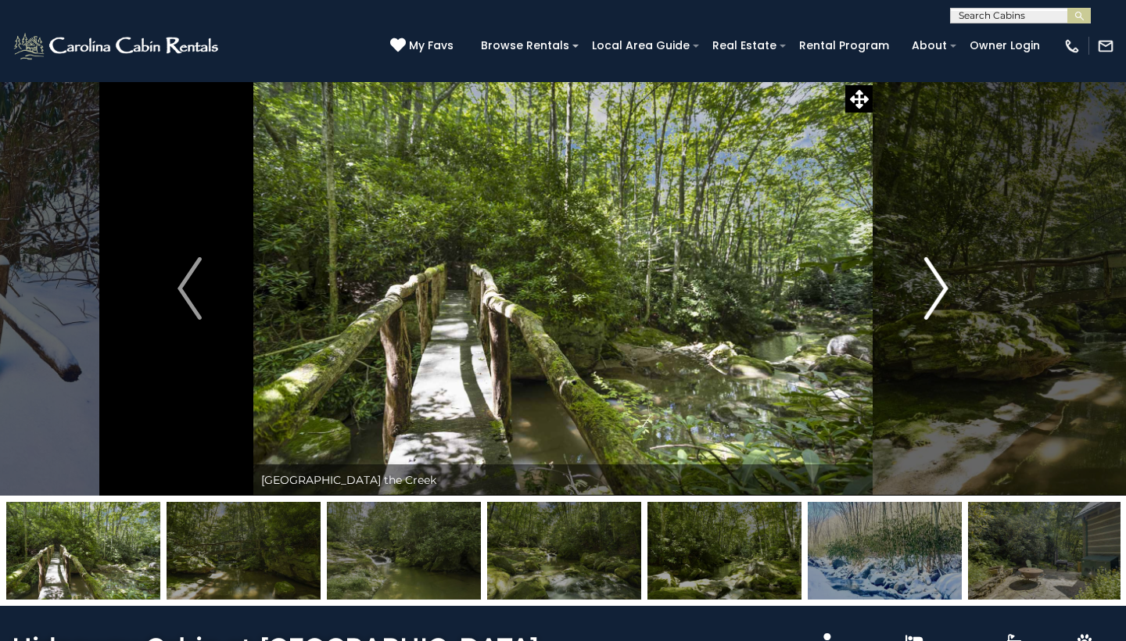
click at [939, 296] on img "Next" at bounding box center [935, 288] width 23 height 63
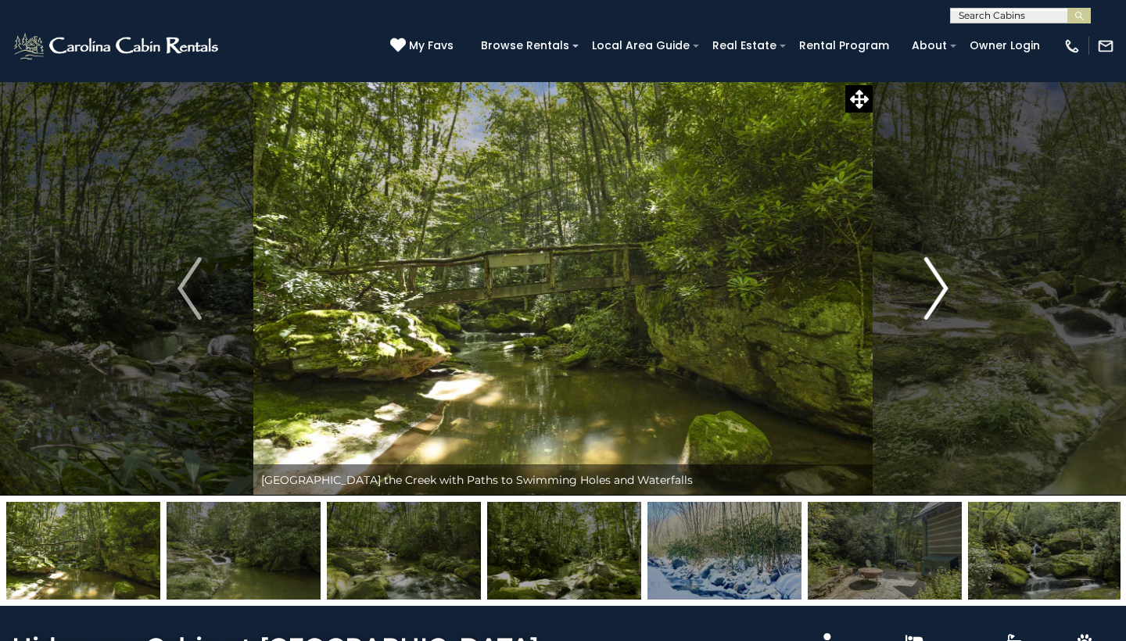
click at [939, 296] on img "Next" at bounding box center [935, 288] width 23 height 63
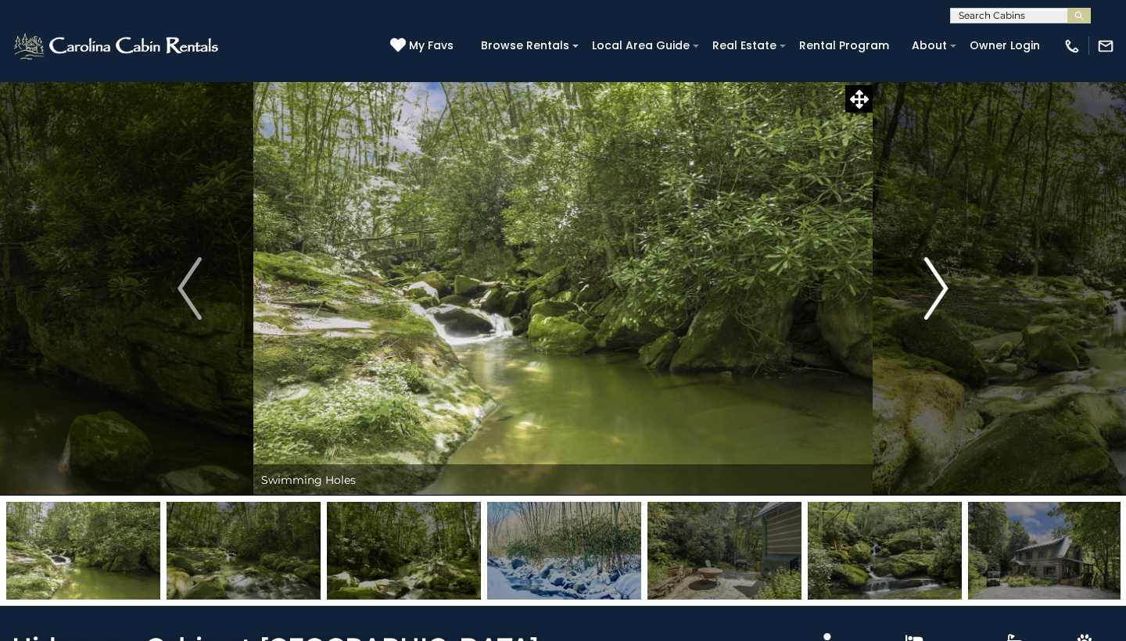
click at [939, 296] on img "Next" at bounding box center [935, 288] width 23 height 63
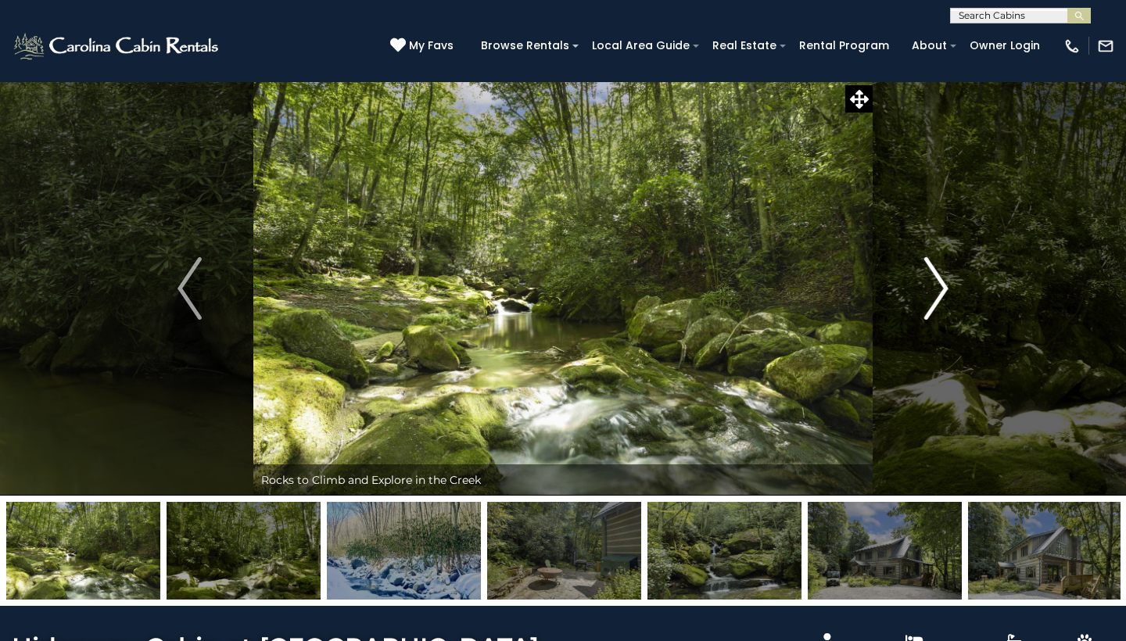
click at [939, 296] on img "Next" at bounding box center [935, 288] width 23 height 63
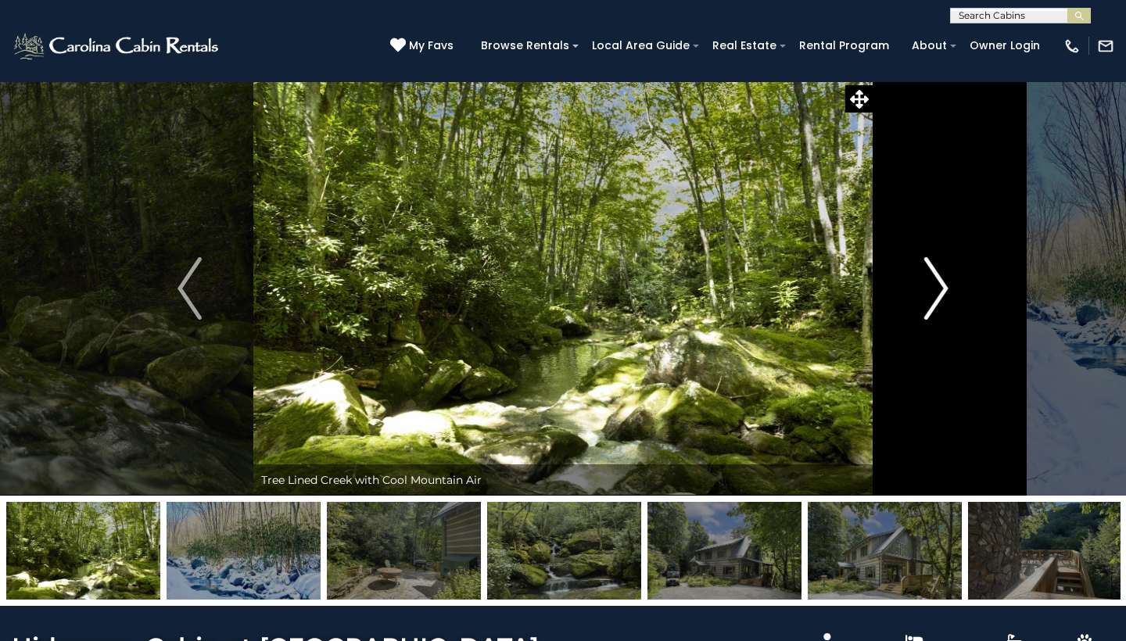
click at [939, 296] on img "Next" at bounding box center [935, 288] width 23 height 63
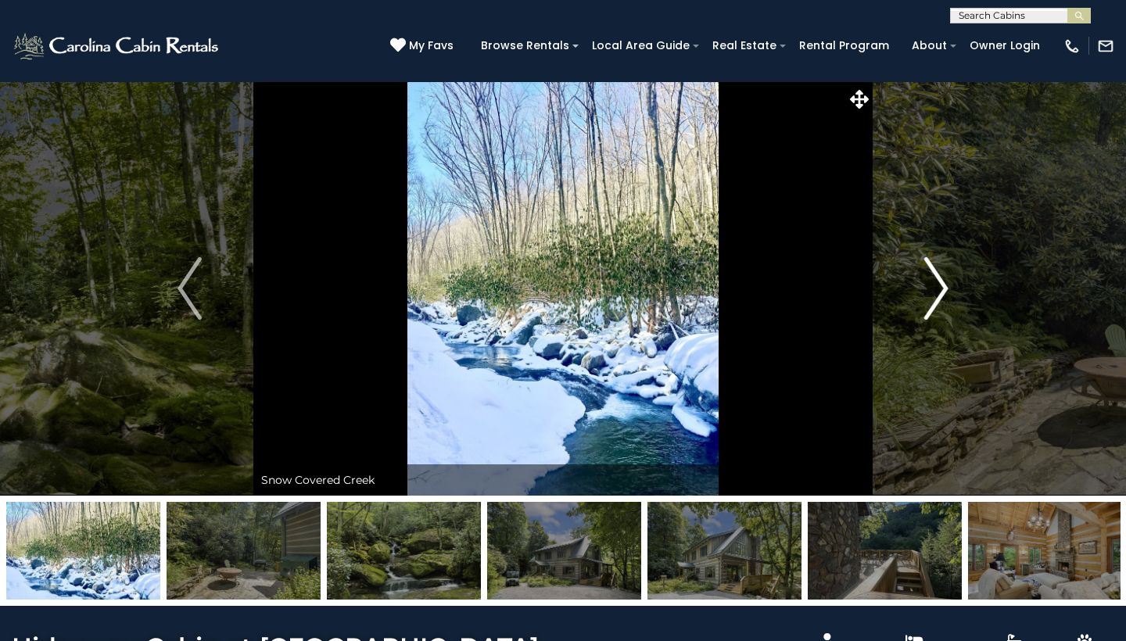
click at [939, 296] on img "Next" at bounding box center [935, 288] width 23 height 63
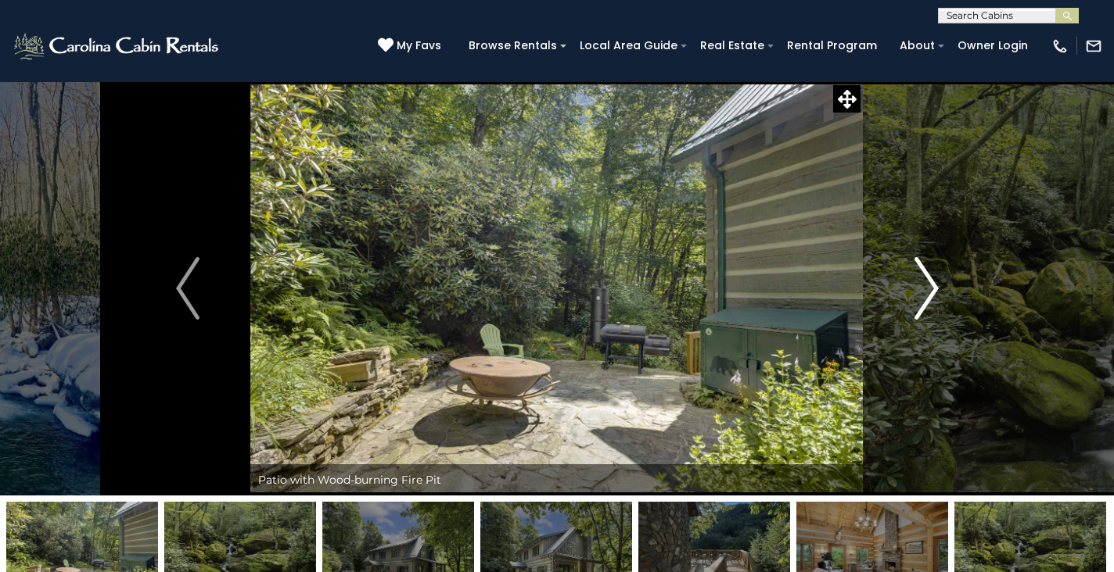
click at [925, 287] on img "Next" at bounding box center [925, 288] width 23 height 63
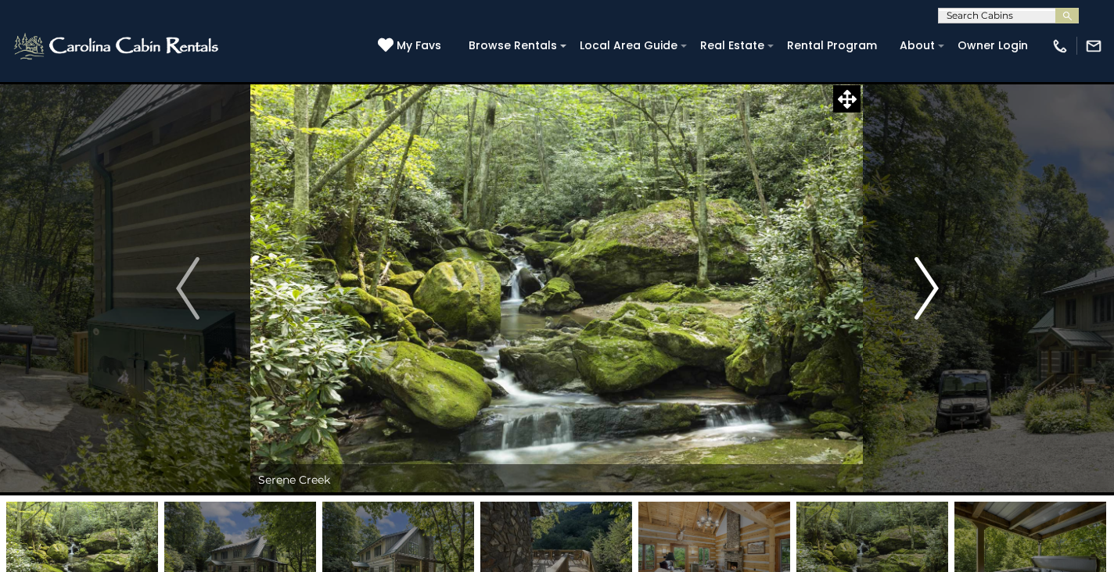
click at [925, 287] on img "Next" at bounding box center [925, 288] width 23 height 63
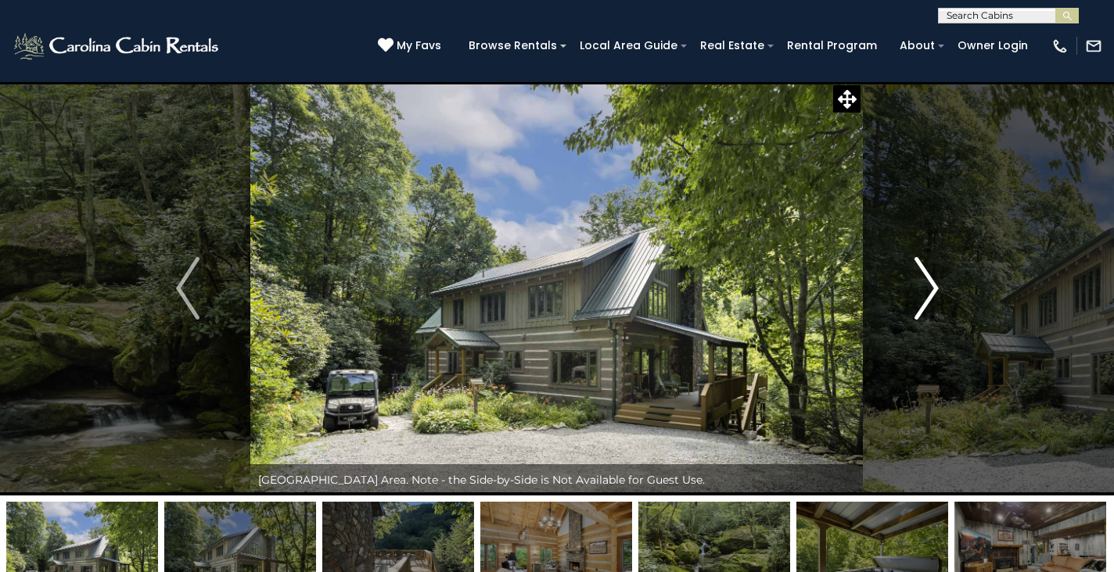
click at [925, 287] on img "Next" at bounding box center [925, 288] width 23 height 63
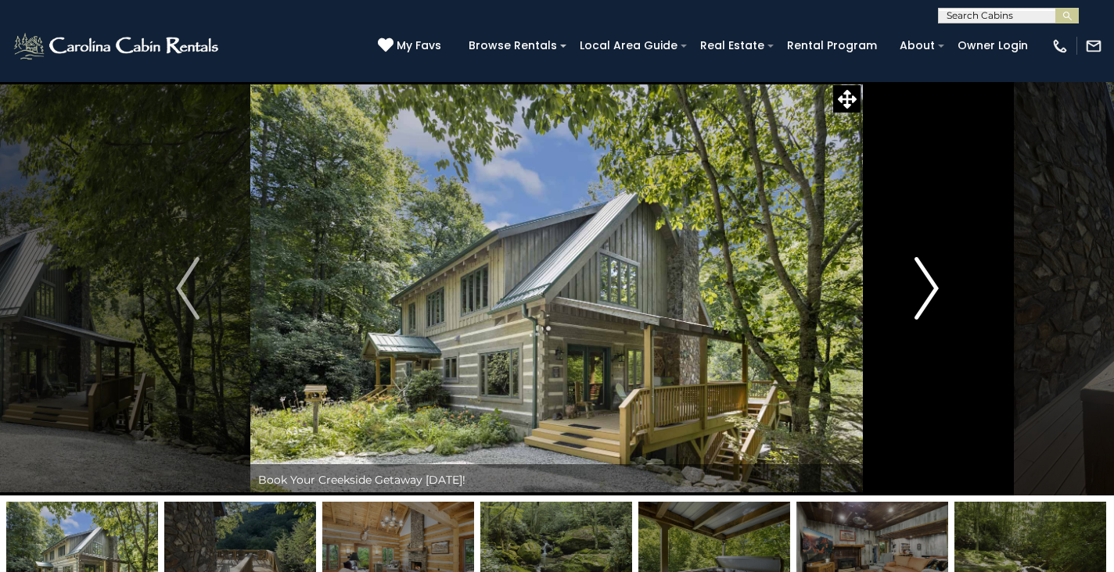
click at [925, 287] on img "Next" at bounding box center [925, 288] width 23 height 63
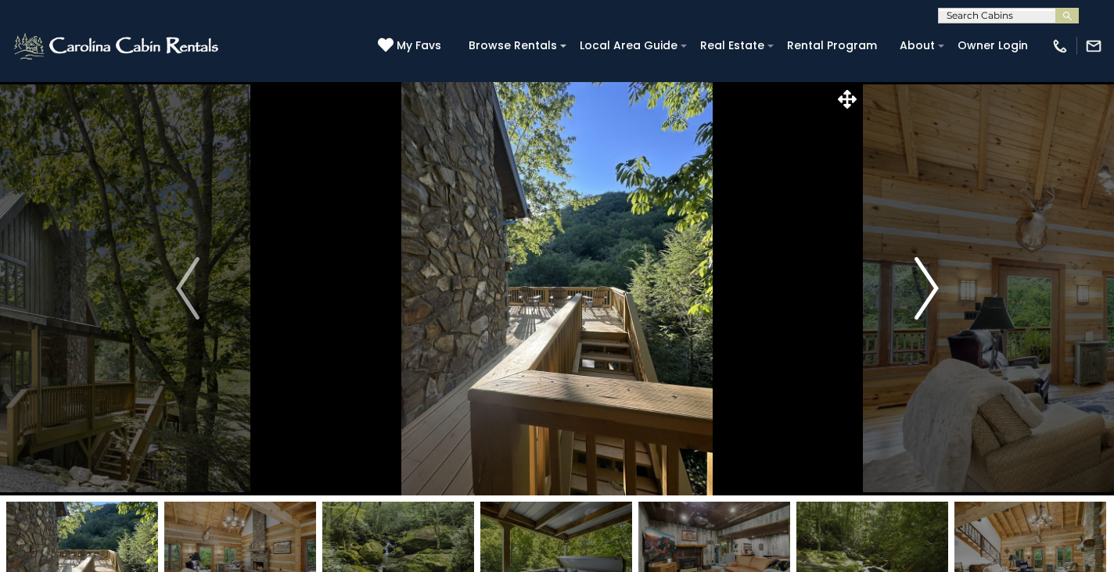
click at [925, 287] on img "Next" at bounding box center [925, 288] width 23 height 63
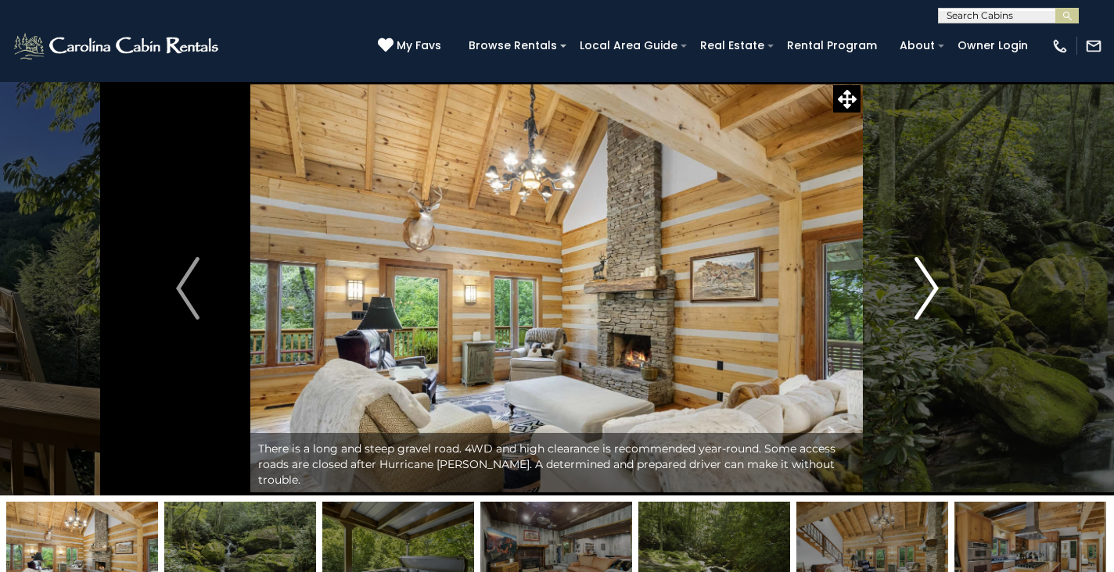
click at [925, 287] on img "Next" at bounding box center [925, 288] width 23 height 63
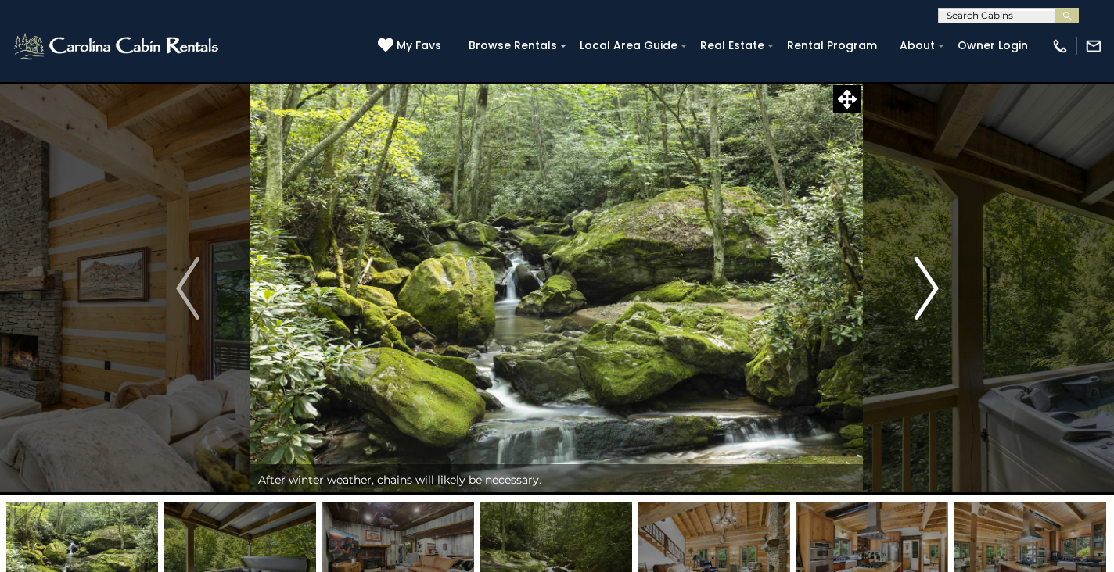
click at [925, 287] on img "Next" at bounding box center [925, 288] width 23 height 63
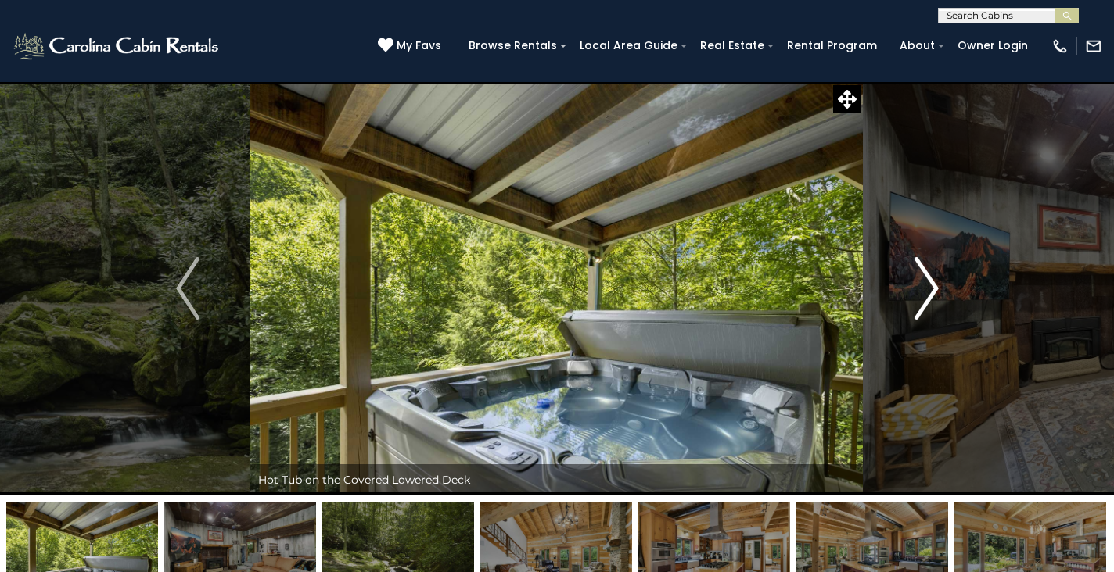
click at [925, 287] on img "Next" at bounding box center [925, 288] width 23 height 63
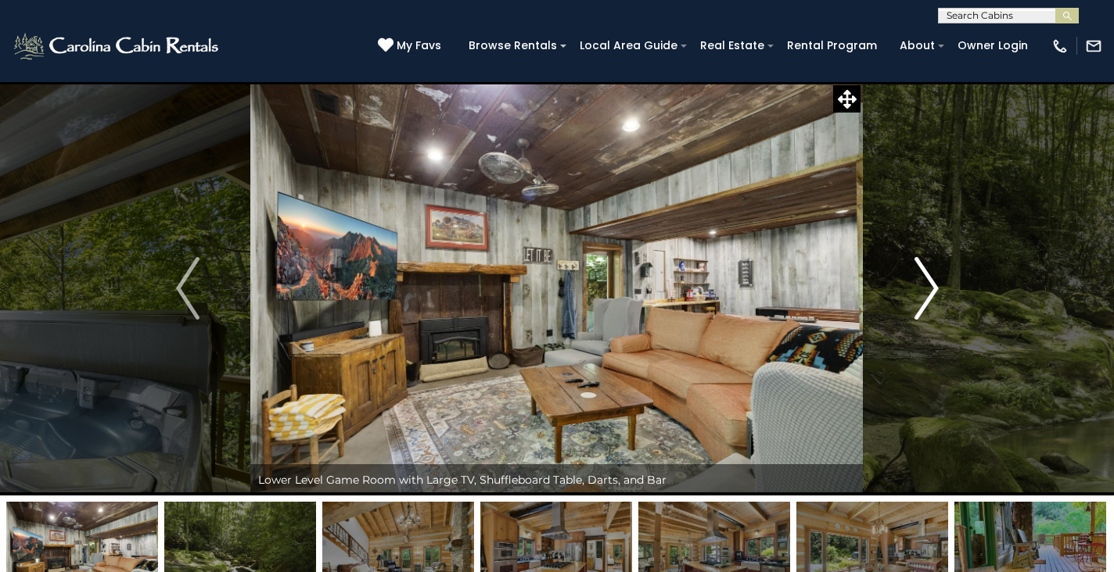
click at [925, 287] on img "Next" at bounding box center [925, 288] width 23 height 63
